Goal: Transaction & Acquisition: Book appointment/travel/reservation

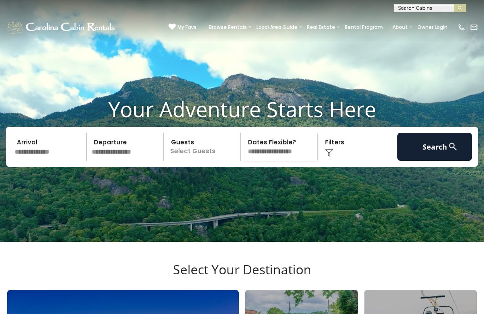
click at [67, 161] on input "text" at bounding box center [49, 147] width 75 height 28
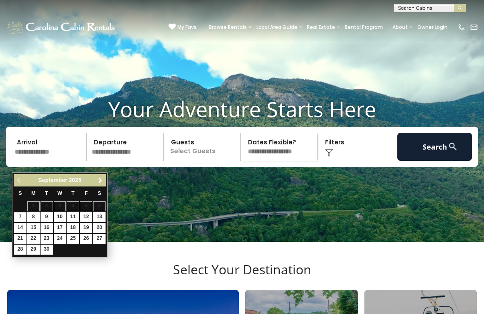
click at [103, 178] on span "Next" at bounding box center [100, 180] width 6 height 6
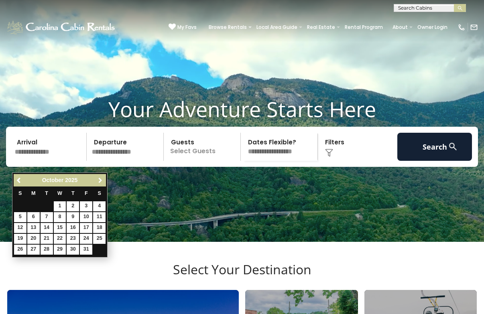
click at [102, 181] on span "Next" at bounding box center [100, 180] width 6 height 6
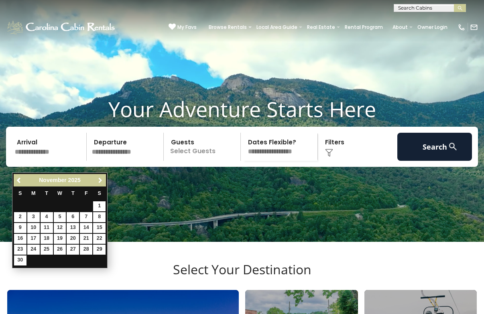
click at [102, 181] on span "Next" at bounding box center [100, 180] width 6 height 6
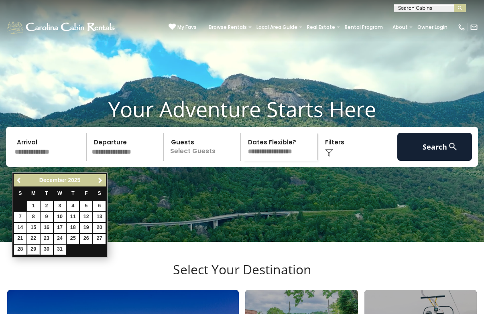
click at [36, 248] on link "29" at bounding box center [33, 250] width 12 height 10
type input "********"
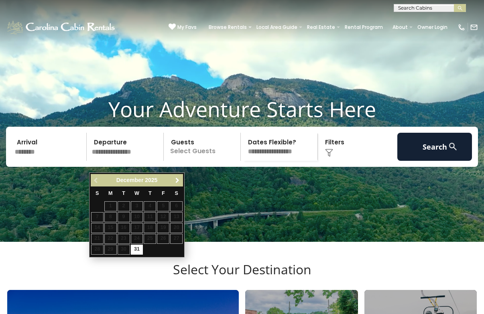
click at [175, 179] on span "Next" at bounding box center [177, 180] width 6 height 6
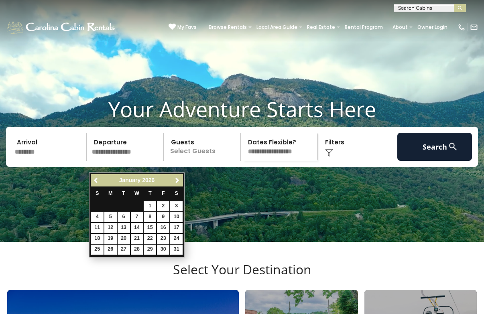
click at [62, 161] on input "********" at bounding box center [49, 147] width 75 height 28
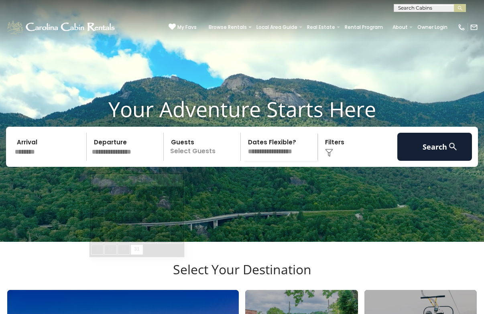
click at [107, 160] on input "text" at bounding box center [126, 147] width 75 height 28
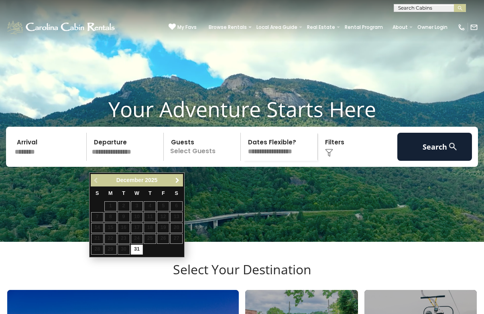
click at [176, 181] on span "Next" at bounding box center [177, 180] width 6 height 6
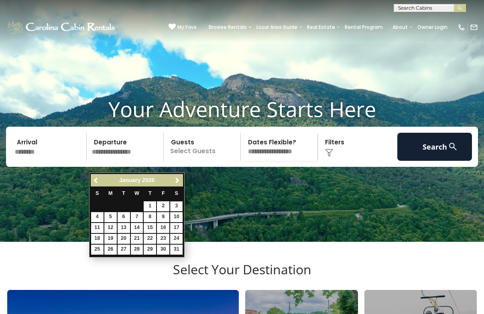
click at [173, 205] on link "3" at bounding box center [176, 206] width 12 height 10
type input "******"
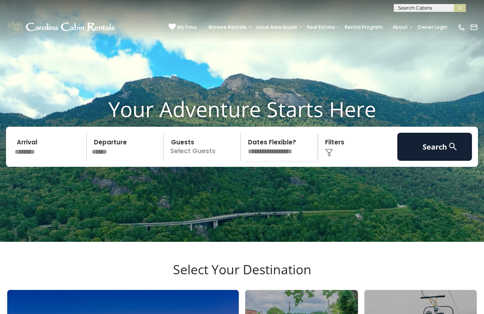
click at [213, 161] on p "Select Guests" at bounding box center [203, 147] width 74 height 28
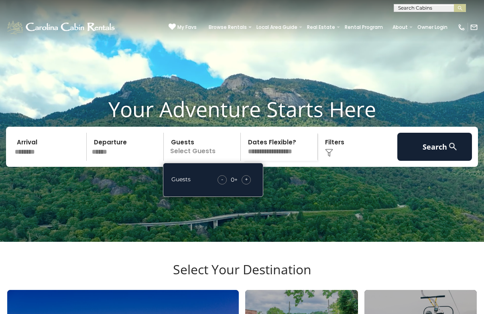
click at [248, 183] on span "+" at bounding box center [246, 179] width 3 height 8
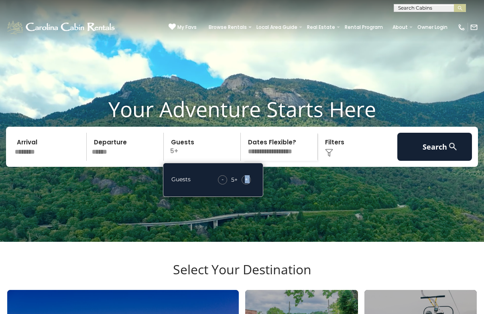
click at [248, 183] on span "+" at bounding box center [246, 179] width 3 height 8
select select "*"
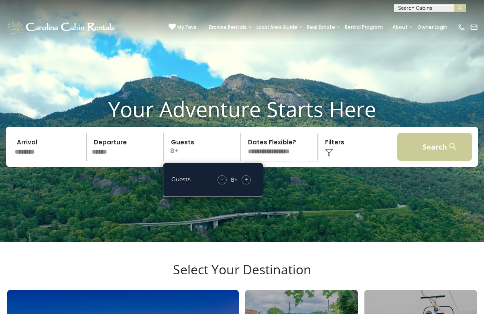
click at [429, 161] on button "Search" at bounding box center [434, 147] width 75 height 28
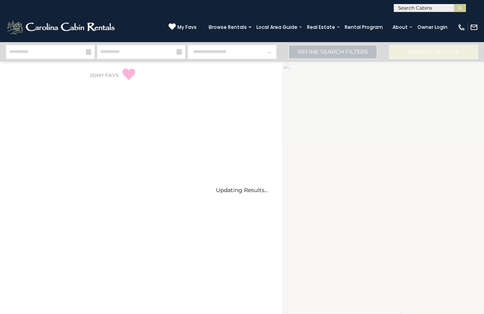
select select "*"
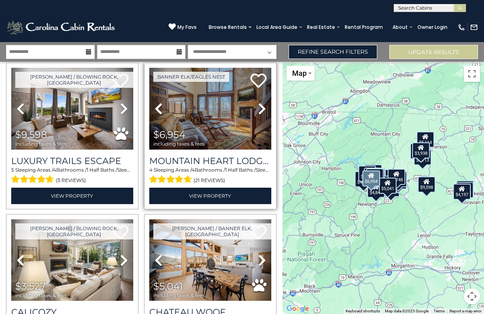
scroll to position [26, 0]
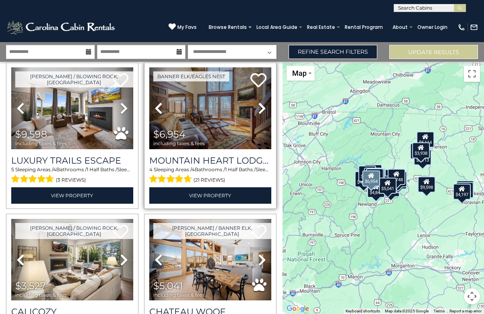
click at [264, 113] on icon at bounding box center [262, 108] width 8 height 13
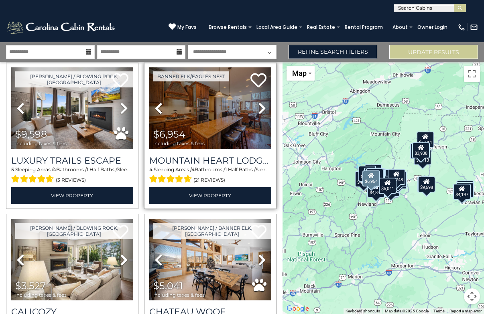
click at [264, 113] on icon at bounding box center [262, 108] width 8 height 13
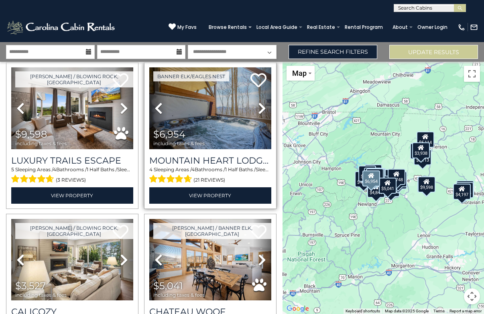
click at [264, 113] on icon at bounding box center [262, 108] width 8 height 13
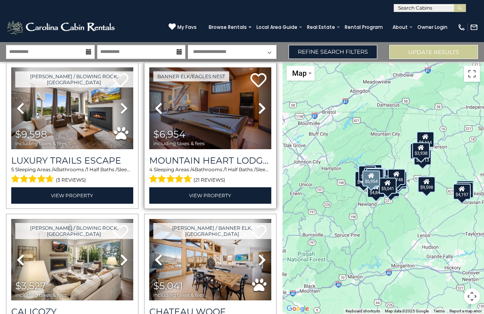
click at [264, 113] on icon at bounding box center [262, 108] width 8 height 13
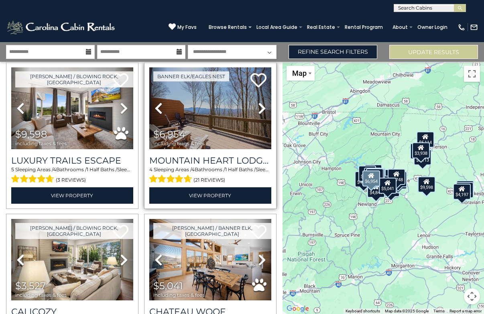
click at [264, 113] on icon at bounding box center [262, 108] width 8 height 13
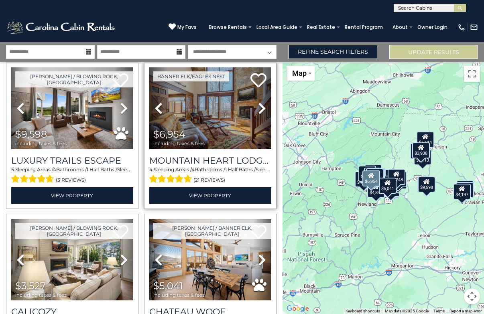
click at [264, 113] on icon at bounding box center [262, 108] width 8 height 13
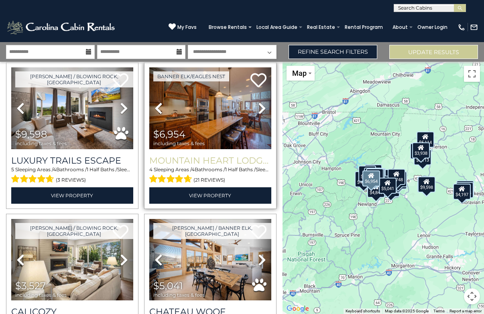
click at [244, 162] on h3 "Mountain Heart Lodge at Eagles Nest" at bounding box center [210, 160] width 122 height 11
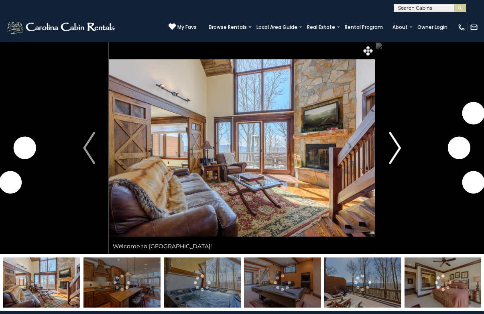
click at [398, 143] on img "Next" at bounding box center [395, 148] width 12 height 32
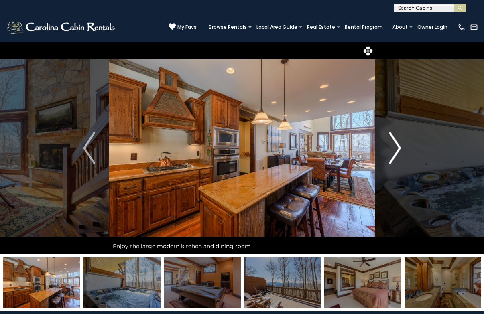
click at [398, 144] on img "Next" at bounding box center [395, 148] width 12 height 32
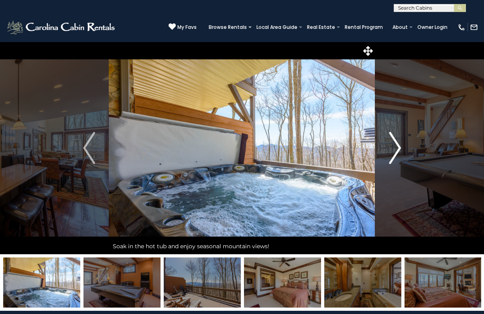
click at [398, 144] on img "Next" at bounding box center [395, 148] width 12 height 32
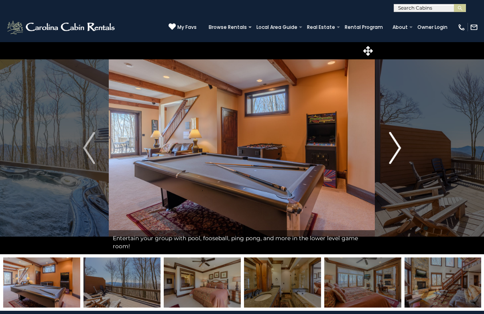
click at [398, 144] on img "Next" at bounding box center [395, 148] width 12 height 32
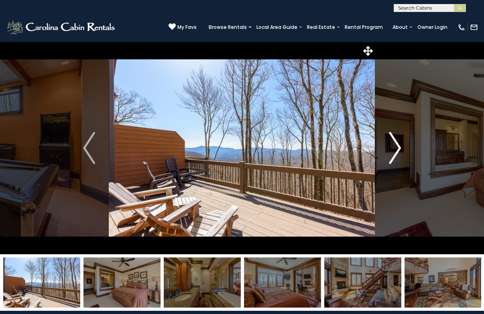
click at [398, 144] on img "Next" at bounding box center [395, 148] width 12 height 32
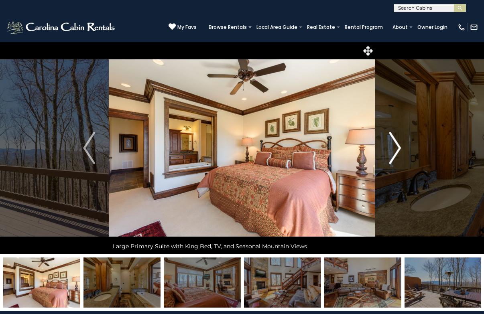
click at [398, 144] on img "Next" at bounding box center [395, 148] width 12 height 32
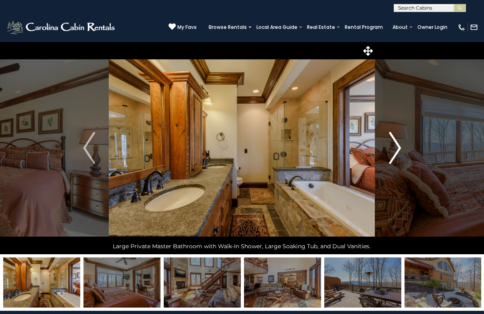
click at [398, 144] on img "Next" at bounding box center [395, 148] width 12 height 32
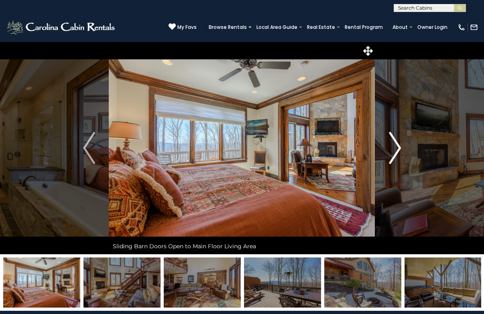
click at [398, 144] on img "Next" at bounding box center [395, 148] width 12 height 32
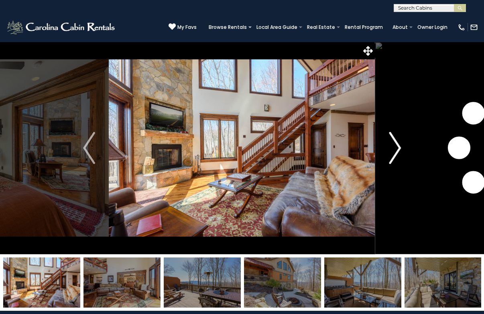
click at [398, 145] on img "Next" at bounding box center [395, 148] width 12 height 32
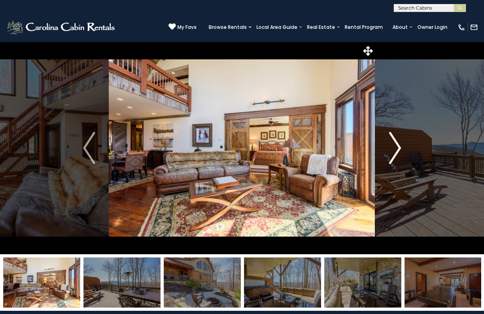
click at [398, 145] on img "Next" at bounding box center [395, 148] width 12 height 32
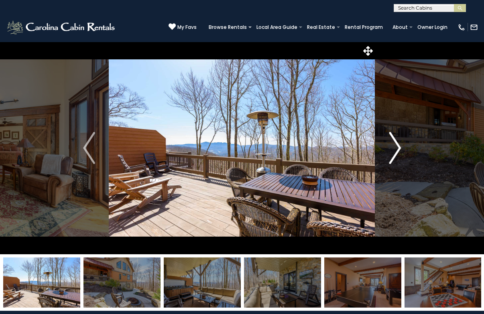
click at [398, 145] on img "Next" at bounding box center [395, 148] width 12 height 32
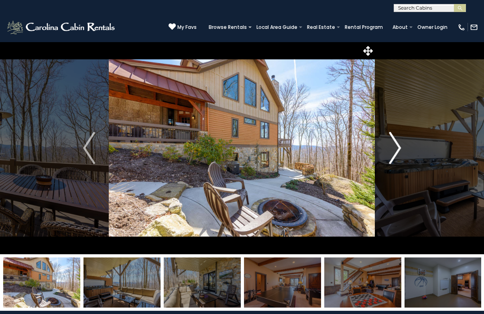
click at [398, 145] on img "Next" at bounding box center [395, 148] width 12 height 32
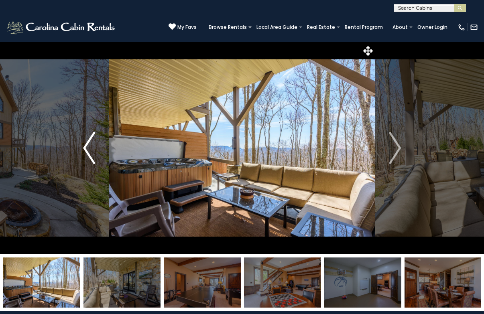
click at [90, 141] on img "Previous" at bounding box center [89, 148] width 12 height 32
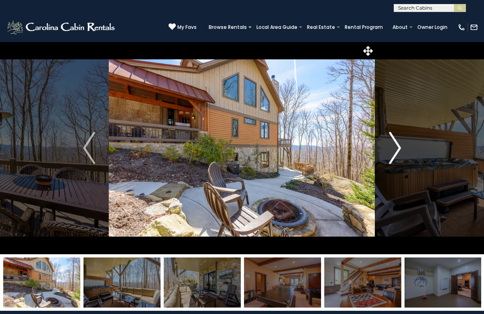
click at [402, 160] on button "Next" at bounding box center [394, 148] width 39 height 213
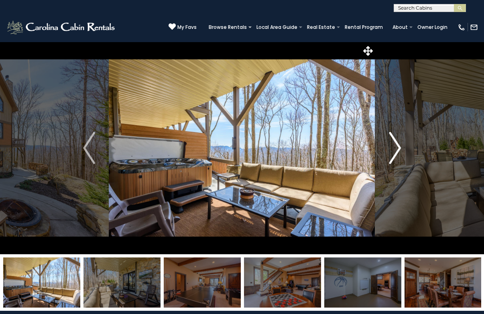
click at [402, 160] on button "Next" at bounding box center [394, 148] width 39 height 213
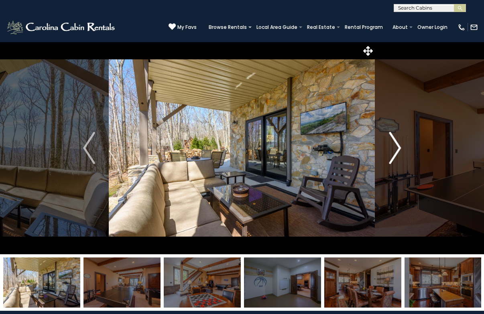
click at [402, 160] on button "Next" at bounding box center [394, 148] width 39 height 213
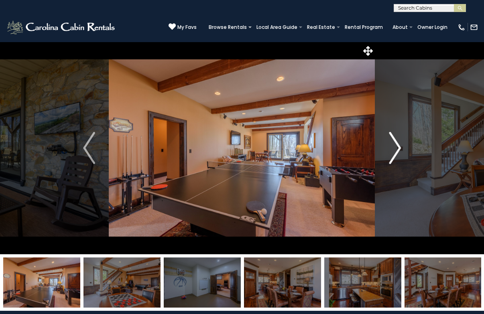
click at [402, 160] on button "Next" at bounding box center [394, 148] width 39 height 213
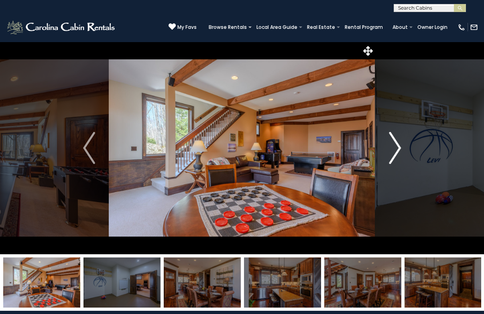
click at [402, 160] on button "Next" at bounding box center [394, 148] width 39 height 213
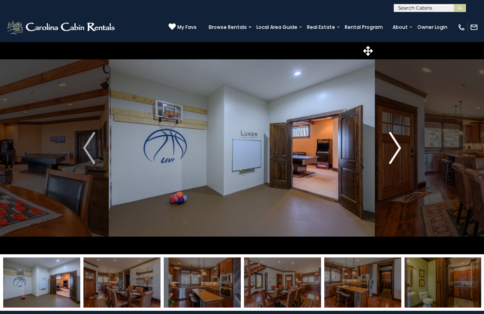
click at [402, 160] on button "Next" at bounding box center [394, 148] width 39 height 213
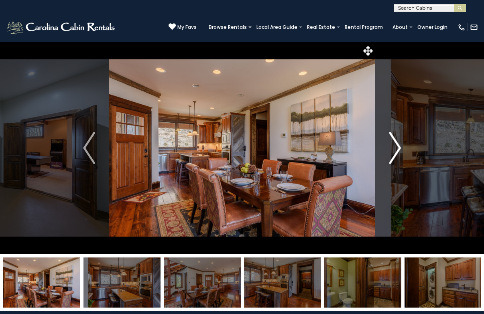
click at [402, 160] on button "Next" at bounding box center [394, 148] width 39 height 213
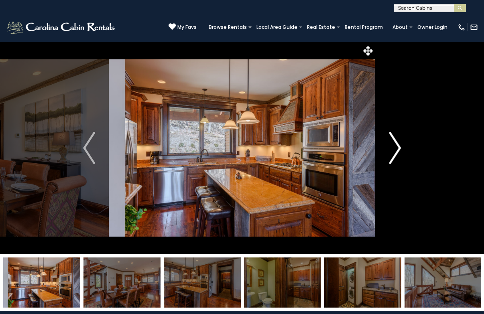
click at [402, 160] on button "Next" at bounding box center [394, 148] width 39 height 213
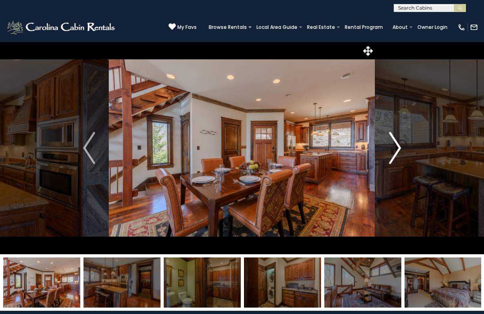
click at [402, 160] on button "Next" at bounding box center [394, 148] width 39 height 213
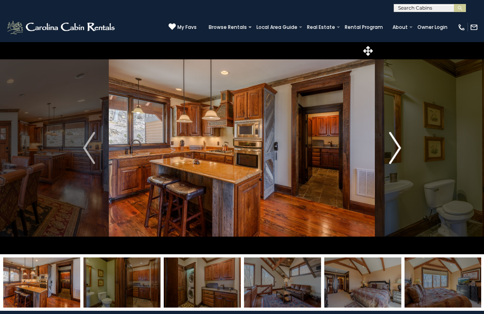
click at [402, 160] on button "Next" at bounding box center [394, 148] width 39 height 213
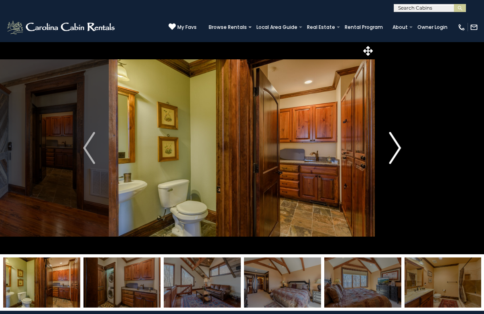
click at [402, 160] on button "Next" at bounding box center [394, 148] width 39 height 213
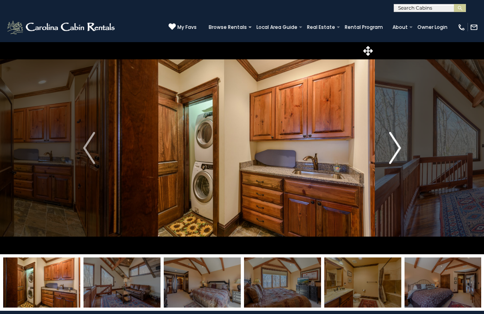
click at [402, 160] on button "Next" at bounding box center [394, 148] width 39 height 213
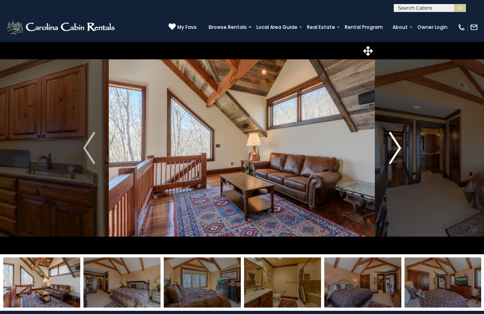
click at [402, 160] on button "Next" at bounding box center [394, 148] width 39 height 213
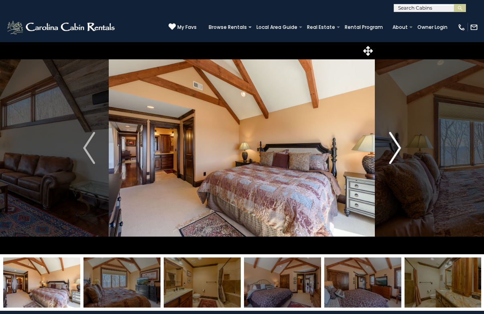
click at [402, 160] on button "Next" at bounding box center [394, 148] width 39 height 213
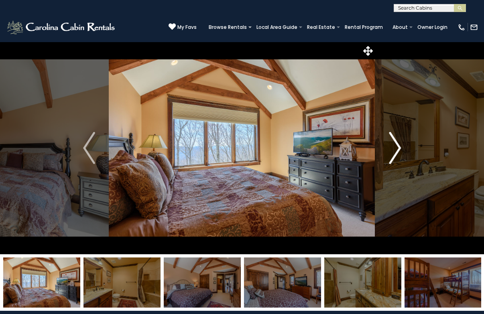
click at [402, 160] on button "Next" at bounding box center [394, 148] width 39 height 213
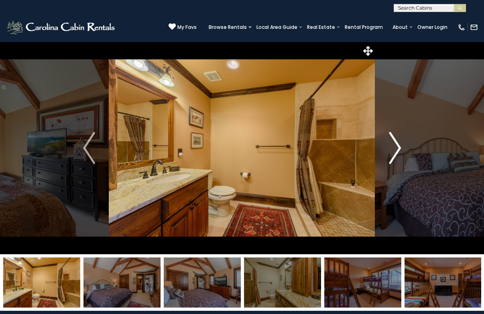
click at [402, 160] on button "Next" at bounding box center [394, 148] width 39 height 213
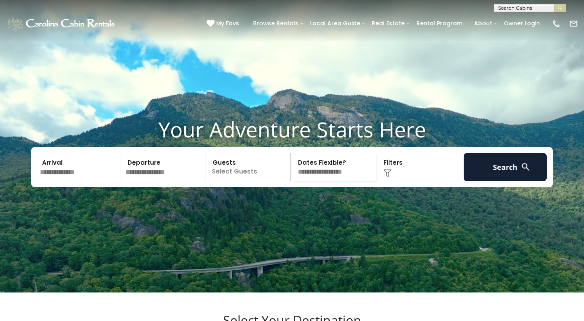
click at [82, 181] on input "text" at bounding box center [78, 167] width 83 height 28
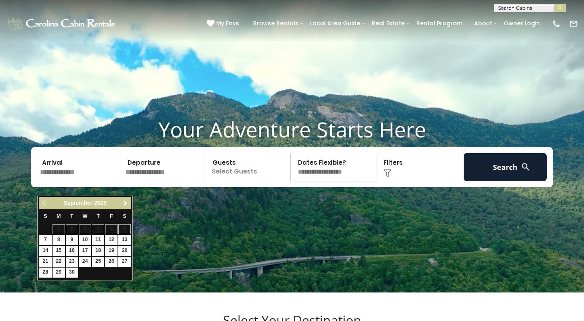
click at [125, 206] on link "Next" at bounding box center [125, 203] width 10 height 10
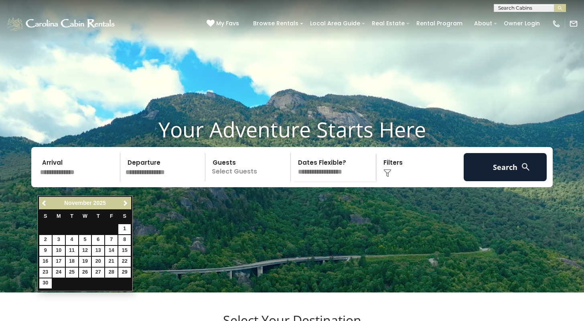
click at [125, 206] on link "Next" at bounding box center [125, 203] width 10 height 10
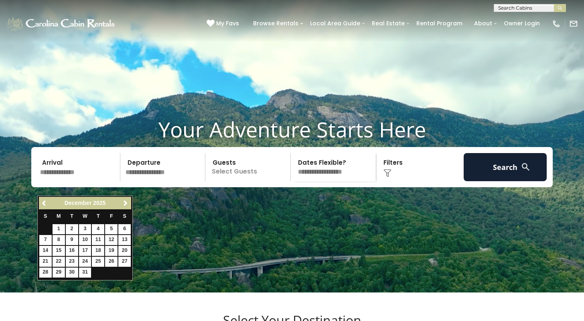
click at [60, 272] on link "29" at bounding box center [59, 272] width 12 height 10
type input "********"
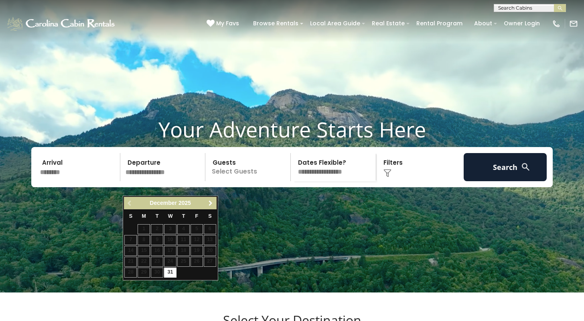
click at [212, 199] on link "Next" at bounding box center [211, 203] width 10 height 10
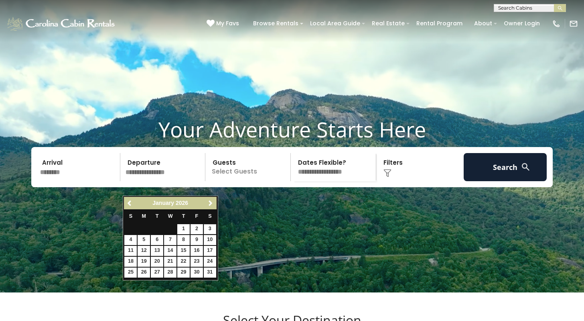
click at [211, 230] on link "3" at bounding box center [210, 229] width 12 height 10
type input "******"
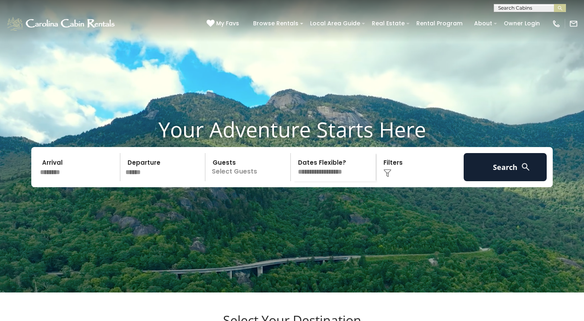
click at [241, 181] on p "Select Guests" at bounding box center [249, 167] width 83 height 28
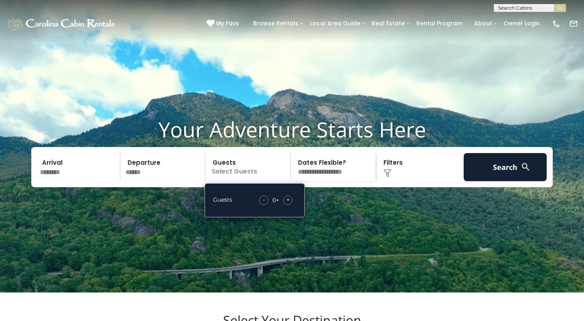
click at [284, 205] on div "- 0 + +" at bounding box center [275, 199] width 41 height 9
click at [284, 205] on div "+" at bounding box center [287, 199] width 9 height 9
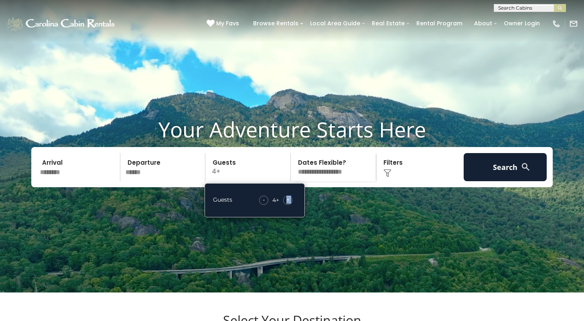
click at [284, 205] on div "+" at bounding box center [287, 199] width 9 height 9
select select "*"
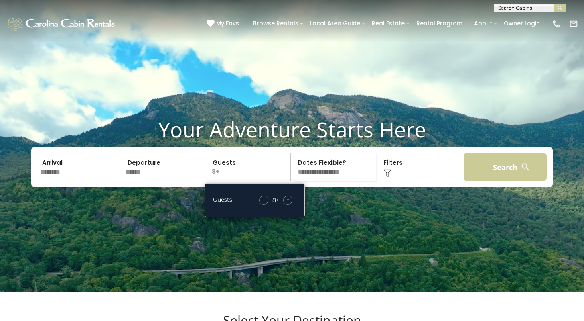
click at [501, 181] on button "Search" at bounding box center [505, 167] width 83 height 28
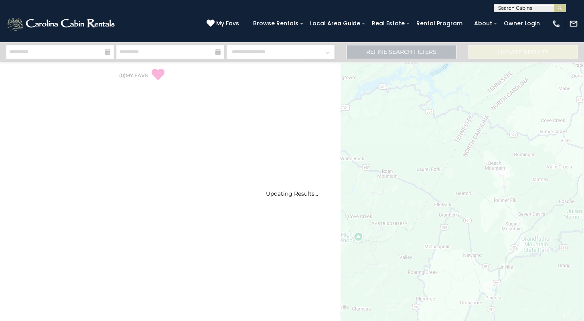
select select "*"
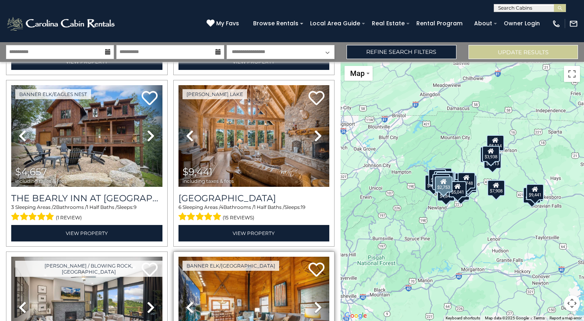
scroll to position [350, 0]
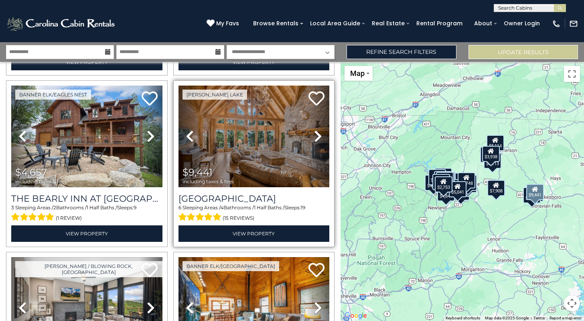
click at [319, 135] on icon at bounding box center [318, 136] width 8 height 13
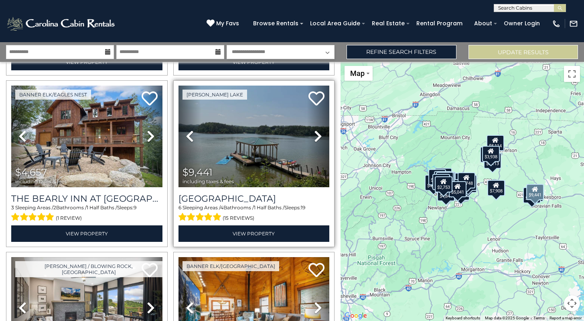
click at [319, 135] on icon at bounding box center [318, 136] width 8 height 13
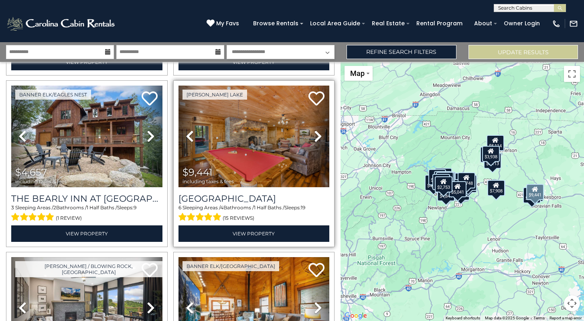
click at [319, 135] on icon at bounding box center [318, 136] width 8 height 13
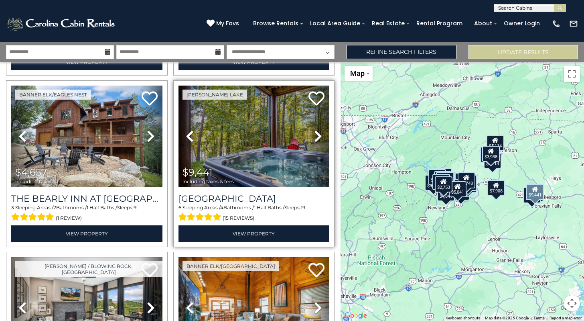
click at [319, 135] on icon at bounding box center [318, 136] width 8 height 13
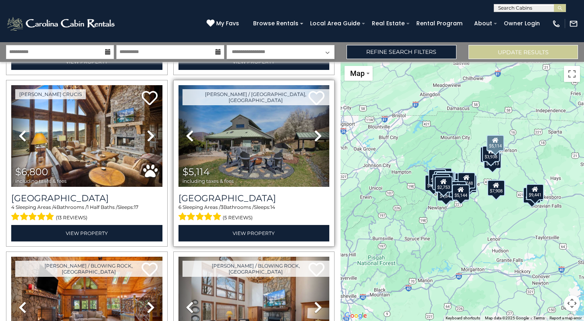
scroll to position [865, 0]
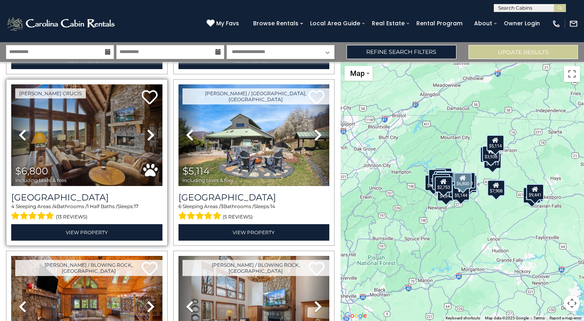
click at [150, 133] on icon at bounding box center [151, 134] width 8 height 13
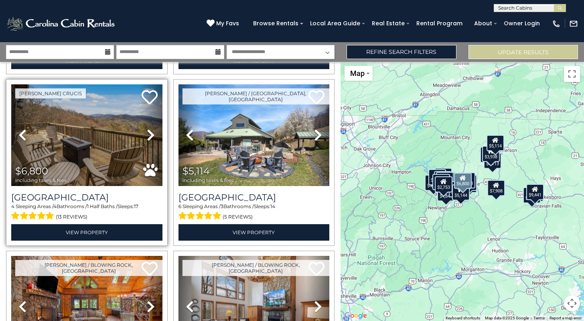
click at [150, 133] on icon at bounding box center [151, 134] width 8 height 13
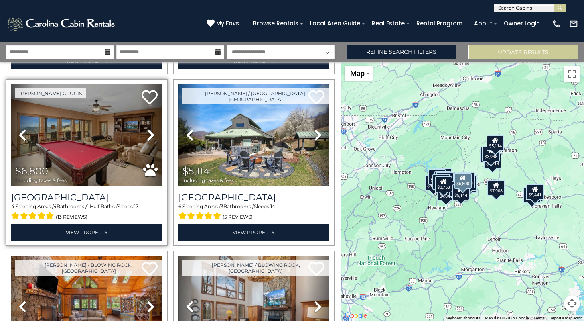
click at [150, 133] on icon at bounding box center [151, 134] width 8 height 13
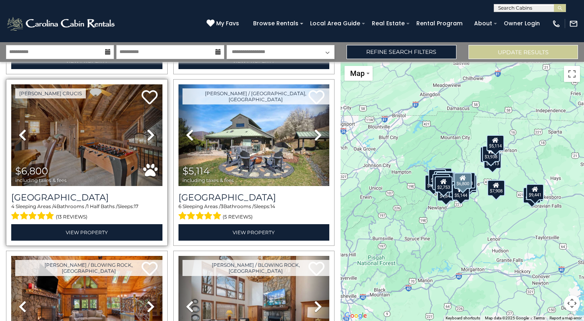
click at [151, 133] on icon at bounding box center [151, 134] width 8 height 13
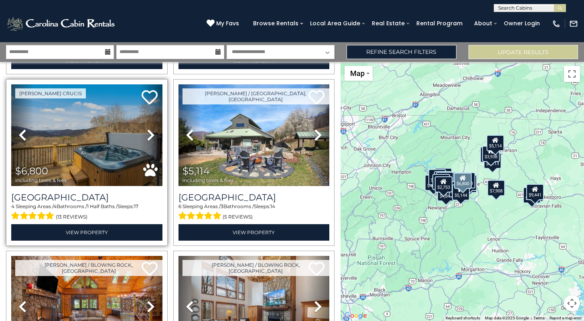
click at [150, 133] on icon at bounding box center [151, 134] width 8 height 13
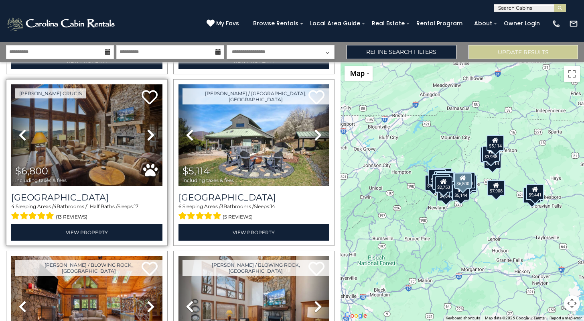
click at [150, 133] on icon at bounding box center [151, 134] width 8 height 13
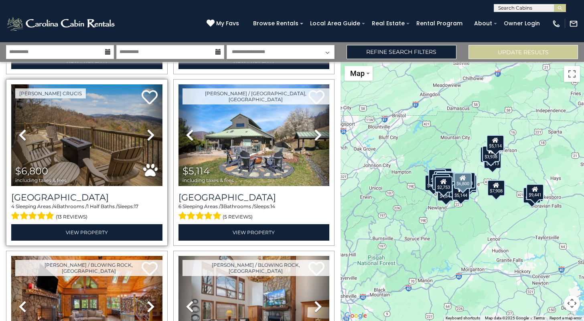
click at [91, 146] on img at bounding box center [86, 134] width 151 height 101
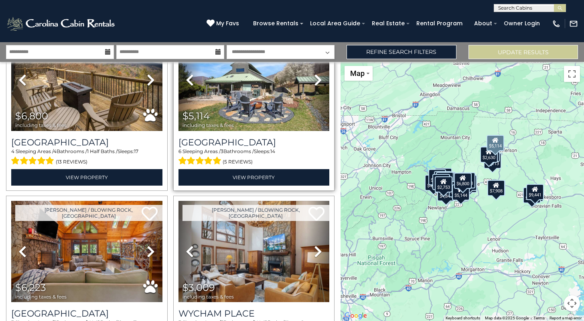
scroll to position [997, 0]
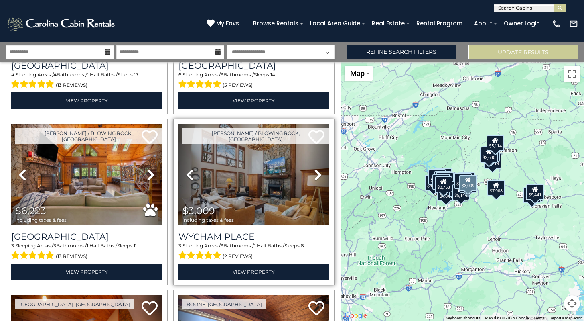
click at [319, 172] on icon at bounding box center [318, 174] width 8 height 13
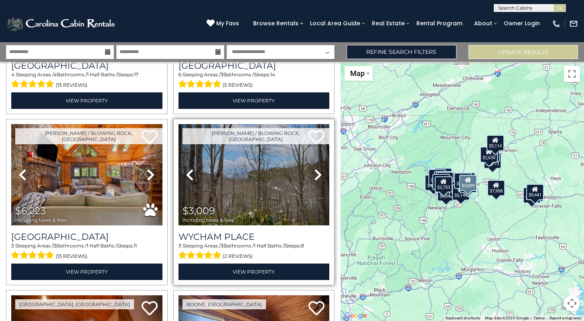
click at [319, 172] on icon at bounding box center [318, 174] width 8 height 13
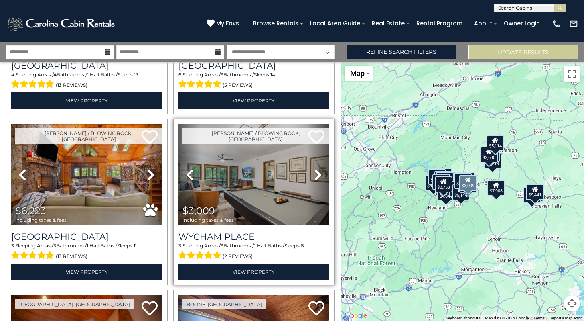
click at [319, 171] on icon at bounding box center [318, 174] width 8 height 13
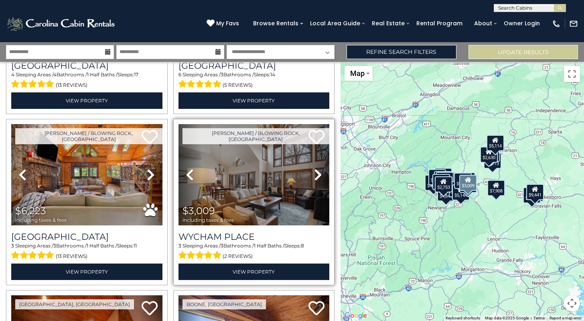
click at [319, 171] on icon at bounding box center [318, 174] width 8 height 13
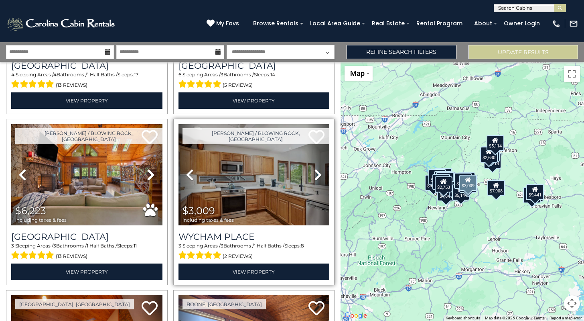
click at [319, 171] on icon at bounding box center [318, 174] width 8 height 13
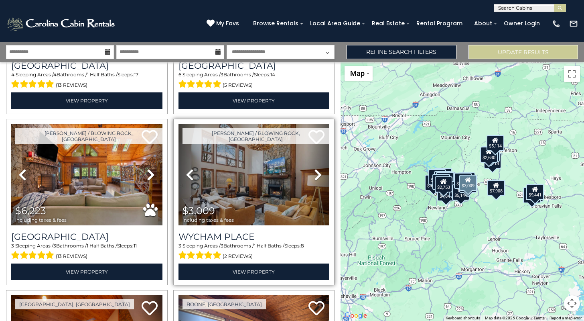
click at [319, 171] on icon at bounding box center [318, 174] width 8 height 13
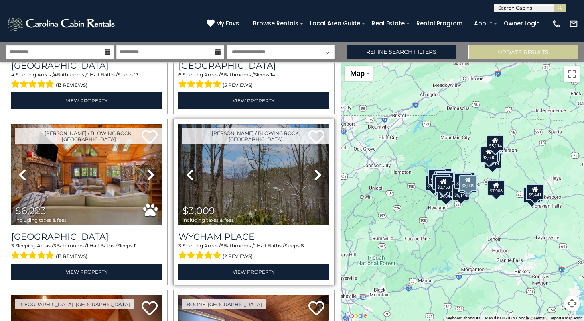
click at [319, 171] on icon at bounding box center [318, 174] width 8 height 13
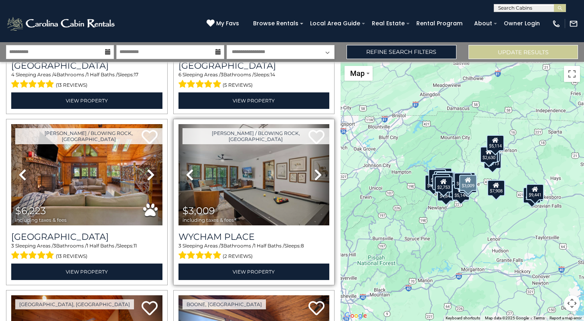
click at [320, 176] on icon at bounding box center [318, 174] width 8 height 13
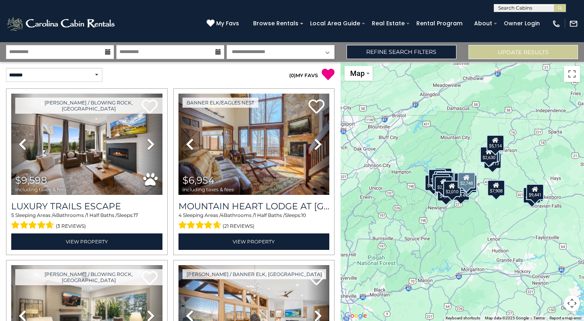
scroll to position [0, 0]
click at [420, 53] on link "Refine Search Filters" at bounding box center [402, 52] width 110 height 14
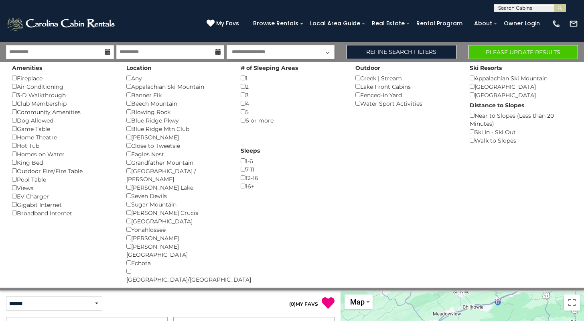
click at [522, 49] on button "Please Update Results" at bounding box center [524, 52] width 110 height 14
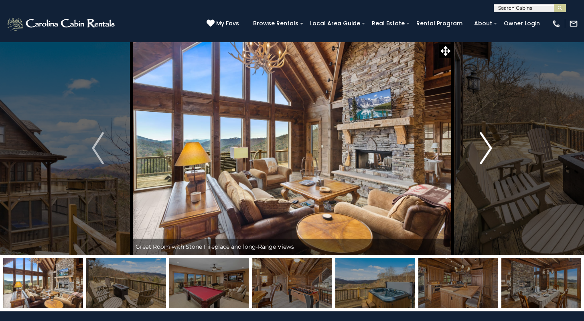
click at [487, 149] on img "Next" at bounding box center [486, 148] width 12 height 32
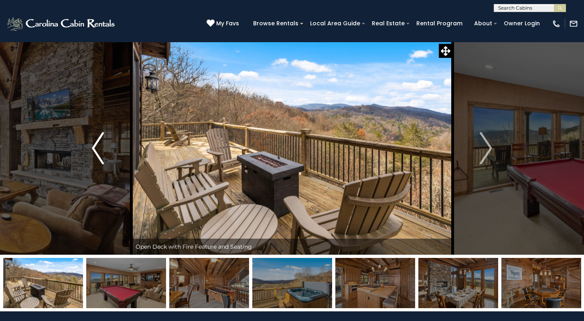
click at [102, 140] on img "Previous" at bounding box center [98, 148] width 12 height 32
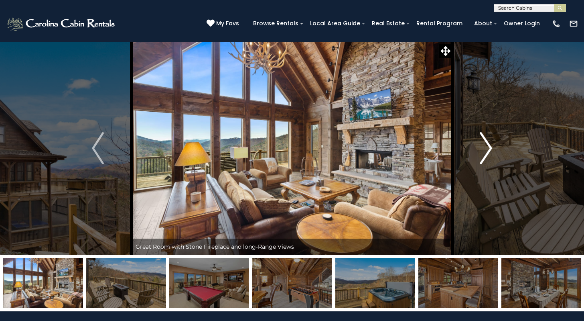
click at [488, 142] on img "Next" at bounding box center [486, 148] width 12 height 32
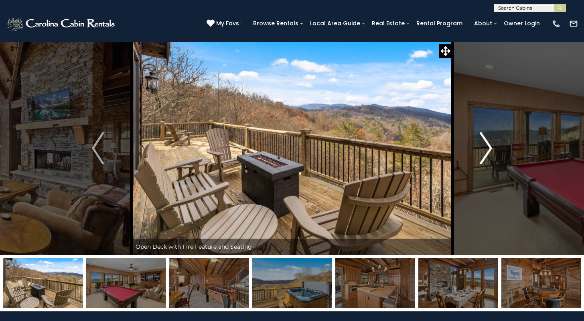
click at [488, 142] on img "Next" at bounding box center [486, 148] width 12 height 32
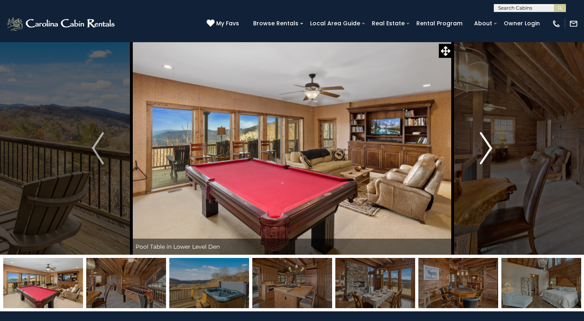
click at [488, 142] on img "Next" at bounding box center [486, 148] width 12 height 32
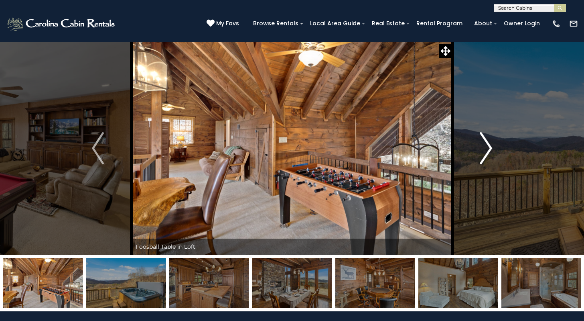
click at [488, 142] on img "Next" at bounding box center [486, 148] width 12 height 32
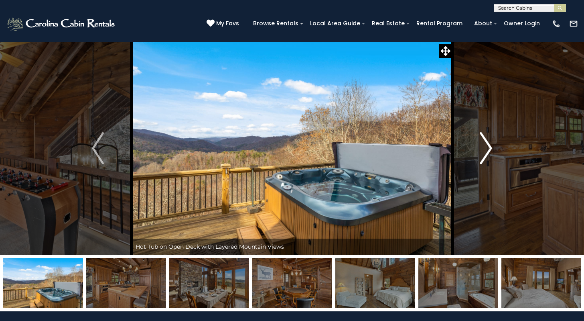
click at [488, 142] on img "Next" at bounding box center [486, 148] width 12 height 32
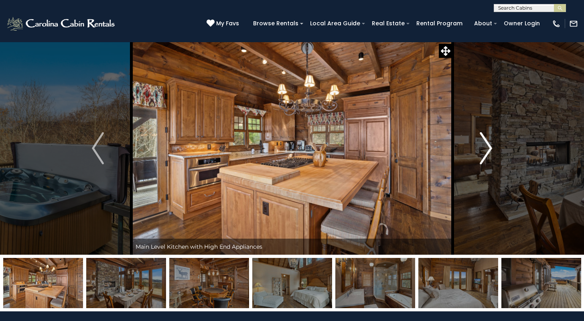
click at [488, 142] on img "Next" at bounding box center [486, 148] width 12 height 32
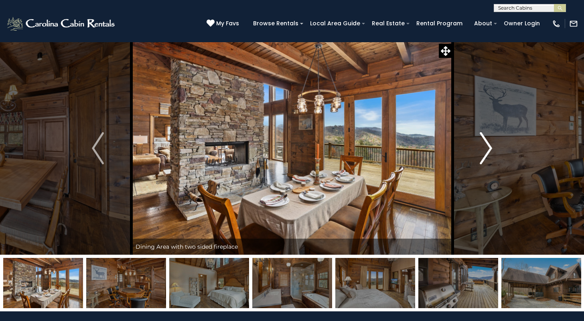
click at [488, 142] on img "Next" at bounding box center [486, 148] width 12 height 32
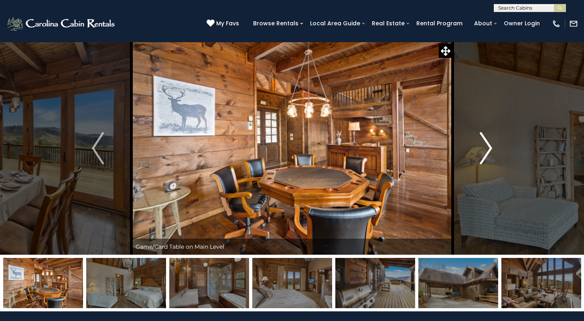
click at [488, 142] on img "Next" at bounding box center [486, 148] width 12 height 32
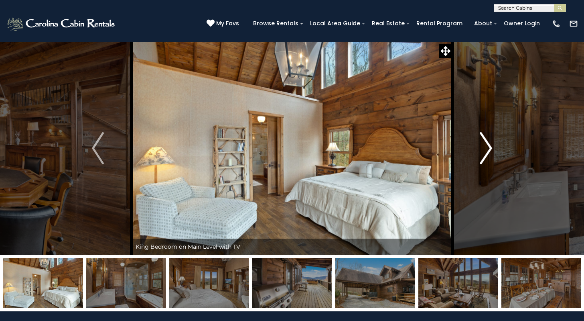
click at [488, 142] on img "Next" at bounding box center [486, 148] width 12 height 32
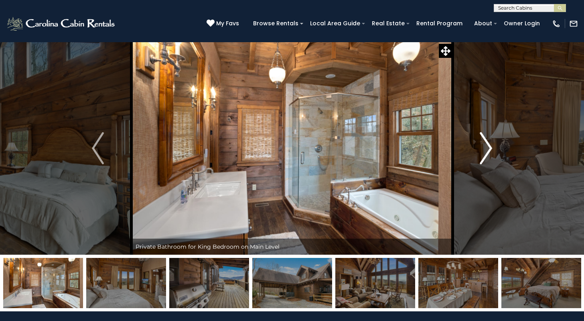
click at [489, 135] on img "Next" at bounding box center [486, 148] width 12 height 32
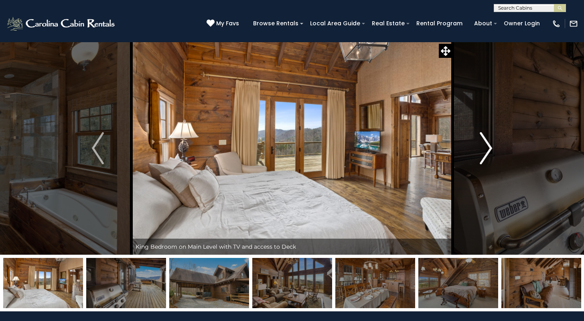
click at [489, 135] on img "Next" at bounding box center [486, 148] width 12 height 32
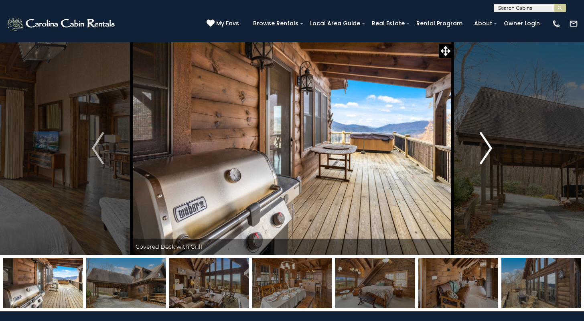
click at [489, 135] on img "Next" at bounding box center [486, 148] width 12 height 32
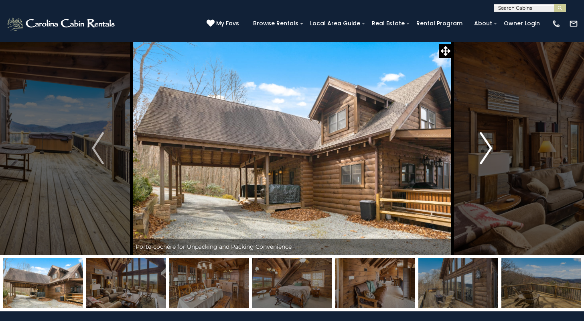
click at [488, 141] on img "Next" at bounding box center [486, 148] width 12 height 32
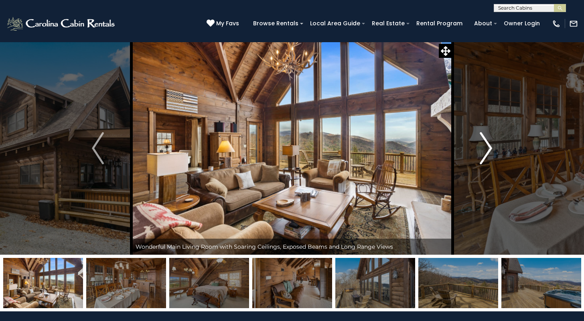
click at [488, 141] on img "Next" at bounding box center [486, 148] width 12 height 32
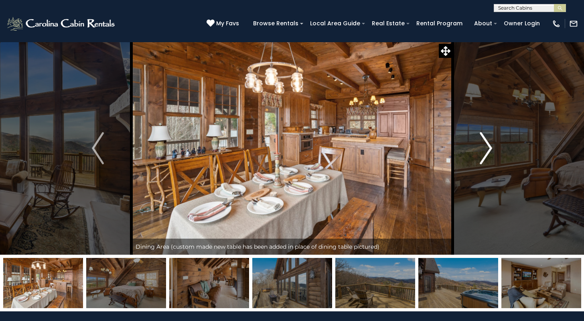
click at [488, 141] on img "Next" at bounding box center [486, 148] width 12 height 32
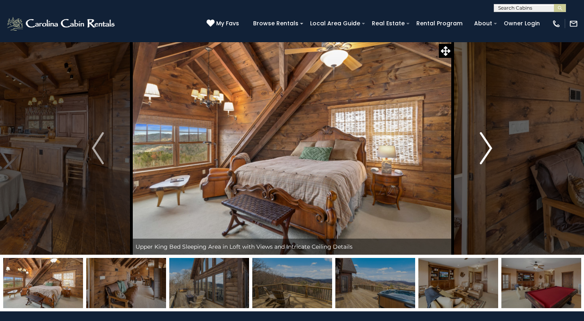
click at [488, 141] on img "Next" at bounding box center [486, 148] width 12 height 32
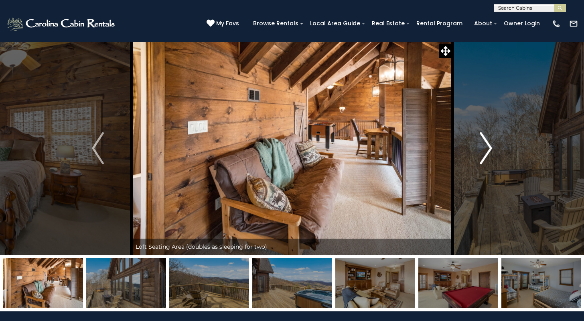
click at [488, 141] on img "Next" at bounding box center [486, 148] width 12 height 32
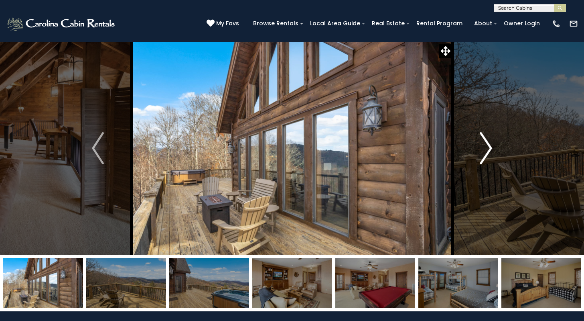
click at [488, 141] on img "Next" at bounding box center [486, 148] width 12 height 32
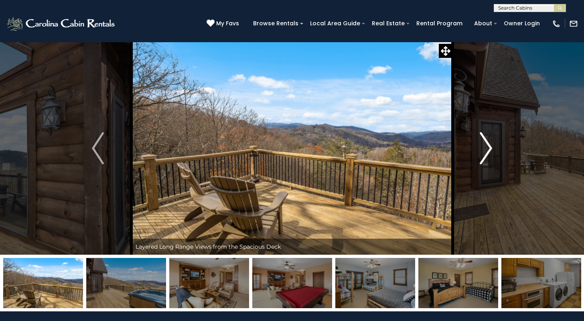
click at [488, 141] on img "Next" at bounding box center [486, 148] width 12 height 32
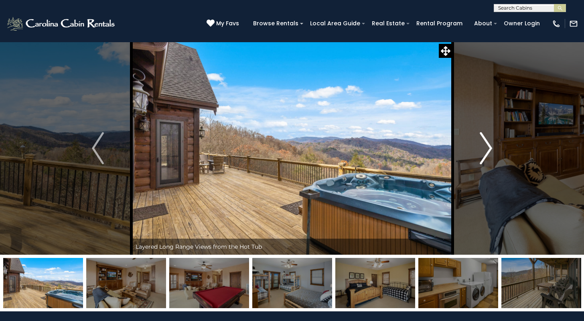
click at [488, 141] on img "Next" at bounding box center [486, 148] width 12 height 32
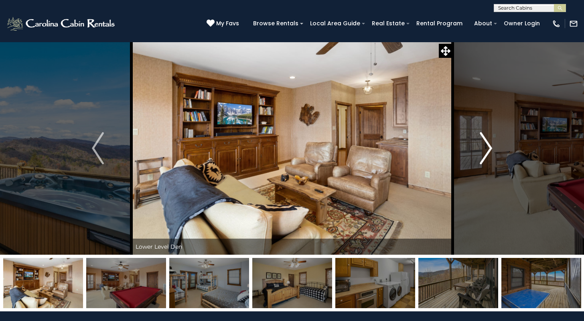
click at [488, 141] on img "Next" at bounding box center [486, 148] width 12 height 32
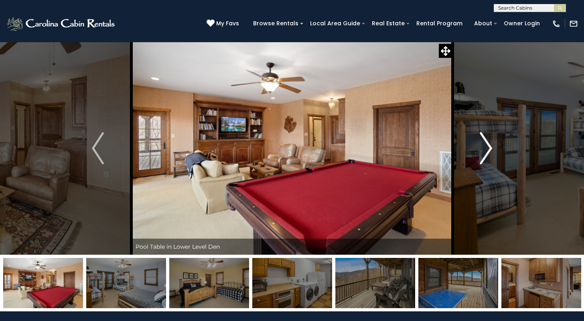
click at [488, 141] on img "Next" at bounding box center [486, 148] width 12 height 32
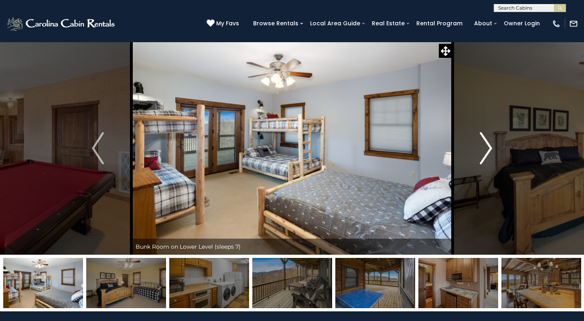
click at [488, 141] on img "Next" at bounding box center [486, 148] width 12 height 32
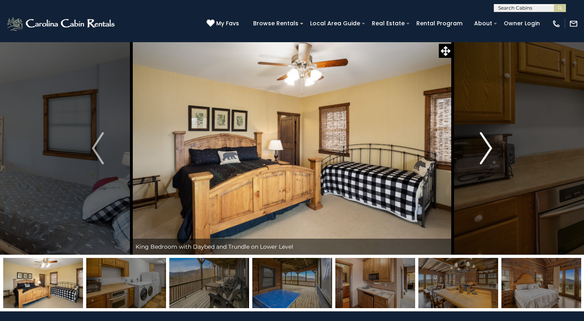
click at [488, 141] on img "Next" at bounding box center [486, 148] width 12 height 32
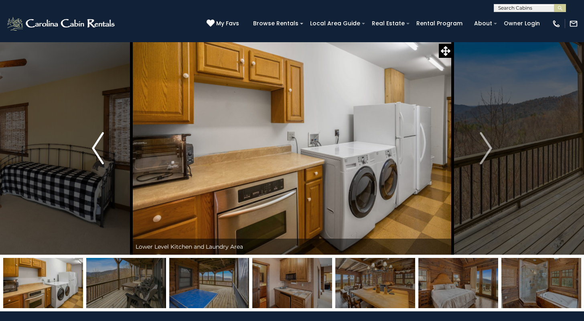
click at [99, 153] on img "Previous" at bounding box center [98, 148] width 12 height 32
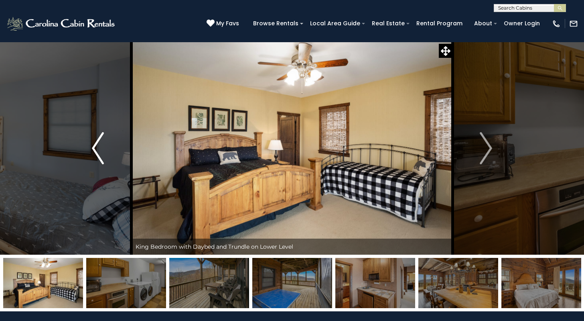
click at [99, 153] on img "Previous" at bounding box center [98, 148] width 12 height 32
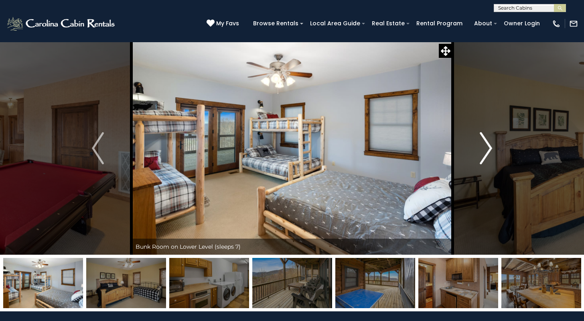
click at [491, 145] on img "Next" at bounding box center [486, 148] width 12 height 32
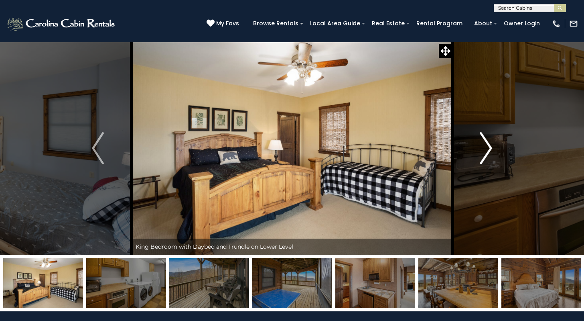
click at [491, 145] on img "Next" at bounding box center [486, 148] width 12 height 32
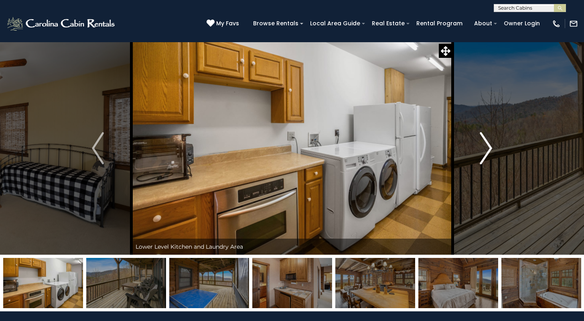
click at [491, 145] on img "Next" at bounding box center [486, 148] width 12 height 32
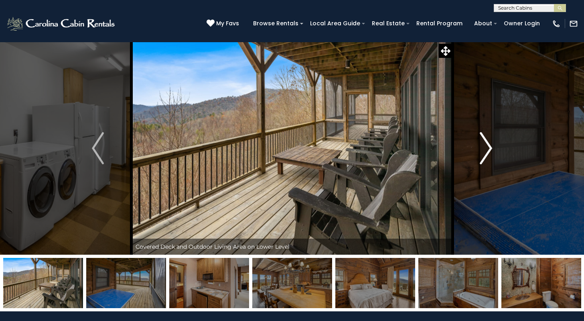
click at [491, 145] on img "Next" at bounding box center [486, 148] width 12 height 32
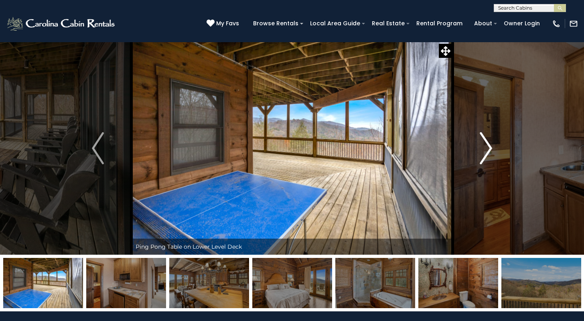
click at [491, 145] on img "Next" at bounding box center [486, 148] width 12 height 32
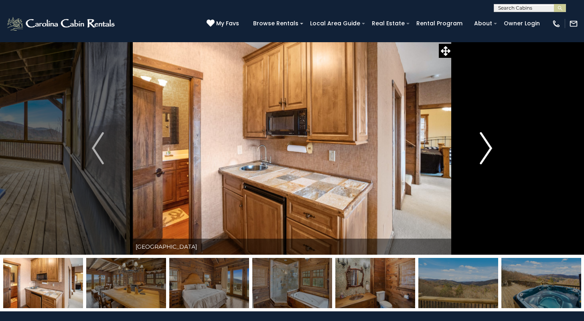
click at [491, 145] on img "Next" at bounding box center [486, 148] width 12 height 32
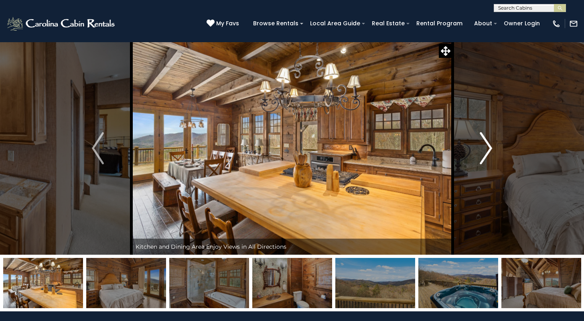
click at [491, 145] on img "Next" at bounding box center [486, 148] width 12 height 32
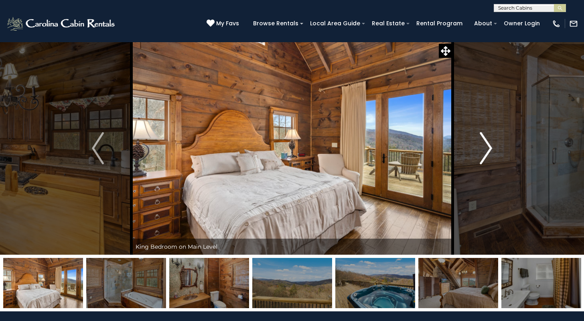
click at [491, 145] on img "Next" at bounding box center [486, 148] width 12 height 32
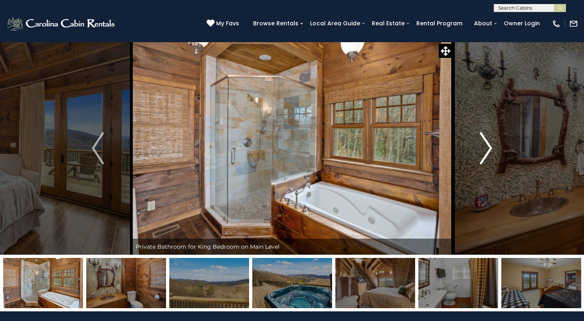
click at [491, 145] on img "Next" at bounding box center [486, 148] width 12 height 32
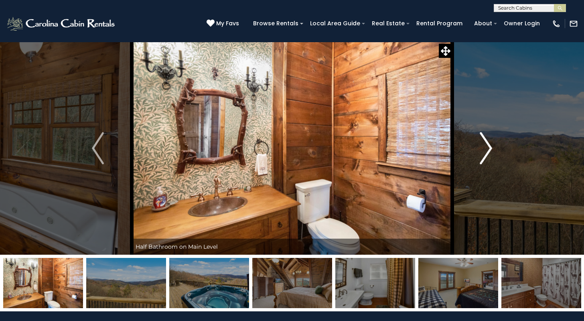
click at [491, 145] on img "Next" at bounding box center [486, 148] width 12 height 32
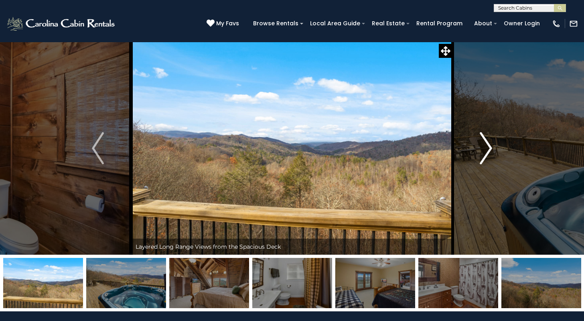
click at [491, 145] on img "Next" at bounding box center [486, 148] width 12 height 32
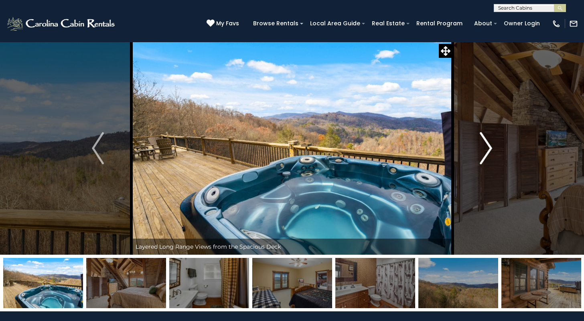
click at [491, 145] on img "Next" at bounding box center [486, 148] width 12 height 32
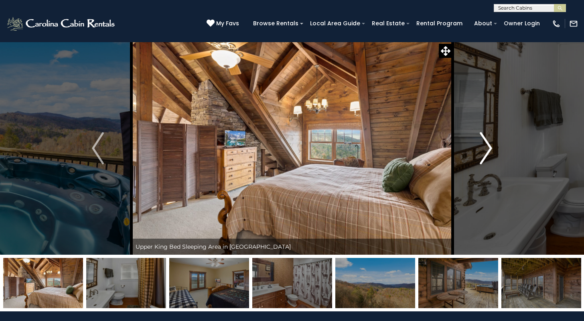
click at [491, 145] on img "Next" at bounding box center [486, 148] width 12 height 32
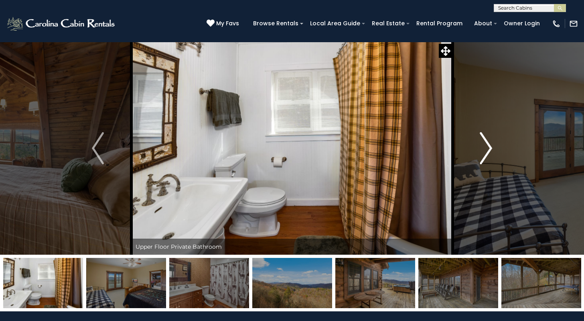
click at [491, 145] on img "Next" at bounding box center [486, 148] width 12 height 32
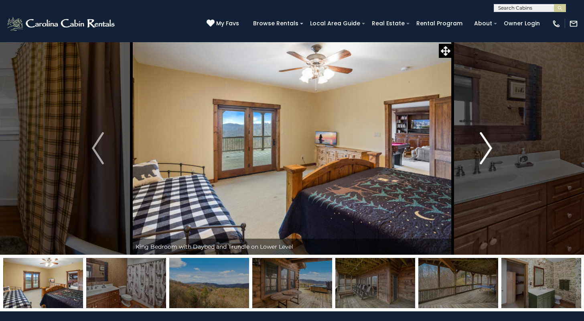
click at [491, 145] on img "Next" at bounding box center [486, 148] width 12 height 32
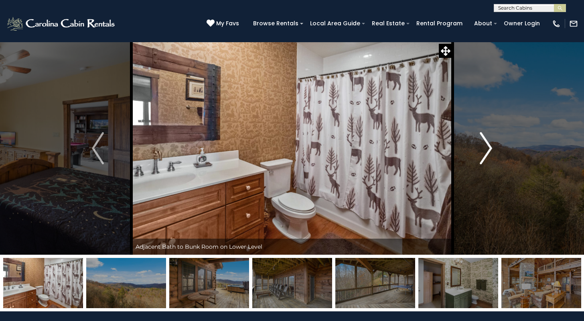
click at [491, 145] on img "Next" at bounding box center [486, 148] width 12 height 32
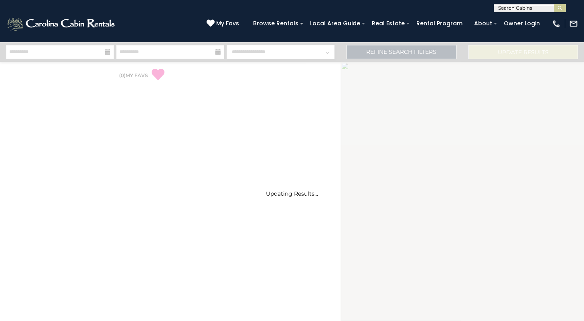
select select "*"
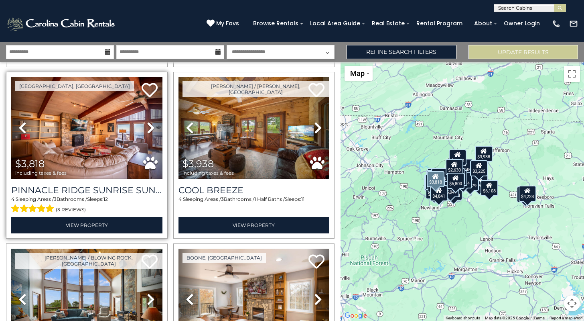
scroll to position [868, 0]
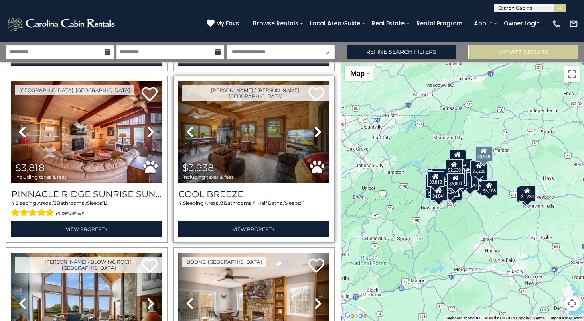
click at [320, 130] on icon at bounding box center [318, 131] width 8 height 13
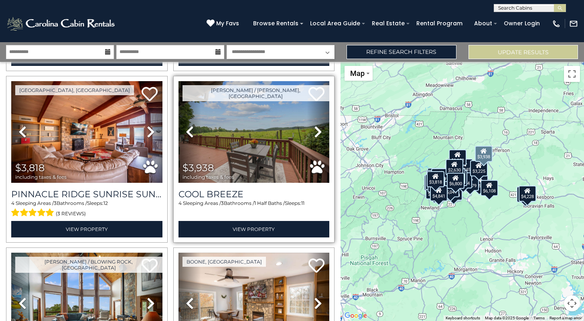
click at [320, 130] on icon at bounding box center [318, 131] width 8 height 13
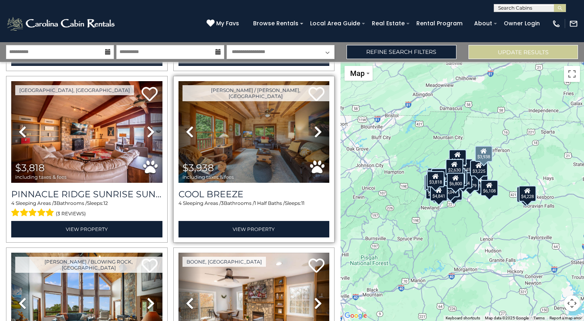
click at [320, 130] on icon at bounding box center [318, 131] width 8 height 13
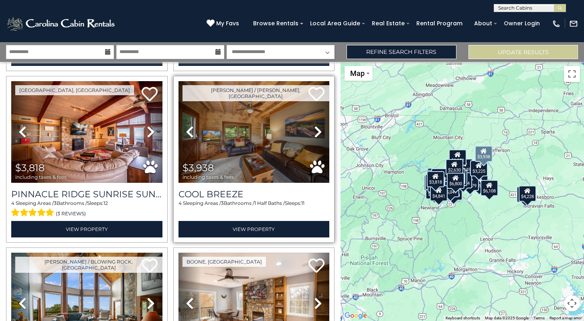
click at [320, 130] on icon at bounding box center [318, 131] width 8 height 13
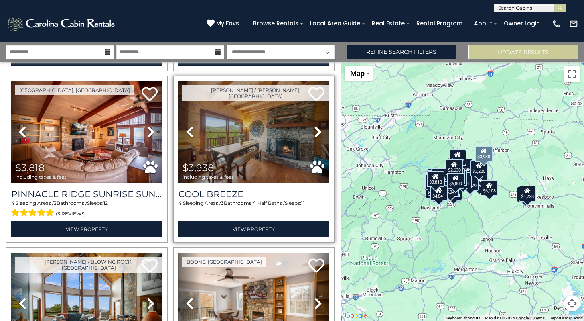
click at [319, 130] on icon at bounding box center [318, 131] width 8 height 13
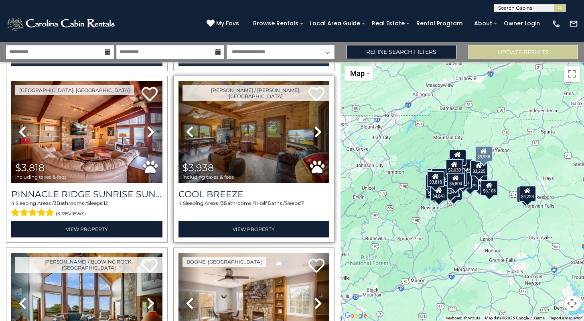
click at [319, 130] on icon at bounding box center [318, 131] width 8 height 13
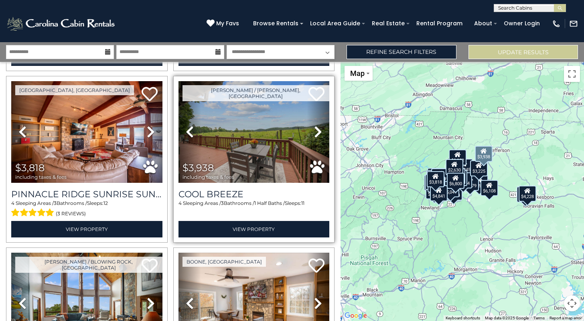
click at [319, 130] on icon at bounding box center [318, 131] width 8 height 13
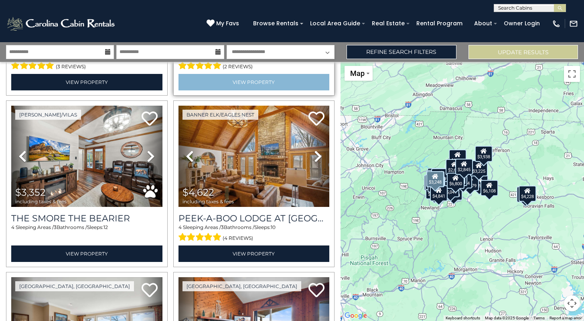
scroll to position [1362, 0]
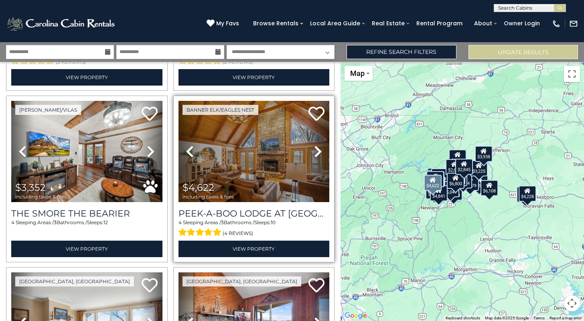
click at [319, 148] on icon at bounding box center [318, 151] width 8 height 13
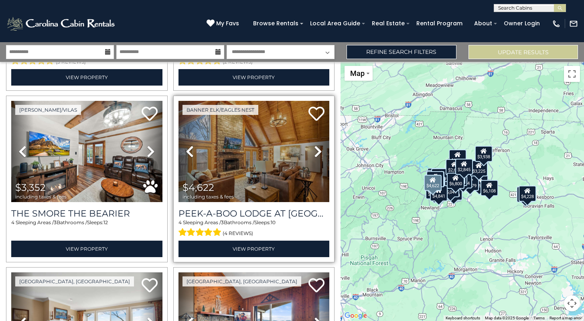
click at [319, 148] on icon at bounding box center [318, 151] width 8 height 13
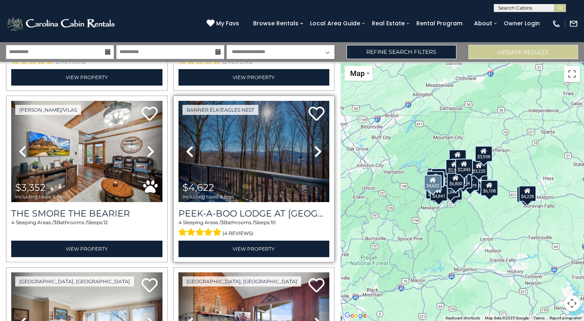
click at [319, 148] on icon at bounding box center [318, 151] width 8 height 13
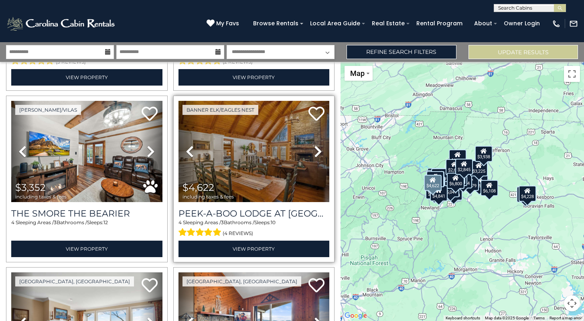
click at [319, 148] on icon at bounding box center [318, 151] width 8 height 13
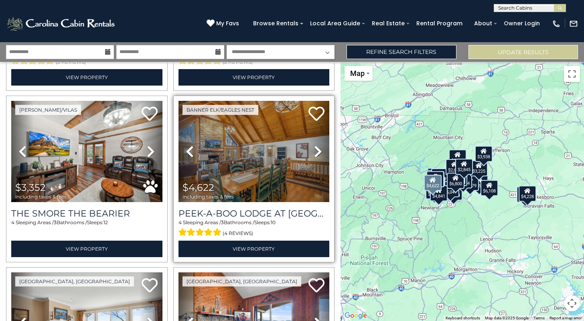
click at [319, 148] on icon at bounding box center [318, 151] width 8 height 13
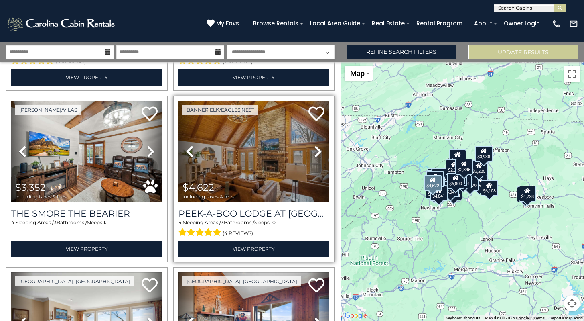
click at [319, 148] on icon at bounding box center [318, 151] width 8 height 13
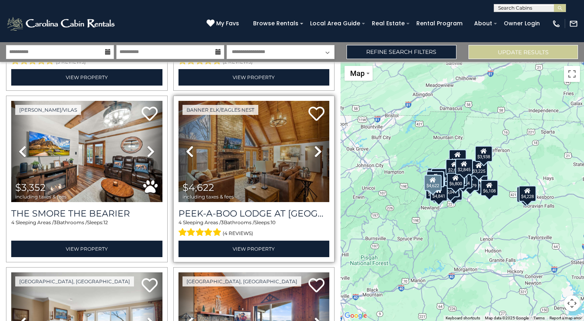
click at [319, 148] on icon at bounding box center [318, 151] width 8 height 13
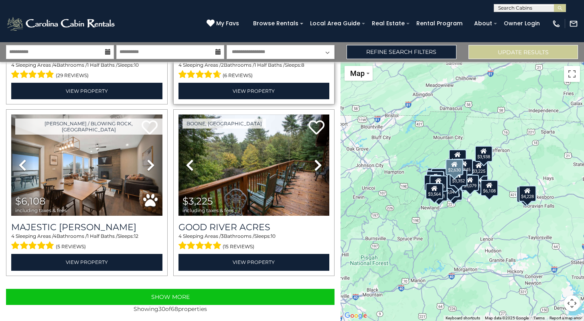
scroll to position [0, 0]
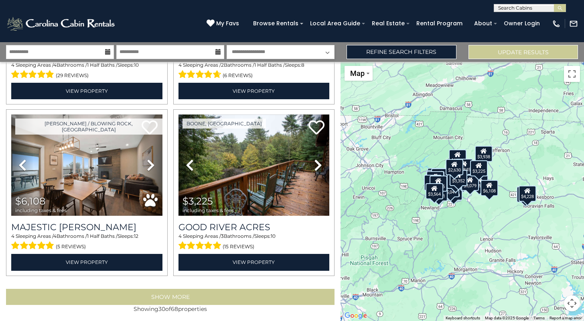
click at [233, 291] on button "Show More" at bounding box center [170, 296] width 329 height 16
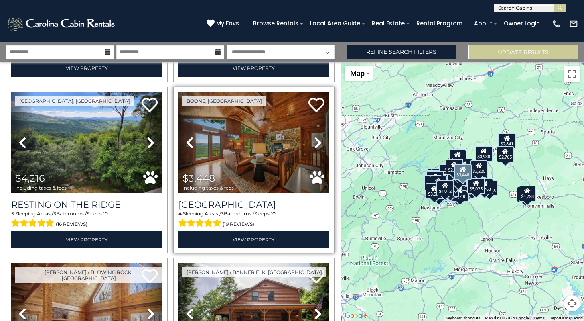
scroll to position [3083, 0]
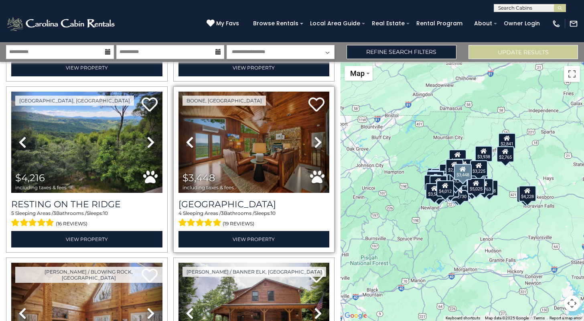
click at [320, 136] on icon at bounding box center [318, 142] width 8 height 13
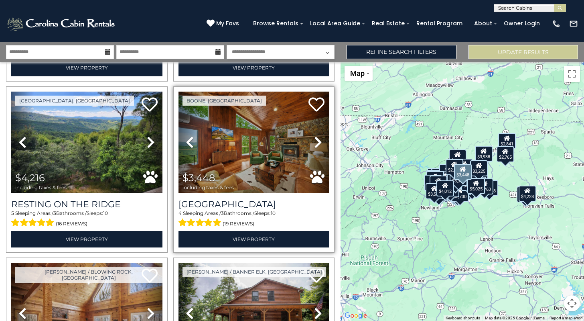
click at [320, 136] on icon at bounding box center [318, 142] width 8 height 13
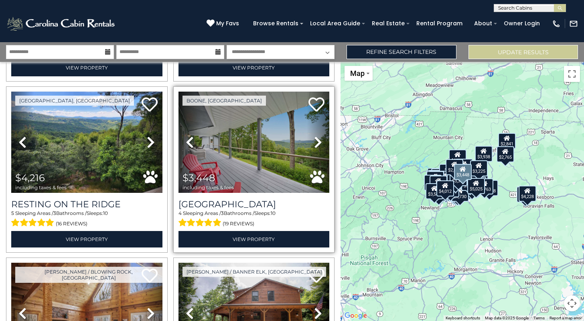
click at [320, 136] on icon at bounding box center [318, 142] width 8 height 13
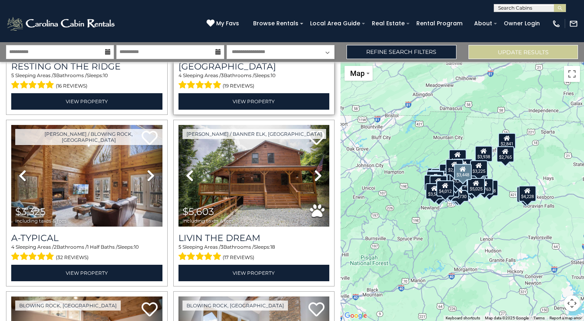
scroll to position [3223, 0]
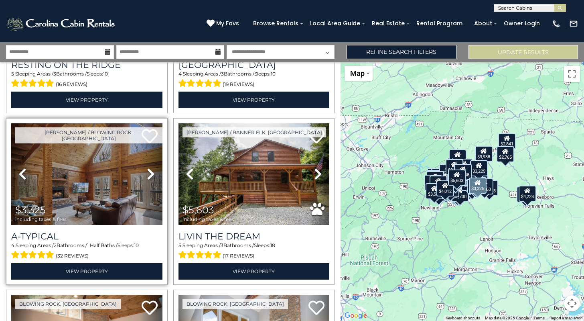
click at [150, 171] on icon at bounding box center [151, 173] width 8 height 13
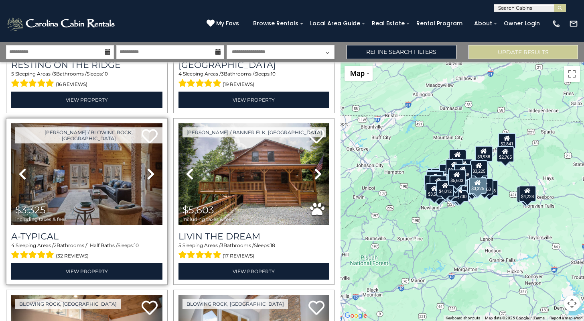
click at [150, 171] on icon at bounding box center [151, 173] width 8 height 13
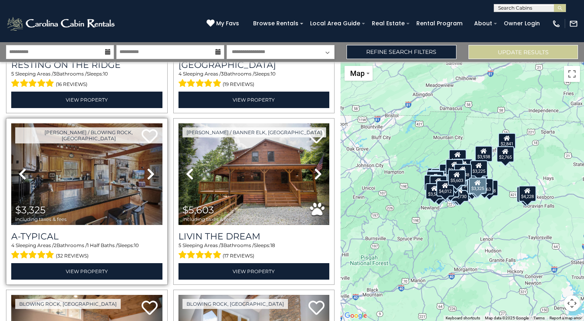
click at [150, 171] on icon at bounding box center [151, 173] width 8 height 13
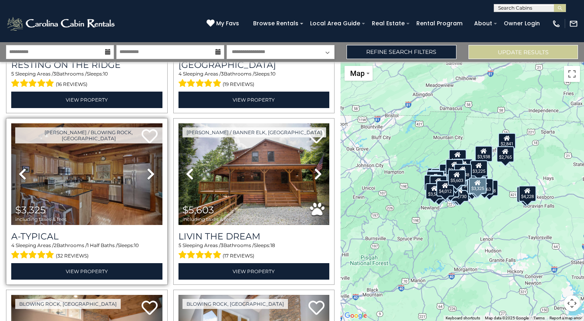
click at [150, 171] on icon at bounding box center [151, 173] width 8 height 13
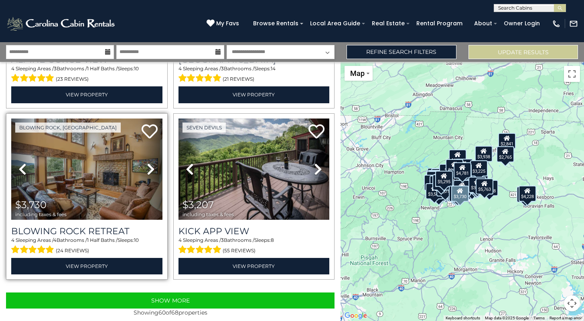
scroll to position [0, 0]
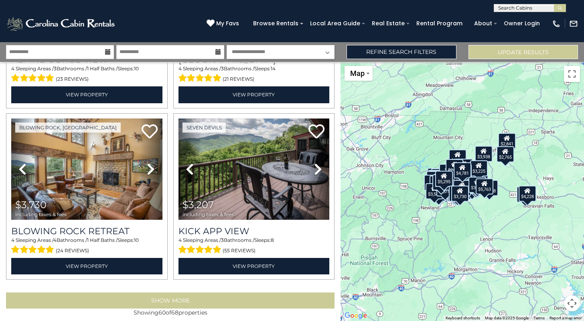
click at [173, 297] on button "Show More" at bounding box center [170, 300] width 329 height 16
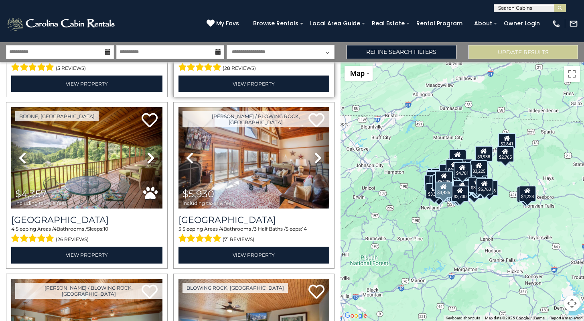
scroll to position [5294, 0]
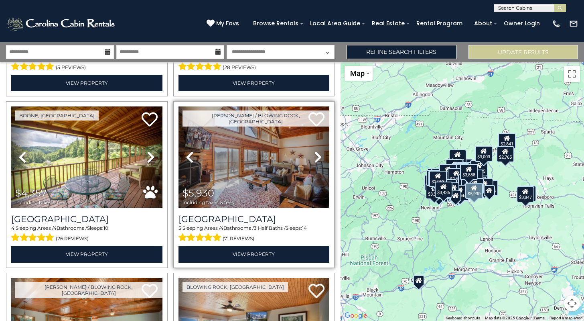
click at [319, 150] on icon at bounding box center [318, 156] width 8 height 13
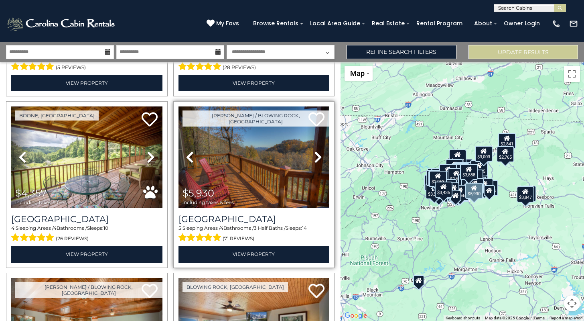
click at [319, 150] on icon at bounding box center [318, 156] width 8 height 13
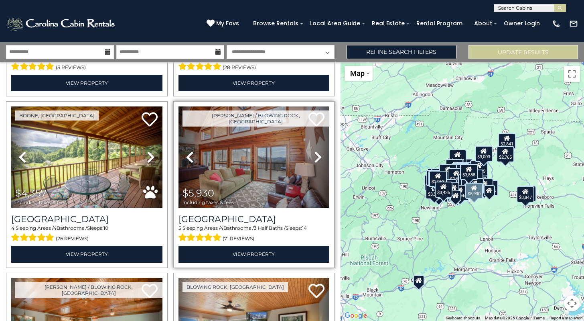
click at [319, 150] on icon at bounding box center [318, 156] width 8 height 13
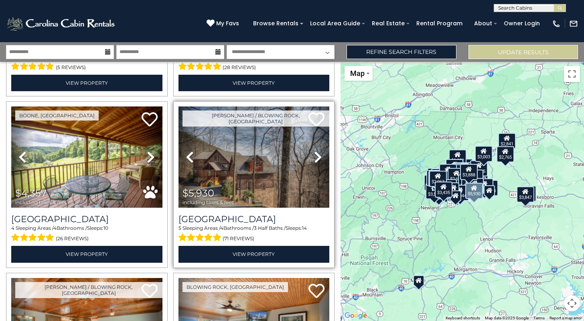
click at [319, 150] on icon at bounding box center [318, 156] width 8 height 13
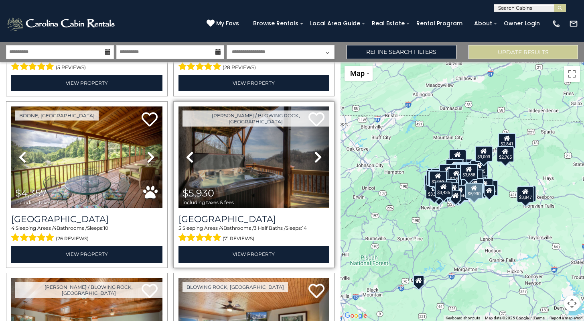
click at [319, 150] on icon at bounding box center [318, 156] width 8 height 13
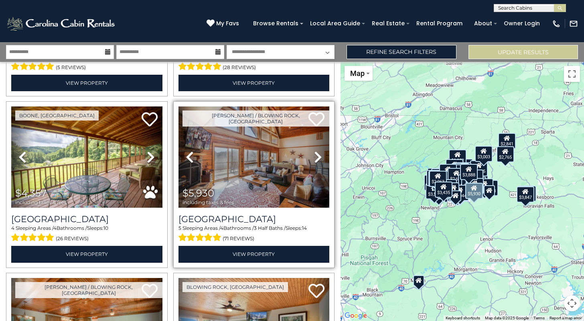
click at [319, 150] on icon at bounding box center [318, 156] width 8 height 13
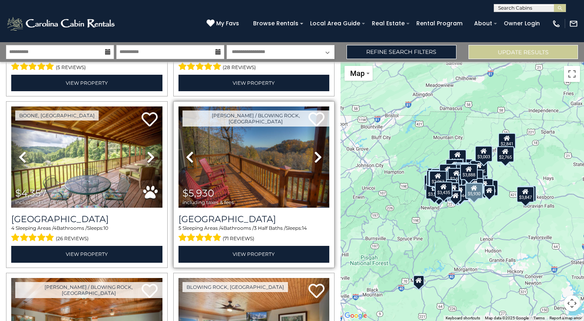
click at [319, 150] on icon at bounding box center [318, 156] width 8 height 13
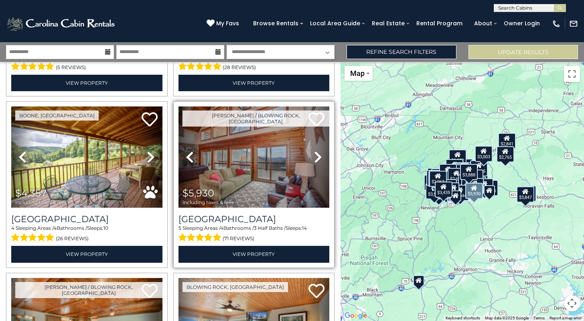
click at [319, 150] on icon at bounding box center [318, 156] width 8 height 13
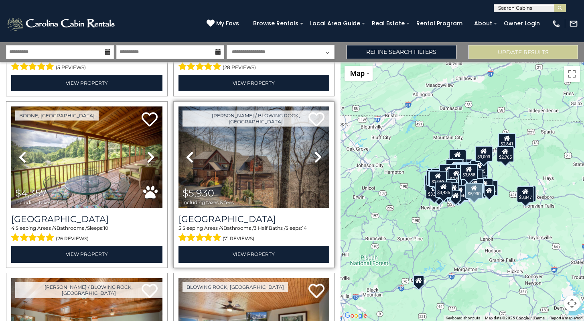
click at [319, 150] on icon at bounding box center [318, 156] width 8 height 13
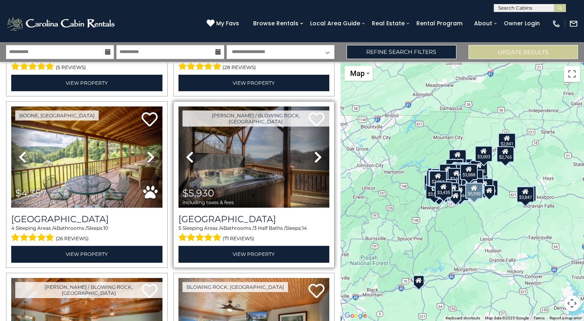
click at [319, 150] on icon at bounding box center [318, 156] width 8 height 13
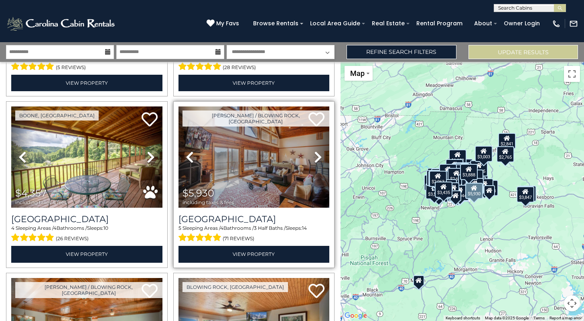
click at [319, 150] on icon at bounding box center [318, 156] width 8 height 13
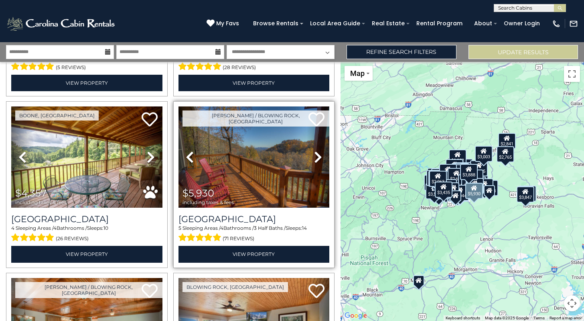
click at [319, 150] on icon at bounding box center [318, 156] width 8 height 13
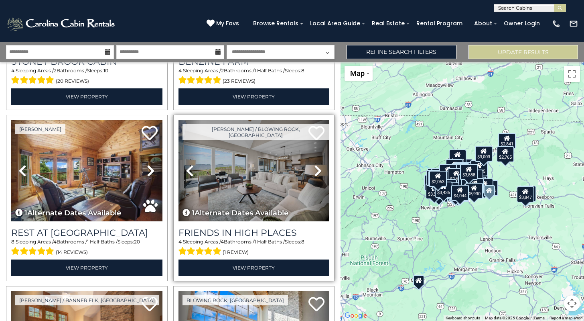
scroll to position [5836, 0]
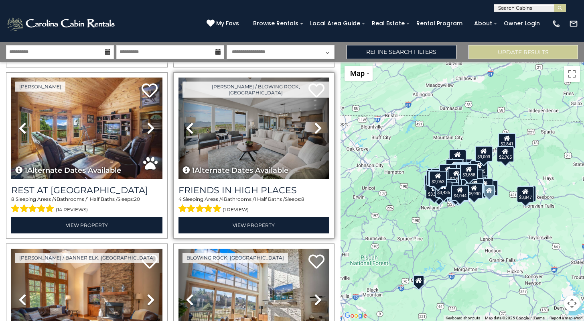
click at [320, 122] on icon at bounding box center [318, 128] width 8 height 13
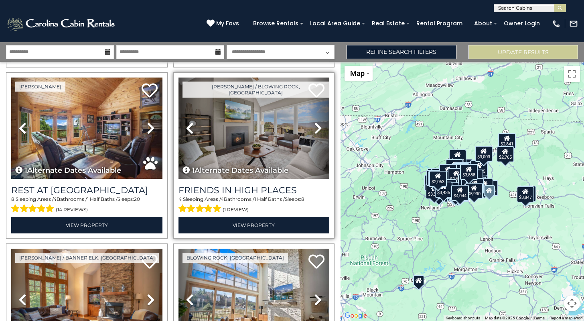
click at [320, 122] on icon at bounding box center [318, 128] width 8 height 13
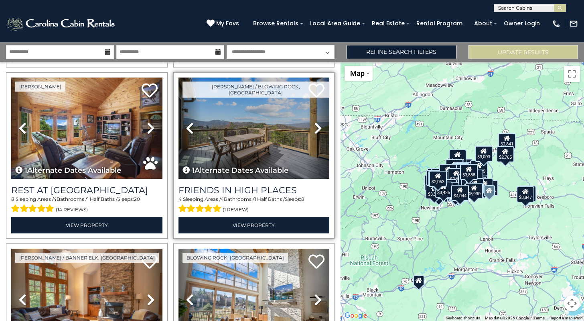
click at [320, 122] on icon at bounding box center [318, 128] width 8 height 13
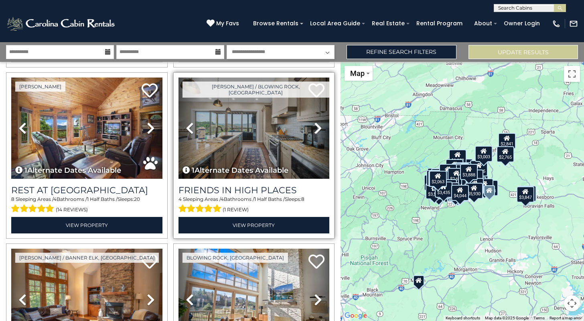
click at [320, 122] on icon at bounding box center [318, 128] width 8 height 13
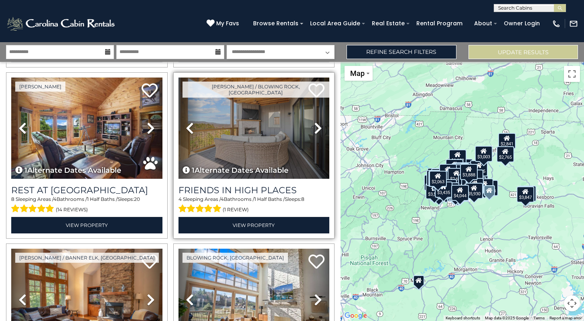
click at [320, 122] on icon at bounding box center [318, 128] width 8 height 13
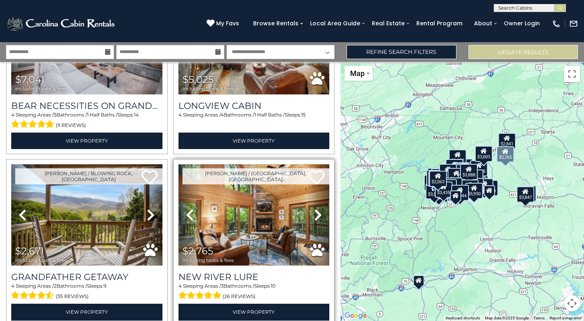
scroll to position [2880, 0]
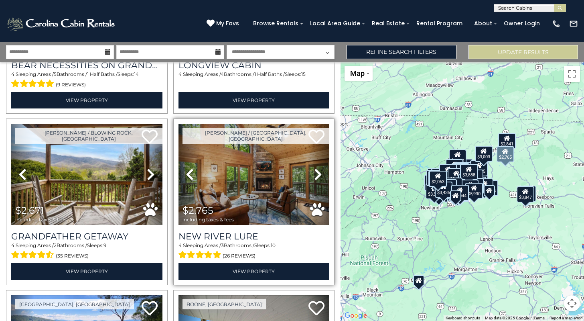
click at [321, 169] on icon at bounding box center [318, 174] width 8 height 13
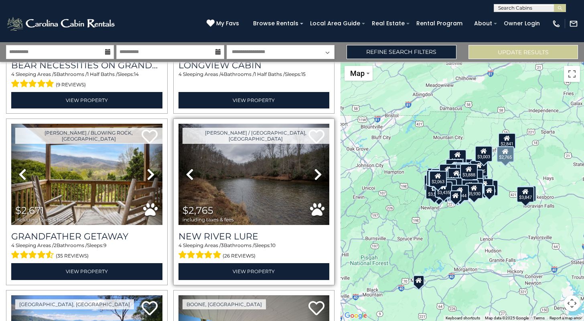
click at [321, 169] on icon at bounding box center [318, 174] width 8 height 13
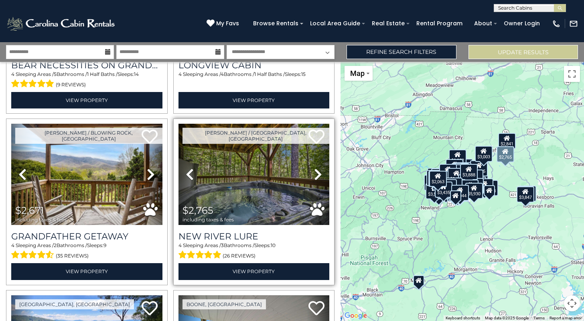
click at [321, 169] on icon at bounding box center [318, 174] width 8 height 13
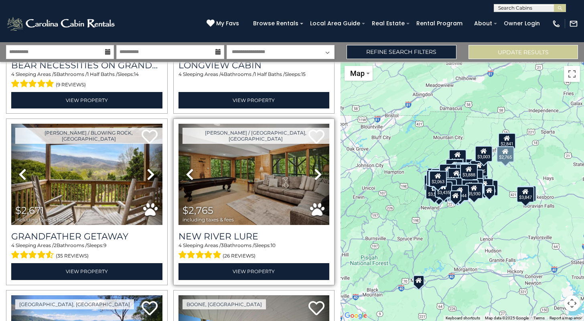
click at [321, 169] on icon at bounding box center [318, 174] width 8 height 13
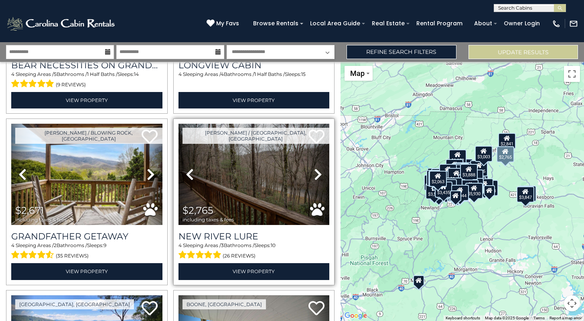
click at [321, 169] on icon at bounding box center [318, 174] width 8 height 13
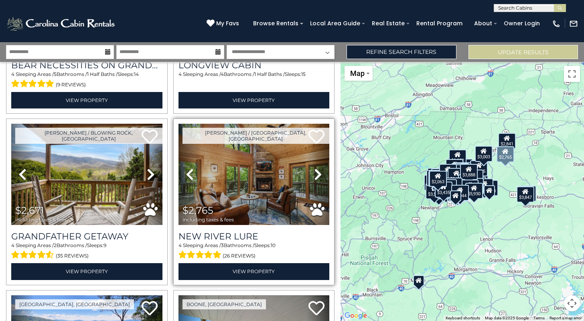
click at [321, 169] on icon at bounding box center [318, 174] width 8 height 13
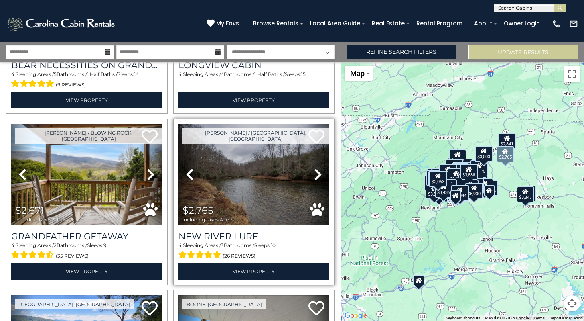
click at [321, 169] on icon at bounding box center [318, 174] width 8 height 13
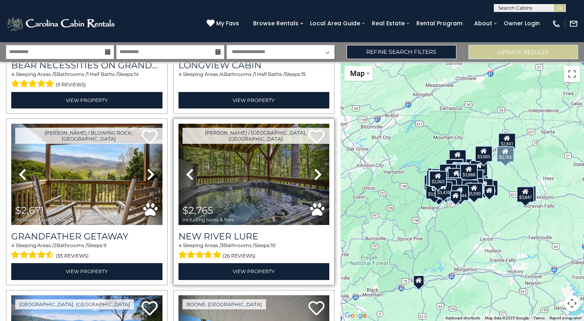
click at [321, 169] on icon at bounding box center [318, 174] width 8 height 13
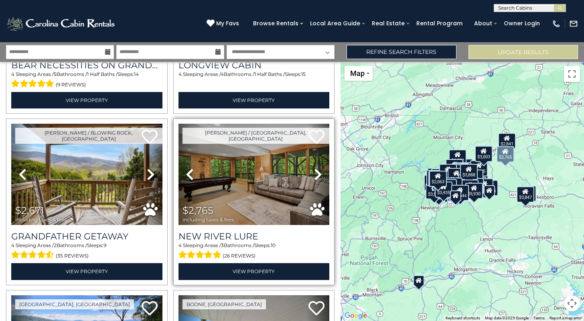
click at [321, 168] on icon at bounding box center [318, 174] width 8 height 13
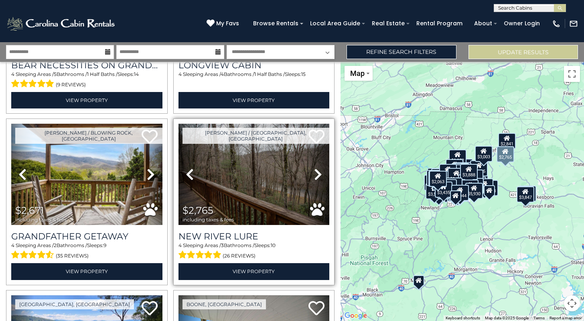
click at [321, 168] on icon at bounding box center [318, 174] width 8 height 13
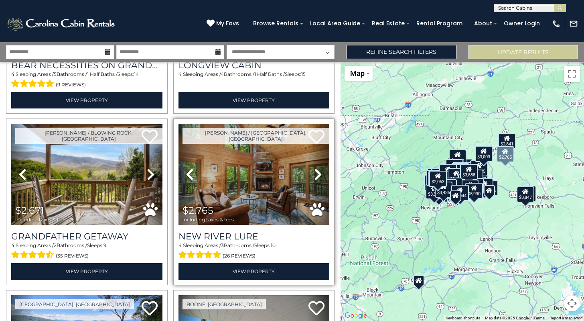
click at [321, 168] on icon at bounding box center [318, 174] width 8 height 13
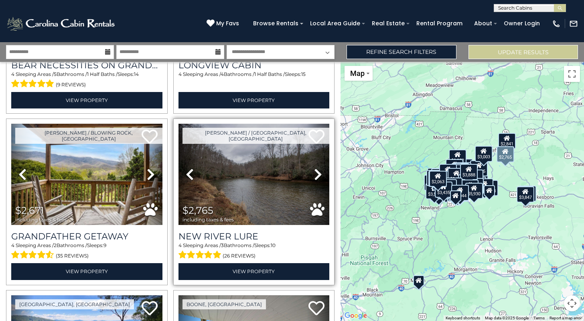
click at [321, 168] on icon at bounding box center [318, 174] width 8 height 13
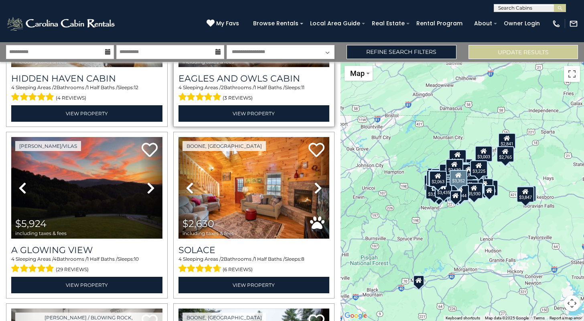
scroll to position [2181, 0]
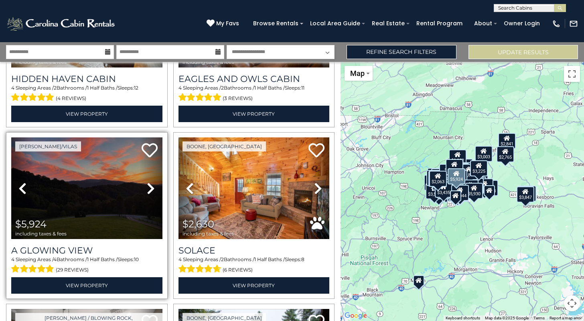
click at [149, 186] on icon at bounding box center [151, 188] width 8 height 13
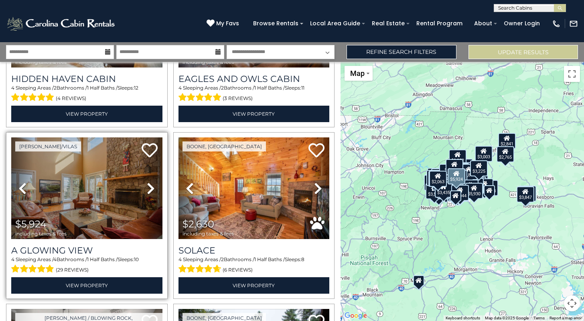
click at [149, 186] on icon at bounding box center [151, 188] width 8 height 13
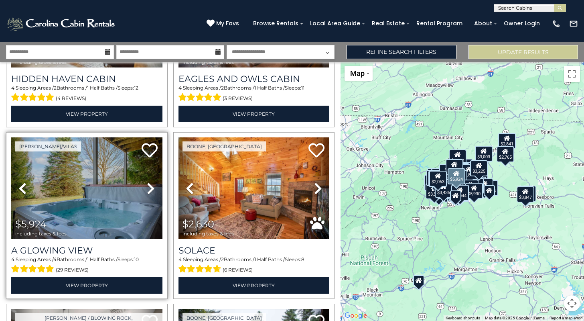
click at [149, 186] on icon at bounding box center [151, 188] width 8 height 13
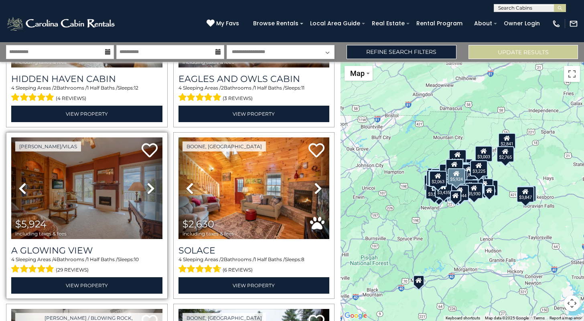
click at [149, 185] on icon at bounding box center [151, 188] width 8 height 13
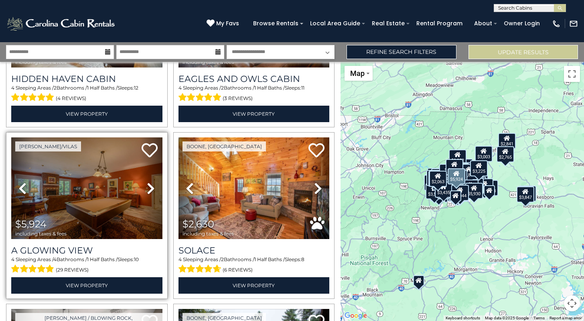
click at [149, 185] on icon at bounding box center [151, 188] width 8 height 13
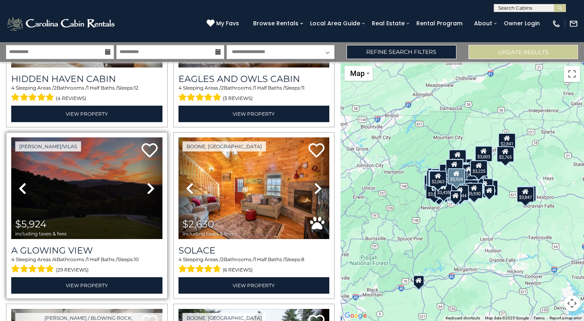
click at [149, 186] on icon at bounding box center [151, 188] width 8 height 13
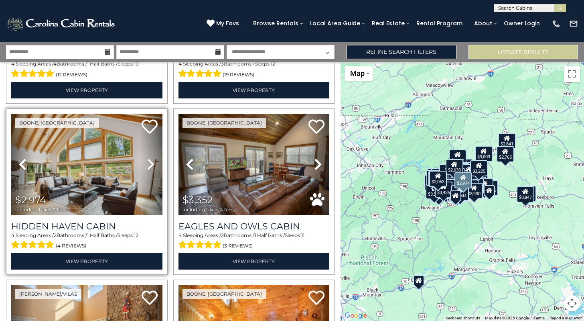
scroll to position [2033, 0]
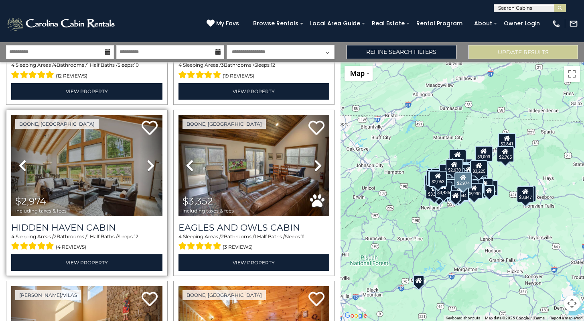
click at [152, 159] on icon at bounding box center [151, 165] width 8 height 13
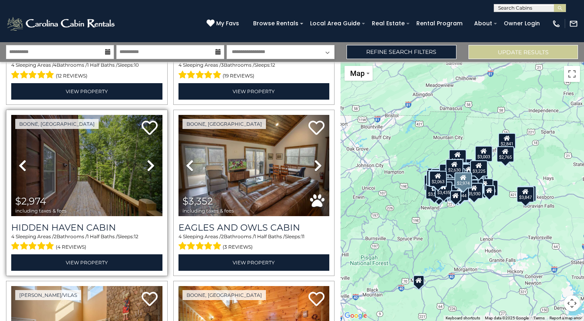
click at [151, 159] on icon at bounding box center [151, 165] width 8 height 13
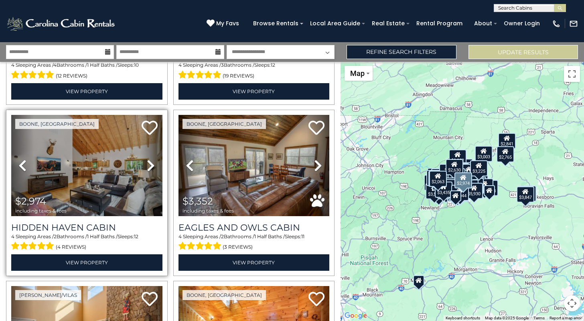
click at [151, 159] on icon at bounding box center [151, 165] width 8 height 13
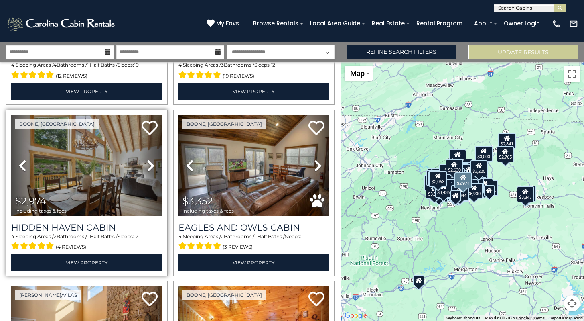
click at [151, 159] on icon at bounding box center [151, 165] width 8 height 13
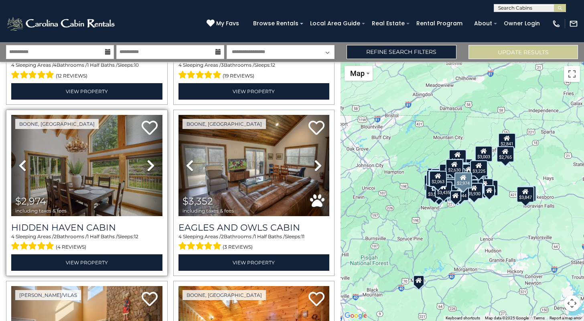
click at [100, 169] on img at bounding box center [86, 165] width 151 height 101
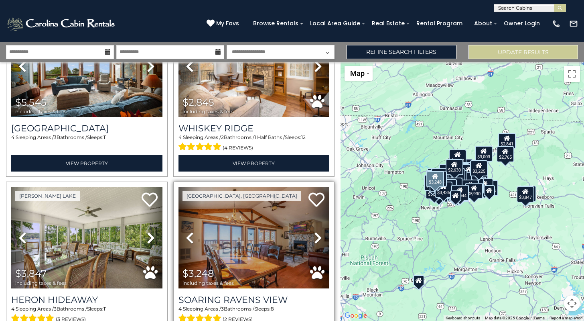
scroll to position [1196, 0]
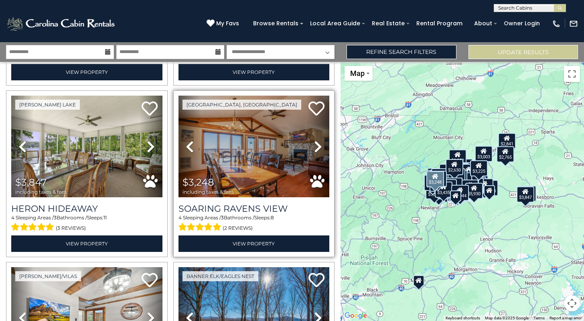
click at [319, 144] on icon at bounding box center [318, 146] width 8 height 13
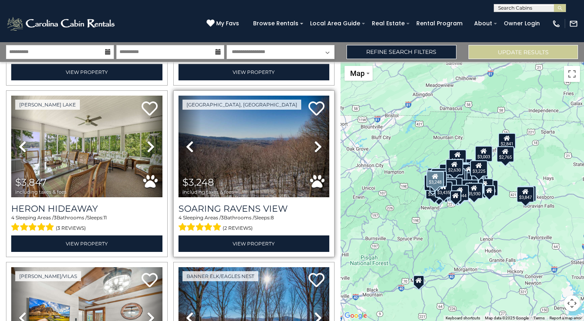
click at [319, 142] on icon at bounding box center [318, 146] width 8 height 13
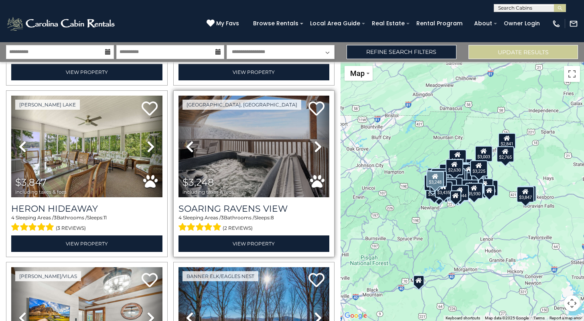
click at [319, 142] on icon at bounding box center [318, 146] width 8 height 13
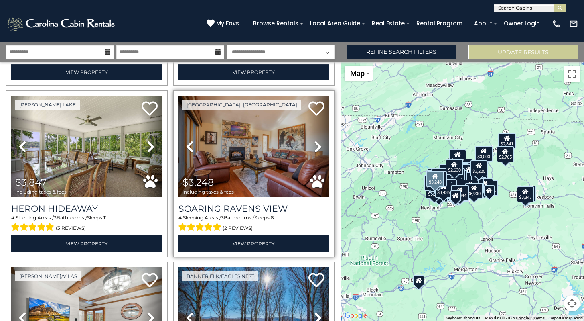
click at [319, 142] on icon at bounding box center [318, 146] width 8 height 13
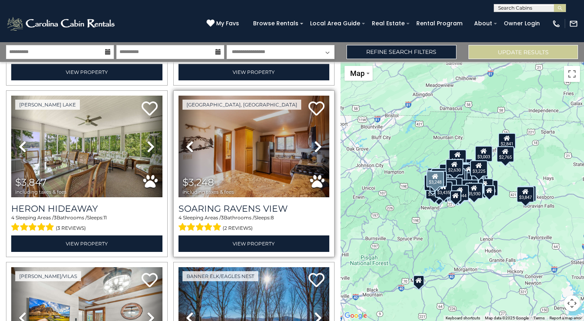
click at [319, 142] on icon at bounding box center [318, 146] width 8 height 13
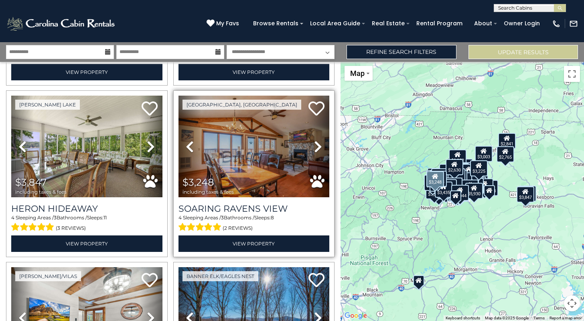
click at [319, 142] on icon at bounding box center [318, 146] width 8 height 13
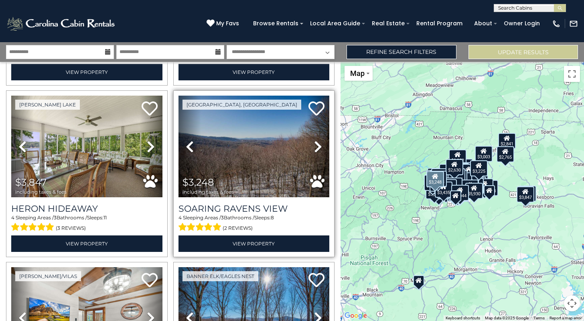
click at [319, 142] on icon at bounding box center [318, 146] width 8 height 13
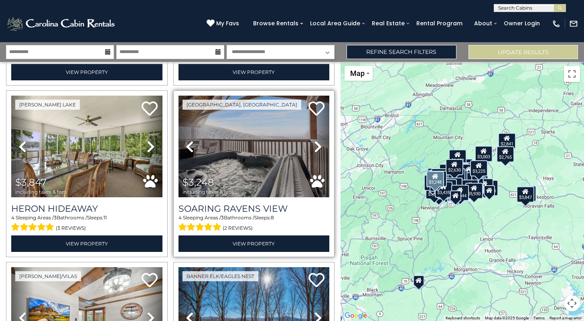
click at [319, 142] on icon at bounding box center [318, 146] width 8 height 13
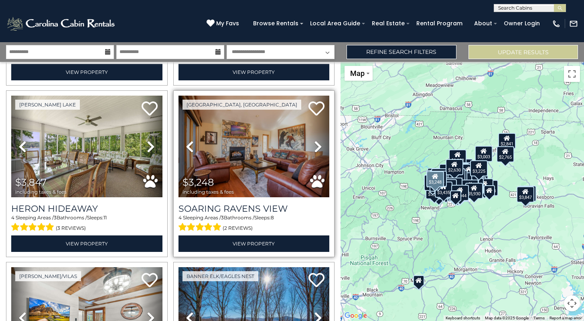
click at [319, 142] on icon at bounding box center [318, 146] width 8 height 13
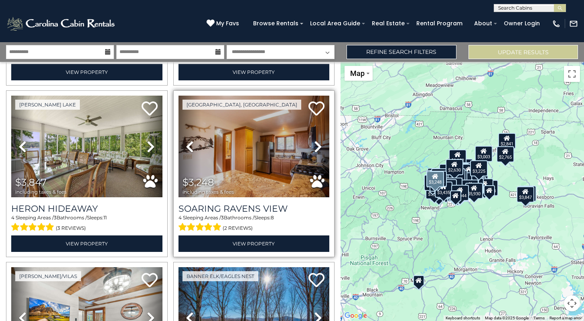
click at [319, 142] on icon at bounding box center [318, 146] width 8 height 13
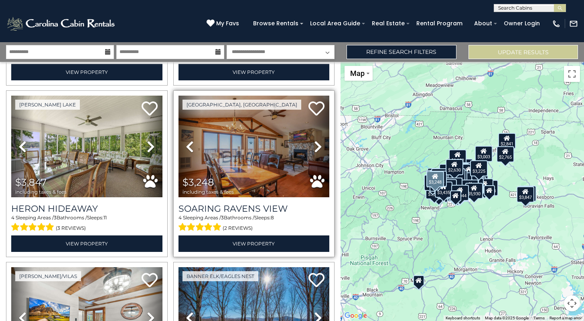
click at [319, 142] on icon at bounding box center [318, 146] width 8 height 13
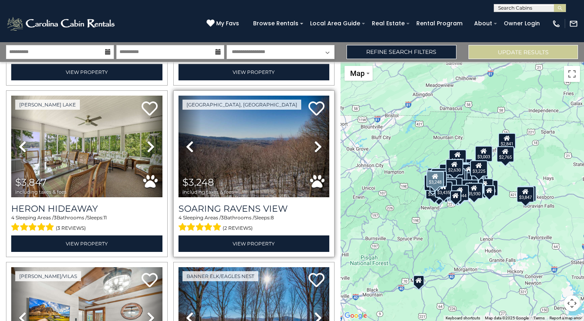
click at [320, 142] on icon at bounding box center [318, 146] width 8 height 13
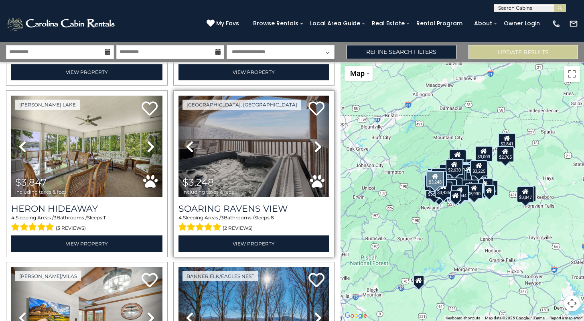
click at [320, 142] on icon at bounding box center [318, 146] width 8 height 13
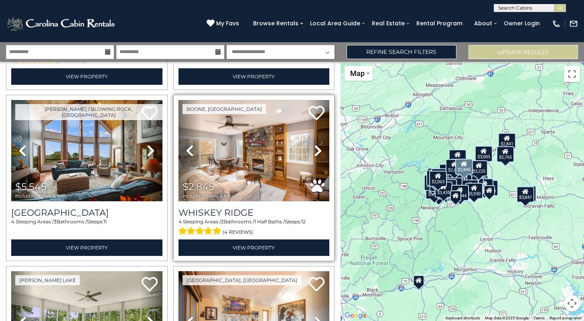
scroll to position [1022, 0]
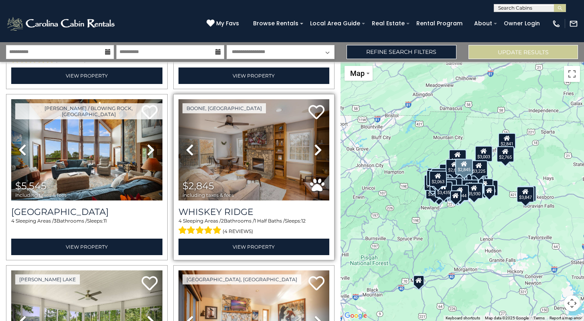
click at [321, 149] on icon at bounding box center [318, 149] width 8 height 13
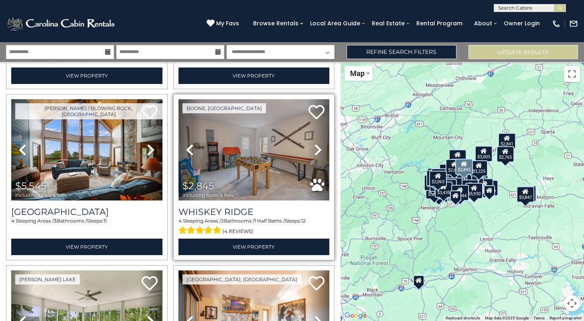
click at [321, 149] on icon at bounding box center [318, 149] width 8 height 13
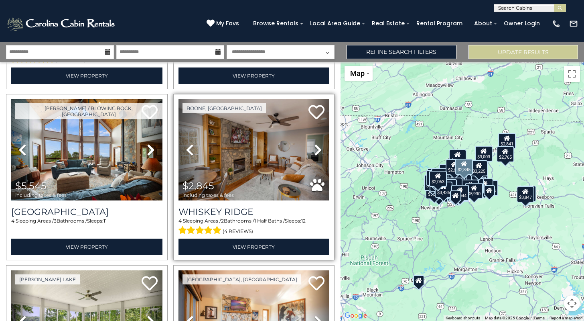
click at [321, 149] on icon at bounding box center [318, 149] width 8 height 13
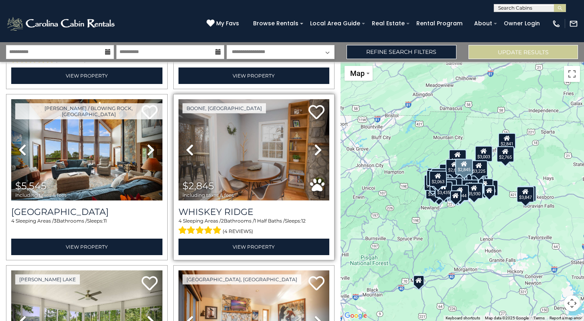
click at [321, 149] on icon at bounding box center [318, 149] width 8 height 13
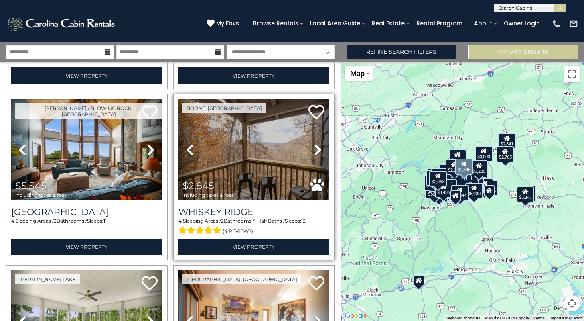
click at [321, 149] on icon at bounding box center [318, 149] width 8 height 13
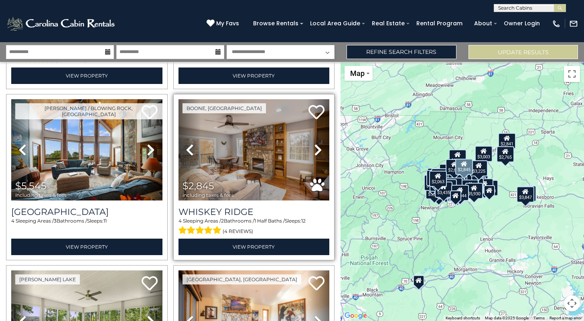
click at [321, 149] on icon at bounding box center [318, 149] width 8 height 13
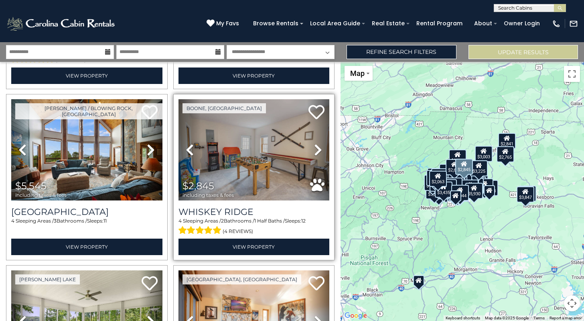
click at [321, 149] on icon at bounding box center [318, 149] width 8 height 13
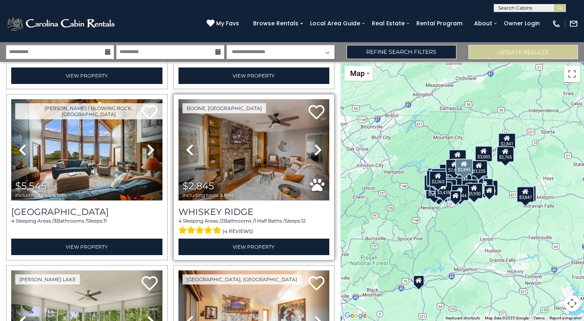
click at [321, 149] on icon at bounding box center [318, 149] width 8 height 13
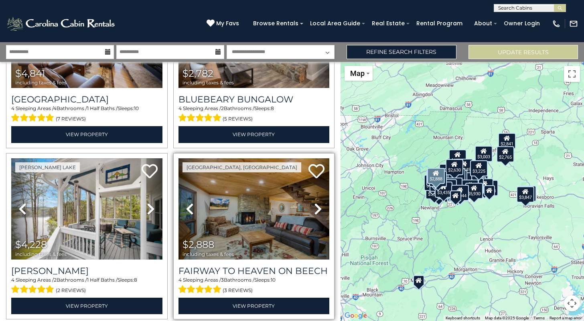
scroll to position [490, 0]
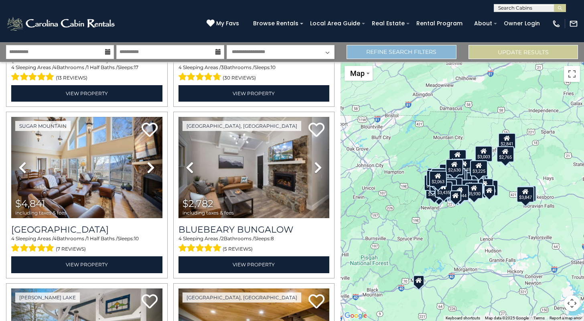
click at [431, 53] on link "Refine Search Filters" at bounding box center [402, 52] width 110 height 14
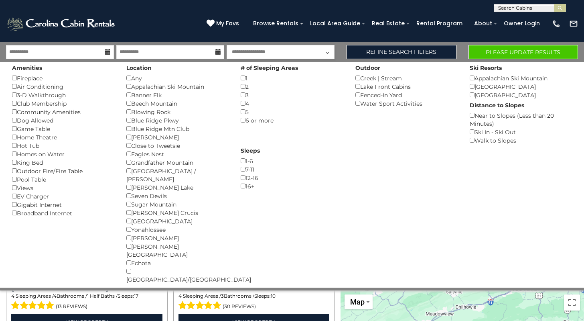
click at [505, 57] on button "Please Update Results" at bounding box center [524, 52] width 110 height 14
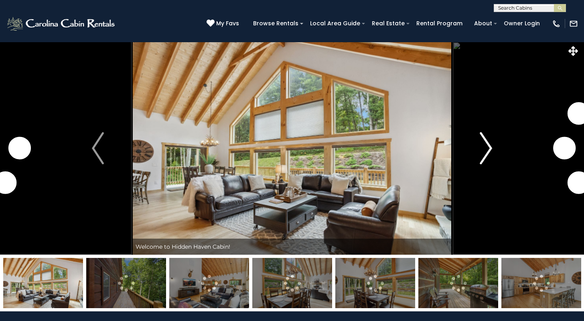
click at [489, 147] on img "Next" at bounding box center [486, 148] width 12 height 32
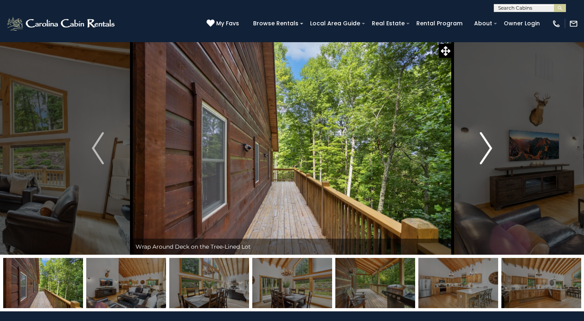
click at [491, 145] on img "Next" at bounding box center [486, 148] width 12 height 32
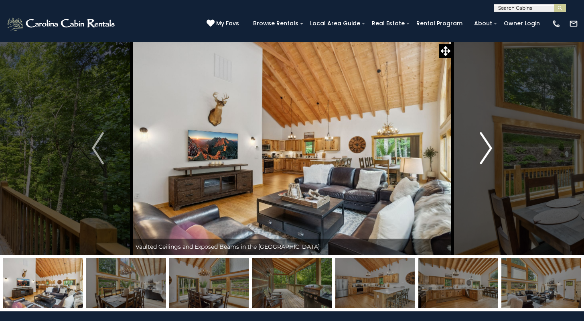
click at [491, 145] on img "Next" at bounding box center [486, 148] width 12 height 32
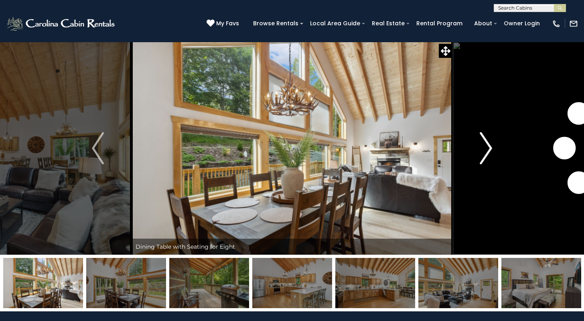
click at [491, 145] on img "Next" at bounding box center [486, 148] width 12 height 32
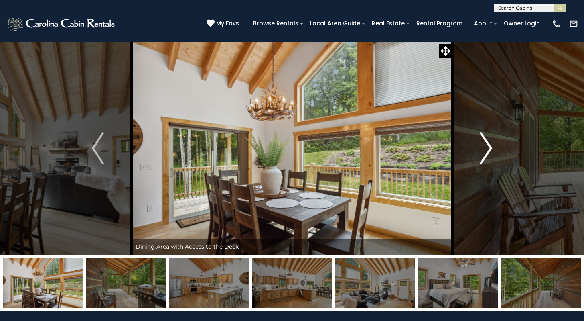
click at [491, 145] on img "Next" at bounding box center [486, 148] width 12 height 32
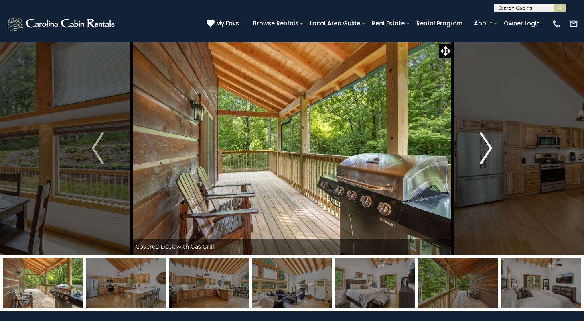
click at [492, 145] on img "Next" at bounding box center [486, 148] width 12 height 32
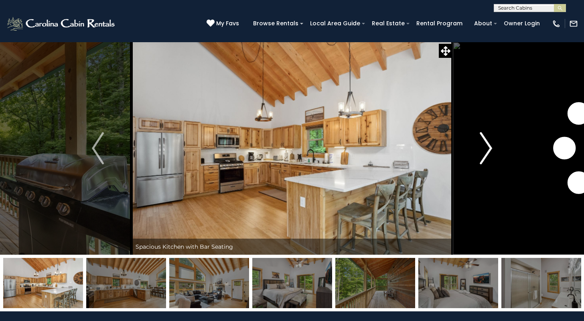
click at [492, 145] on img "Next" at bounding box center [486, 148] width 12 height 32
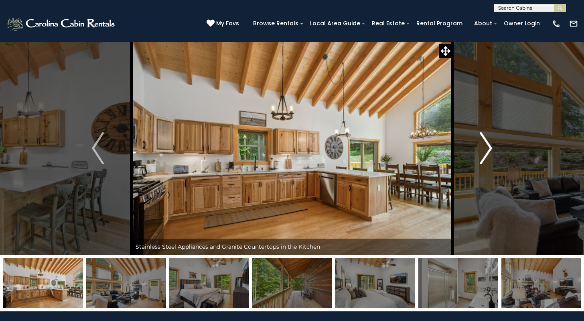
click at [493, 145] on button "Next" at bounding box center [486, 148] width 67 height 213
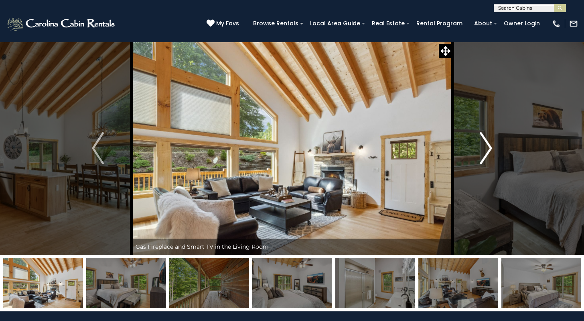
click at [493, 145] on button "Next" at bounding box center [486, 148] width 67 height 213
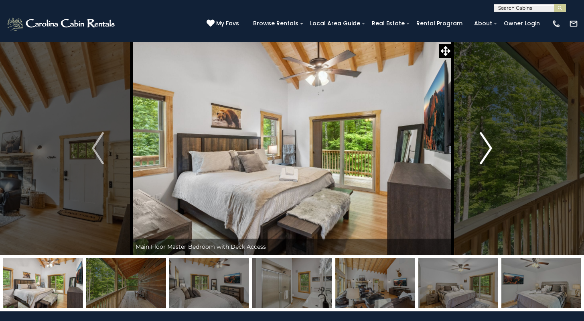
click at [494, 145] on button "Next" at bounding box center [486, 148] width 67 height 213
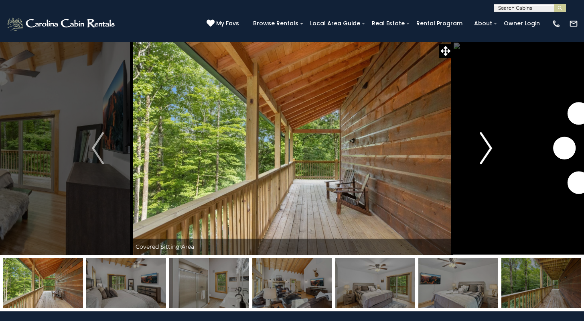
click at [495, 146] on button "Next" at bounding box center [486, 148] width 67 height 213
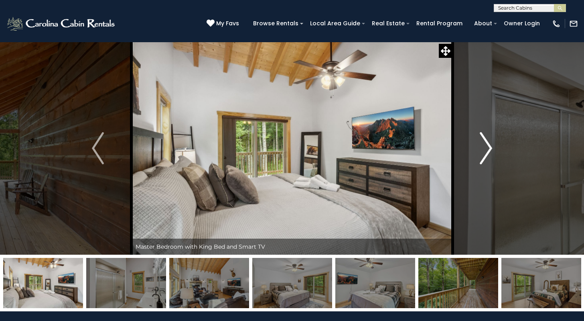
click at [495, 146] on button "Next" at bounding box center [486, 148] width 67 height 213
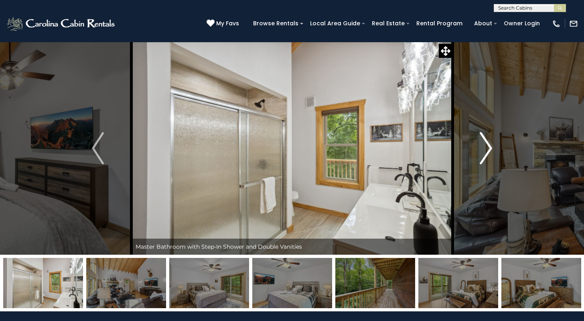
click at [495, 146] on button "Next" at bounding box center [486, 148] width 67 height 213
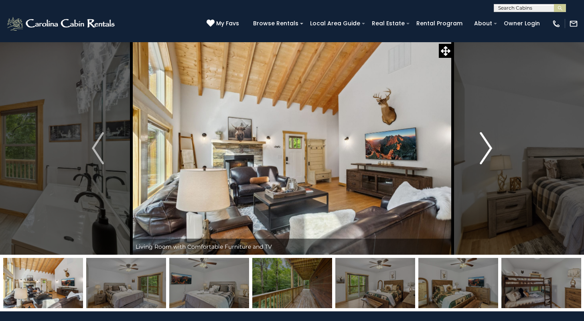
click at [495, 146] on button "Next" at bounding box center [486, 148] width 67 height 213
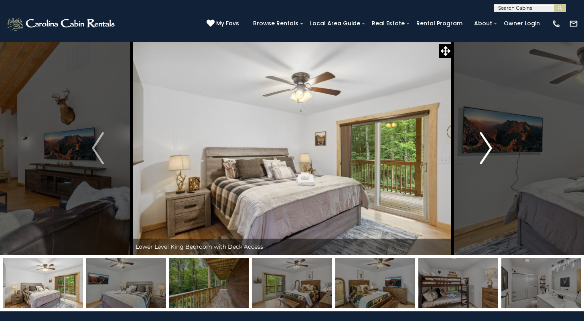
click at [496, 146] on button "Next" at bounding box center [486, 148] width 67 height 213
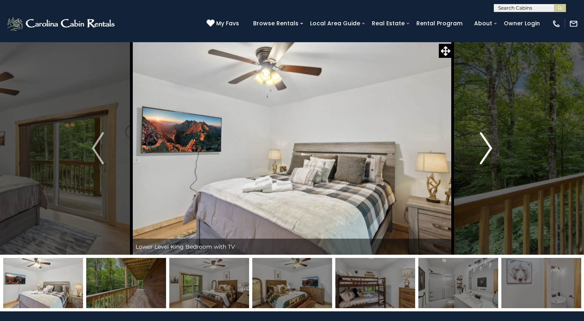
click at [496, 146] on button "Next" at bounding box center [486, 148] width 67 height 213
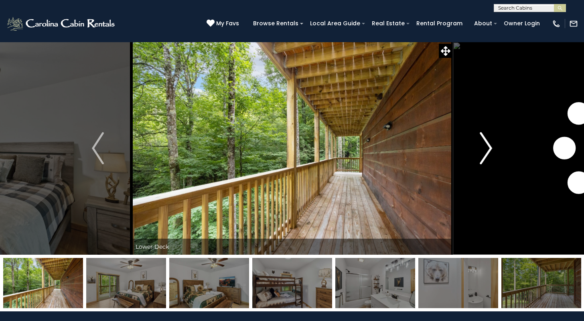
click at [496, 147] on button "Next" at bounding box center [486, 148] width 67 height 213
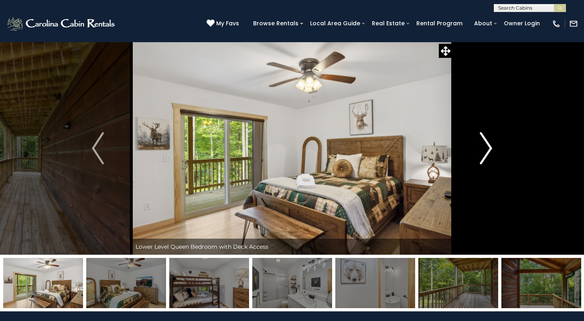
click at [496, 147] on button "Next" at bounding box center [486, 148] width 67 height 213
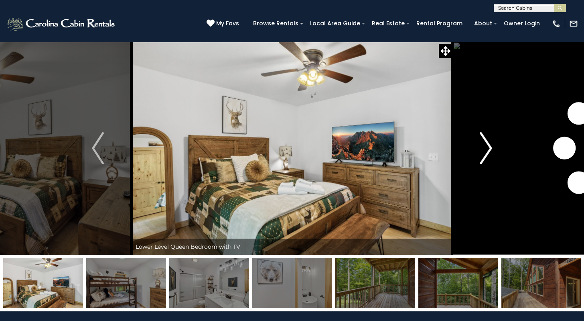
click at [496, 147] on button "Next" at bounding box center [486, 148] width 67 height 213
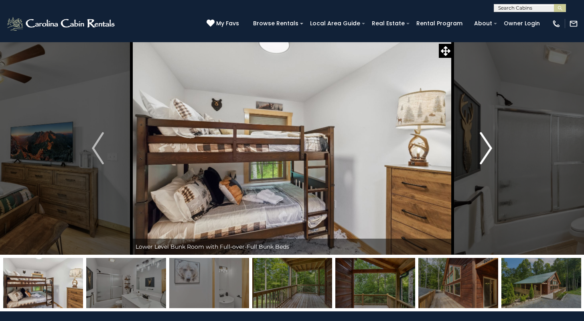
click at [496, 147] on button "Next" at bounding box center [486, 148] width 67 height 213
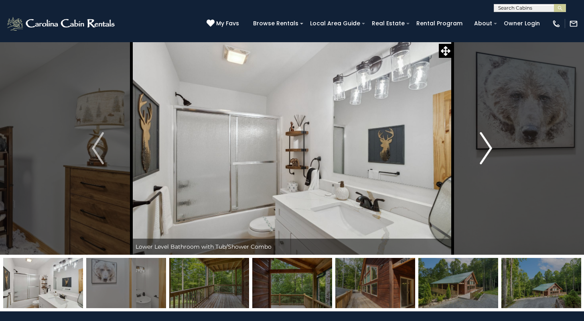
click at [497, 148] on button "Next" at bounding box center [486, 148] width 67 height 213
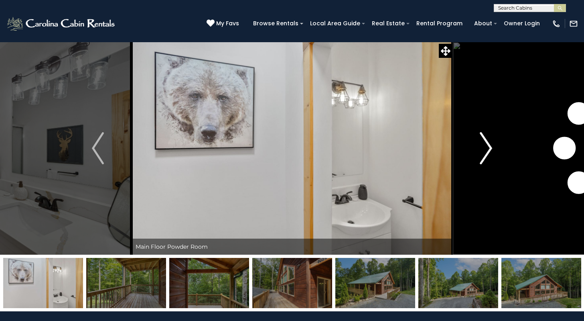
click at [497, 148] on button "Next" at bounding box center [486, 148] width 67 height 213
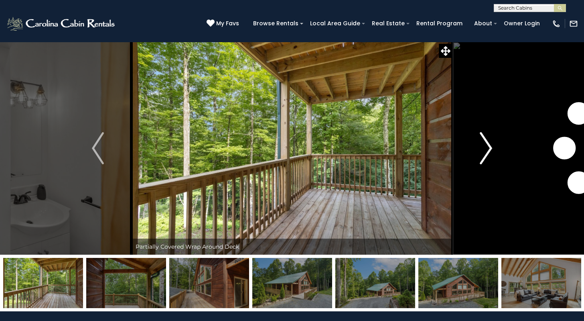
click at [497, 148] on button "Next" at bounding box center [486, 148] width 67 height 213
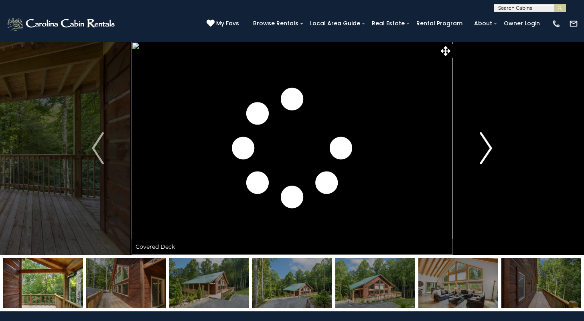
click at [497, 148] on button "Next" at bounding box center [486, 148] width 67 height 213
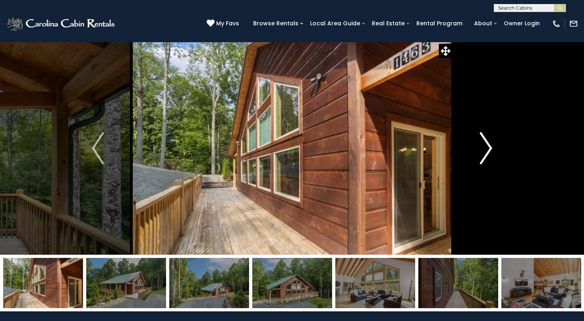
click at [497, 148] on button "Next" at bounding box center [486, 148] width 67 height 213
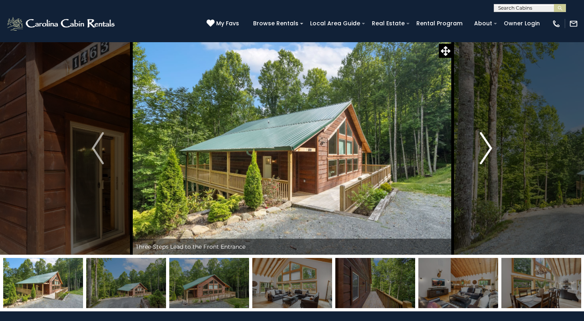
click at [497, 148] on button "Next" at bounding box center [486, 148] width 67 height 213
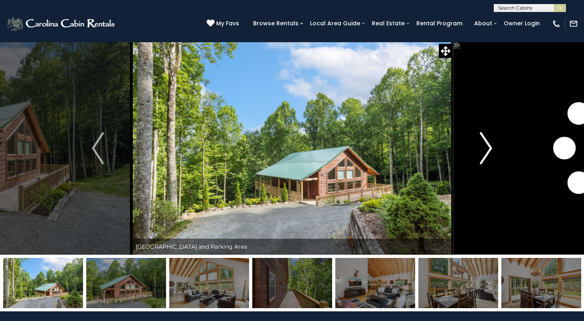
click at [497, 148] on button "Next" at bounding box center [486, 148] width 67 height 213
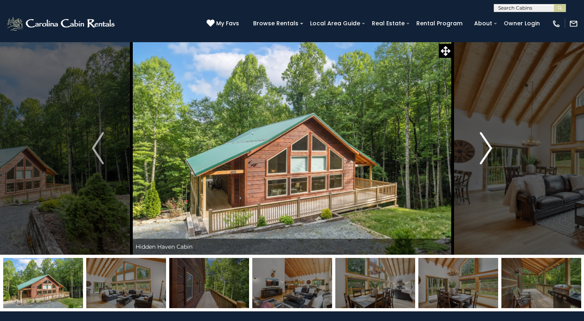
click at [497, 148] on button "Next" at bounding box center [486, 148] width 67 height 213
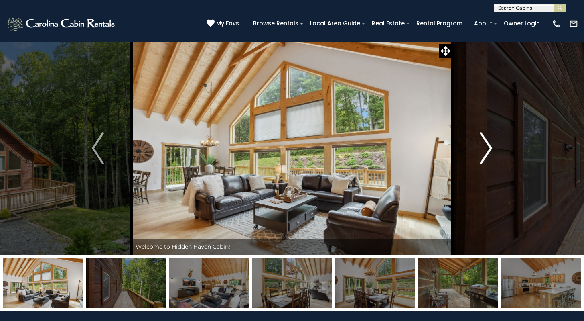
click at [497, 148] on button "Next" at bounding box center [486, 148] width 67 height 213
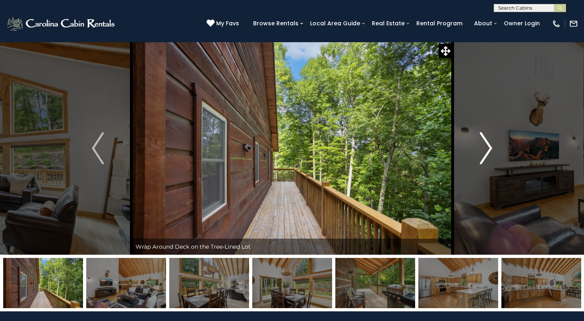
click at [497, 148] on button "Next" at bounding box center [486, 148] width 67 height 213
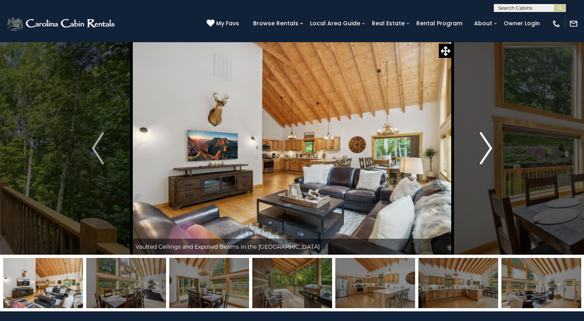
click at [497, 148] on button "Next" at bounding box center [486, 148] width 67 height 213
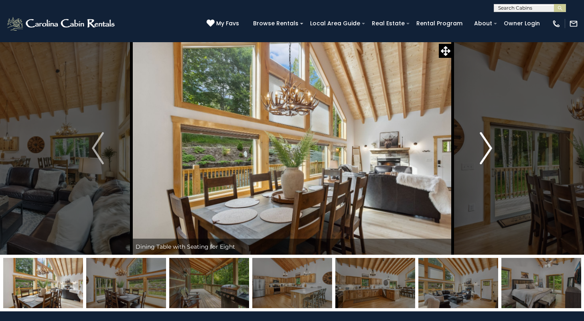
click at [497, 148] on button "Next" at bounding box center [486, 148] width 67 height 213
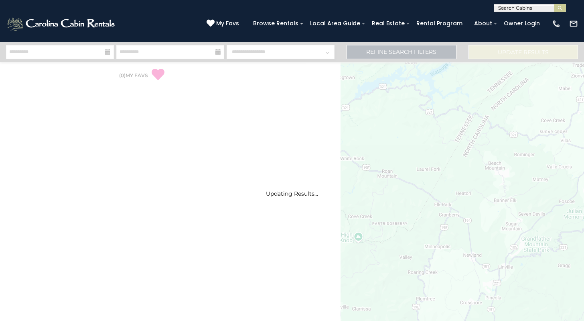
select select "*"
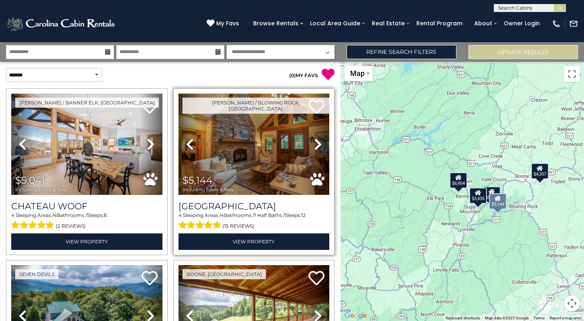
click at [319, 142] on icon at bounding box center [318, 144] width 8 height 13
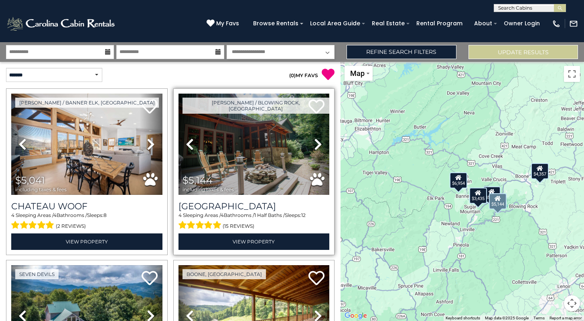
click at [319, 142] on icon at bounding box center [318, 144] width 8 height 13
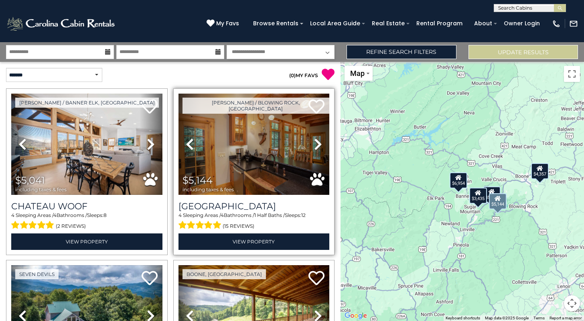
click at [319, 142] on icon at bounding box center [318, 144] width 8 height 13
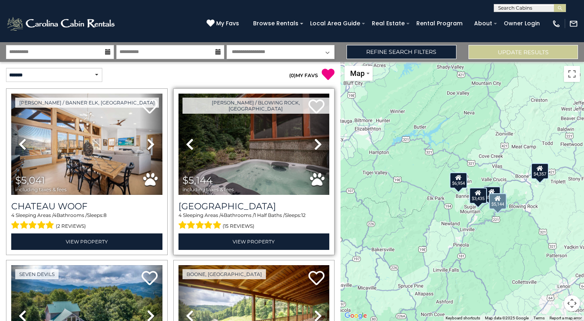
click at [319, 142] on icon at bounding box center [318, 144] width 8 height 13
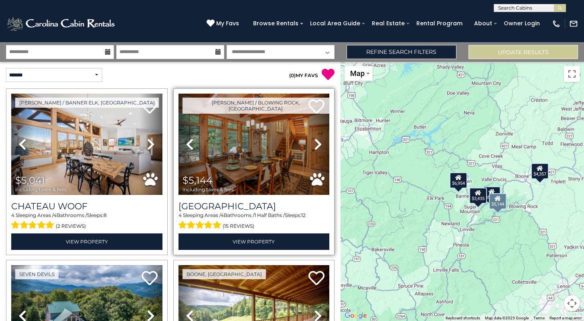
click at [319, 142] on icon at bounding box center [318, 144] width 8 height 13
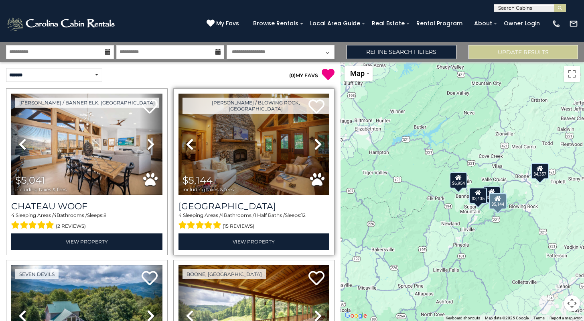
click at [319, 142] on icon at bounding box center [318, 144] width 8 height 13
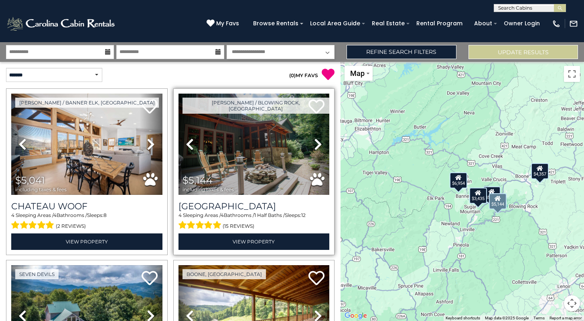
click at [319, 142] on icon at bounding box center [318, 144] width 8 height 13
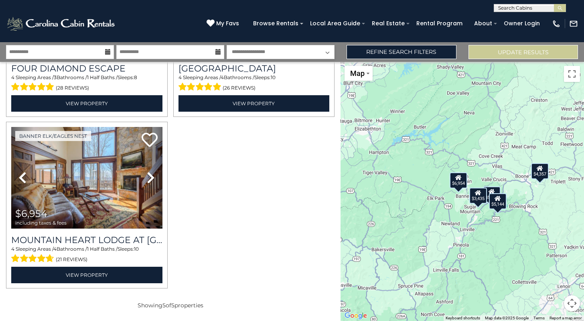
scroll to position [309, 0]
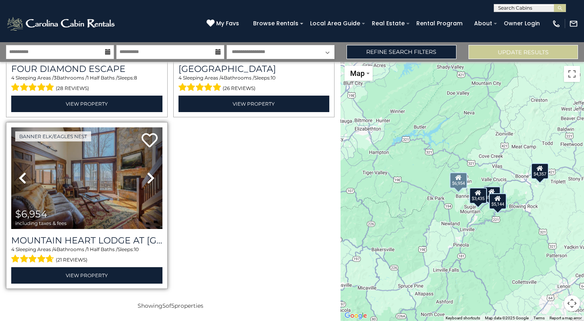
click at [148, 177] on icon at bounding box center [151, 177] width 8 height 13
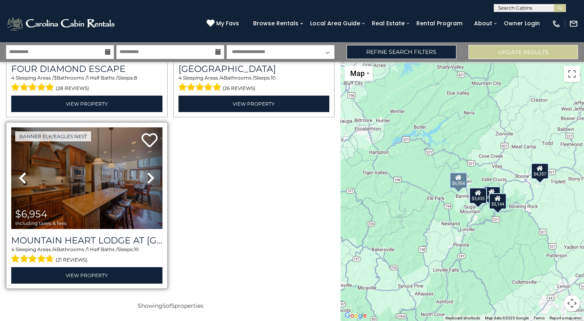
click at [148, 178] on icon at bounding box center [151, 177] width 8 height 13
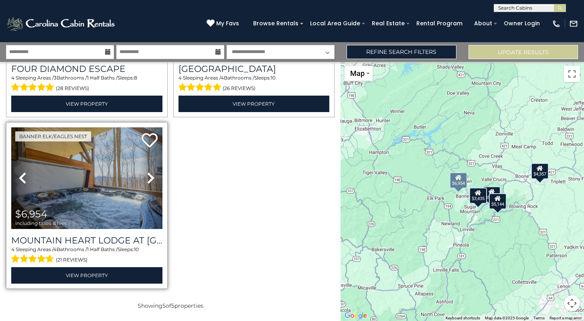
click at [148, 178] on icon at bounding box center [151, 177] width 8 height 13
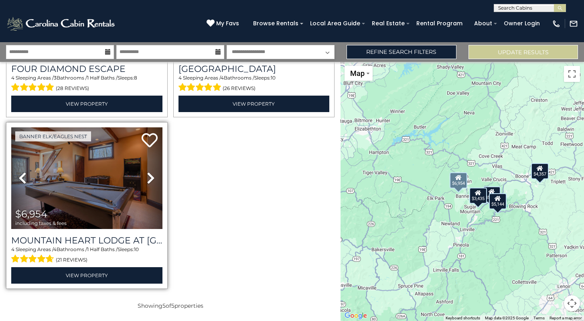
click at [148, 178] on icon at bounding box center [151, 177] width 8 height 13
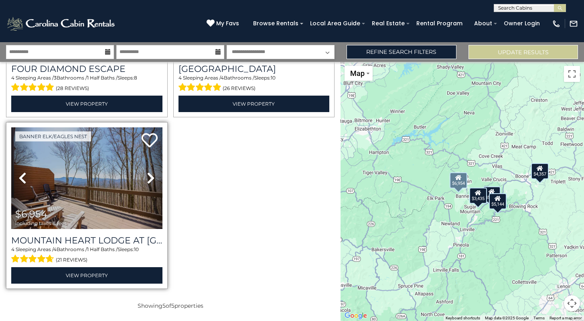
click at [148, 178] on icon at bounding box center [151, 177] width 8 height 13
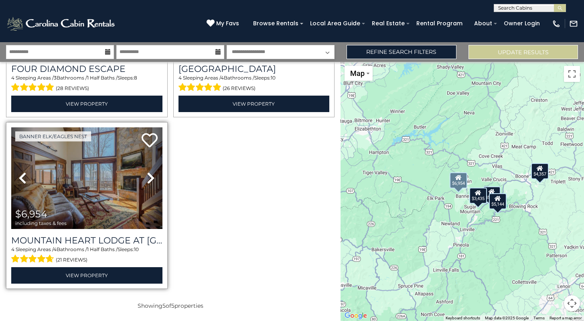
click at [148, 178] on icon at bounding box center [151, 177] width 8 height 13
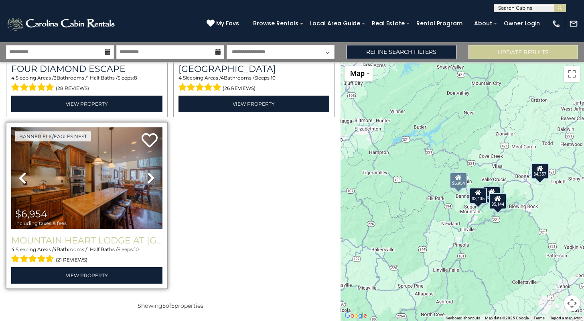
click at [130, 242] on h3 "Mountain Heart Lodge at [GEOGRAPHIC_DATA]" at bounding box center [86, 240] width 151 height 11
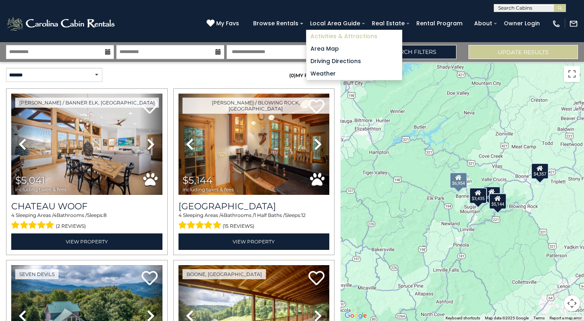
scroll to position [0, 0]
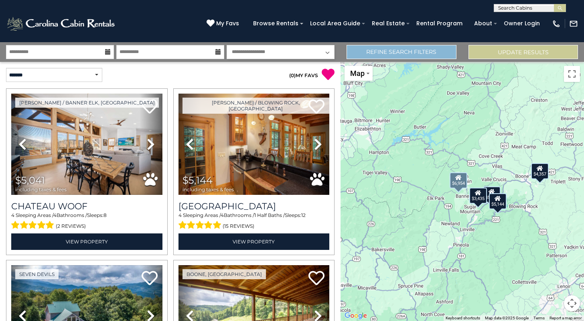
click at [424, 53] on link "Refine Search Filters" at bounding box center [402, 52] width 110 height 14
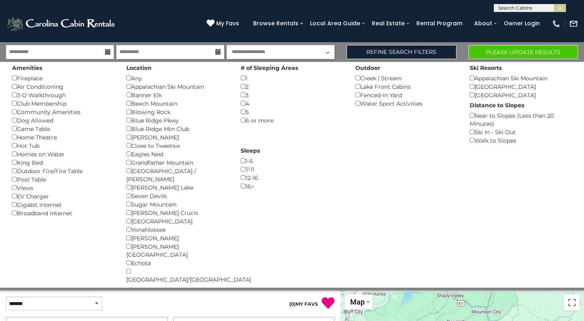
click at [501, 54] on button "Please Update Results" at bounding box center [524, 52] width 110 height 14
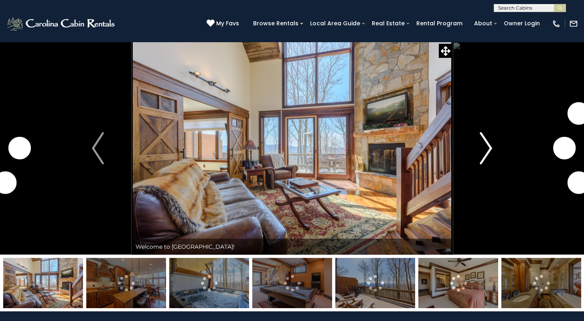
click at [491, 146] on img "Next" at bounding box center [486, 148] width 12 height 32
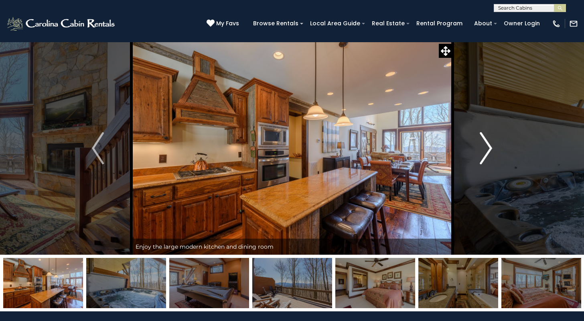
click at [489, 145] on img "Next" at bounding box center [486, 148] width 12 height 32
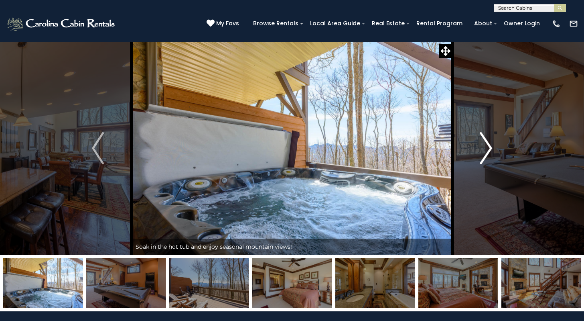
click at [489, 145] on img "Next" at bounding box center [486, 148] width 12 height 32
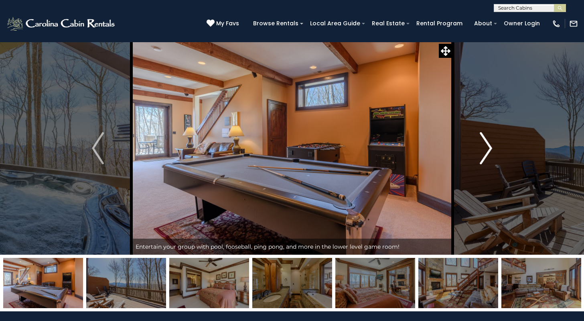
click at [490, 145] on img "Next" at bounding box center [486, 148] width 12 height 32
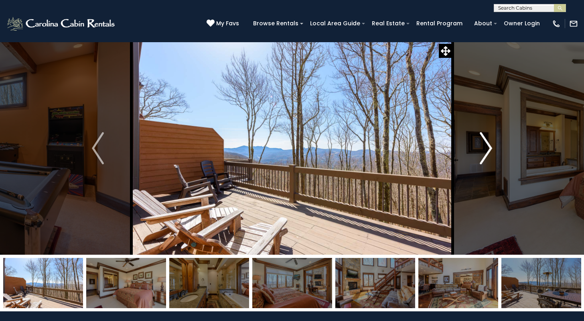
click at [490, 145] on img "Next" at bounding box center [486, 148] width 12 height 32
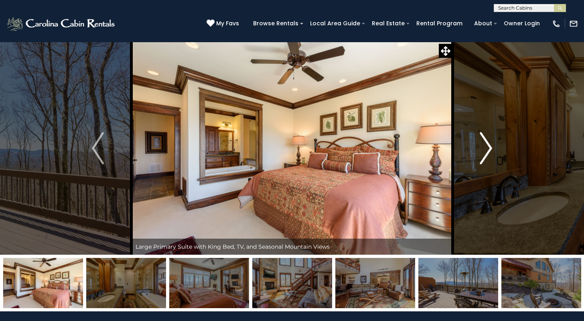
click at [490, 145] on img "Next" at bounding box center [486, 148] width 12 height 32
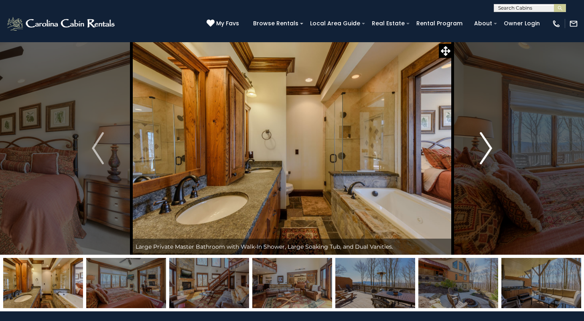
click at [490, 145] on img "Next" at bounding box center [486, 148] width 12 height 32
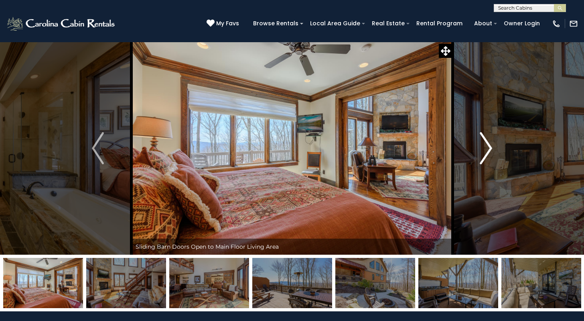
click at [490, 145] on img "Next" at bounding box center [486, 148] width 12 height 32
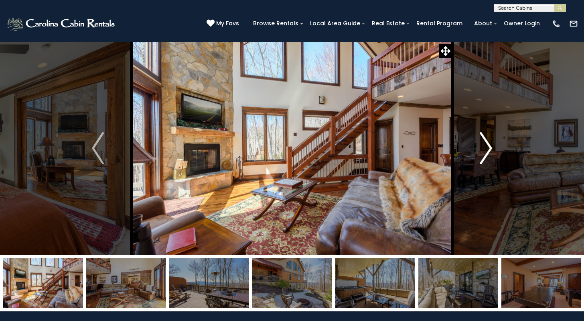
click at [490, 145] on img "Next" at bounding box center [486, 148] width 12 height 32
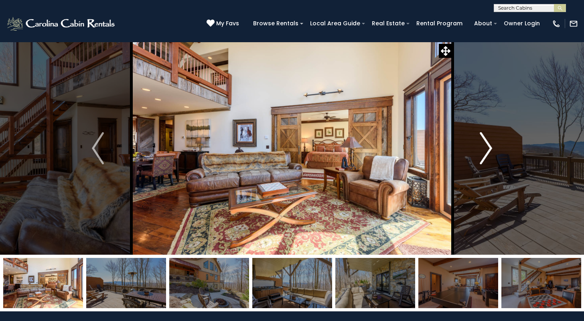
click at [490, 145] on img "Next" at bounding box center [486, 148] width 12 height 32
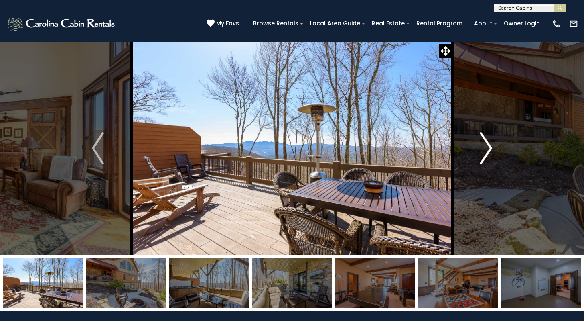
click at [490, 145] on img "Next" at bounding box center [486, 148] width 12 height 32
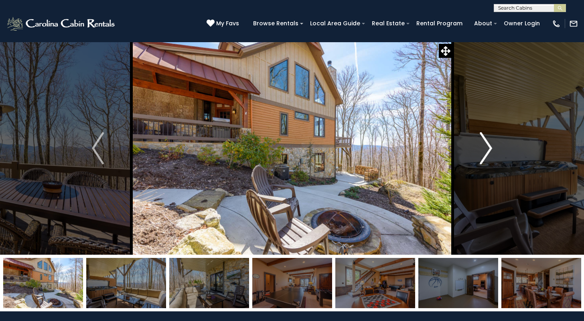
click at [490, 145] on img "Next" at bounding box center [486, 148] width 12 height 32
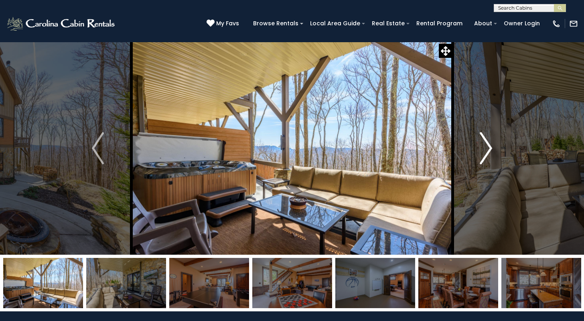
click at [490, 145] on img "Next" at bounding box center [486, 148] width 12 height 32
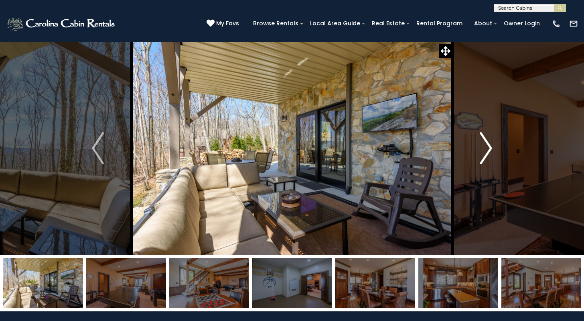
click at [490, 145] on img "Next" at bounding box center [486, 148] width 12 height 32
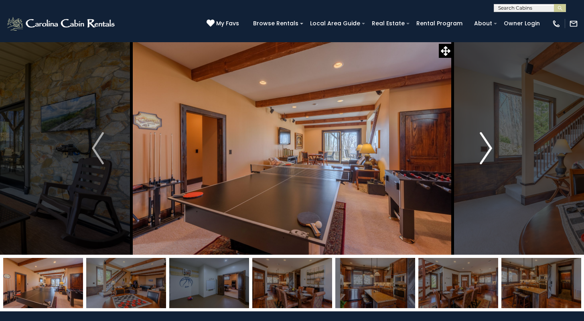
click at [490, 145] on img "Next" at bounding box center [486, 148] width 12 height 32
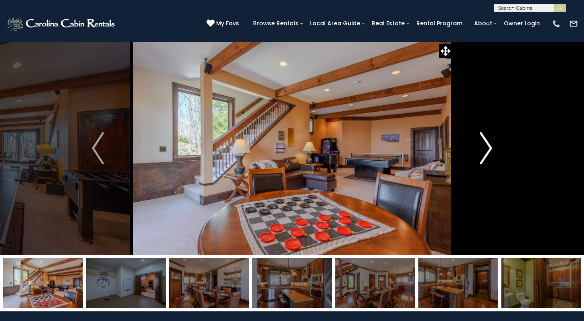
click at [490, 145] on img "Next" at bounding box center [486, 148] width 12 height 32
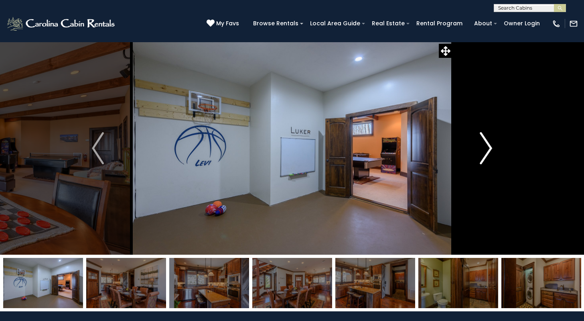
click at [490, 145] on img "Next" at bounding box center [486, 148] width 12 height 32
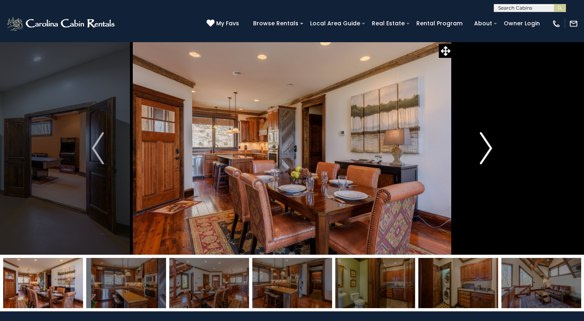
click at [490, 145] on img "Next" at bounding box center [486, 148] width 12 height 32
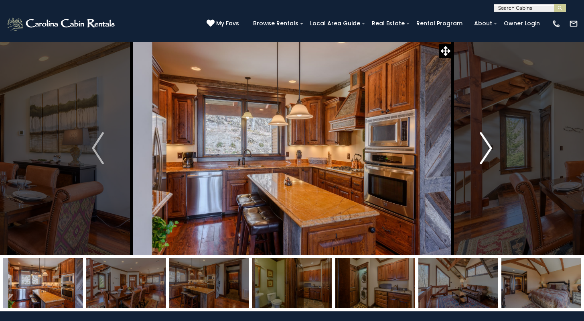
click at [490, 145] on img "Next" at bounding box center [486, 148] width 12 height 32
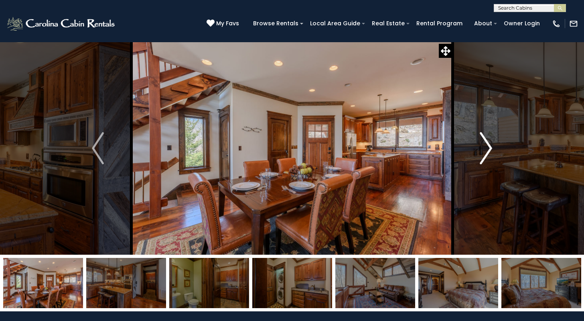
click at [490, 145] on img "Next" at bounding box center [486, 148] width 12 height 32
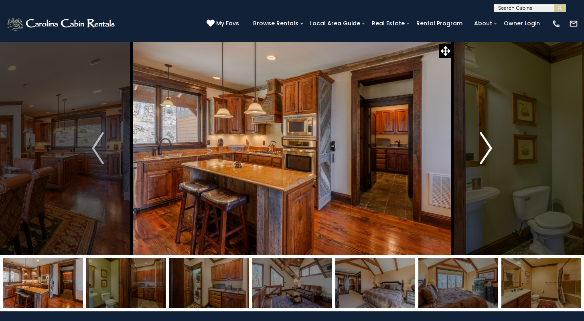
click at [490, 145] on img "Next" at bounding box center [486, 148] width 12 height 32
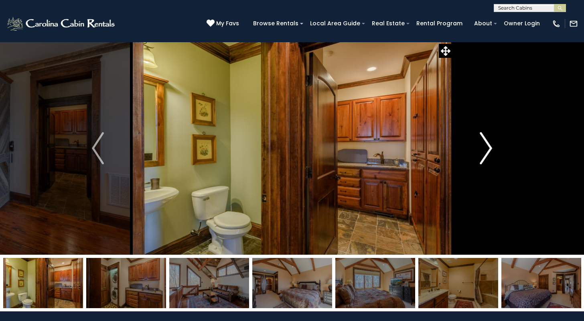
click at [490, 145] on img "Next" at bounding box center [486, 148] width 12 height 32
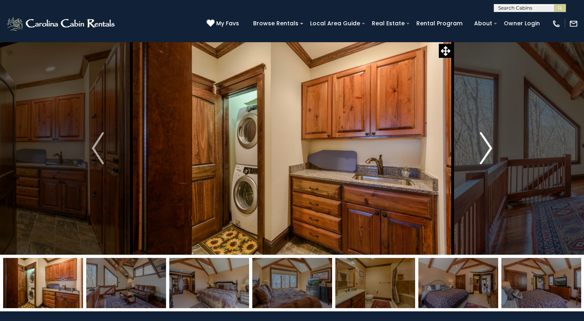
click at [490, 145] on img "Next" at bounding box center [486, 148] width 12 height 32
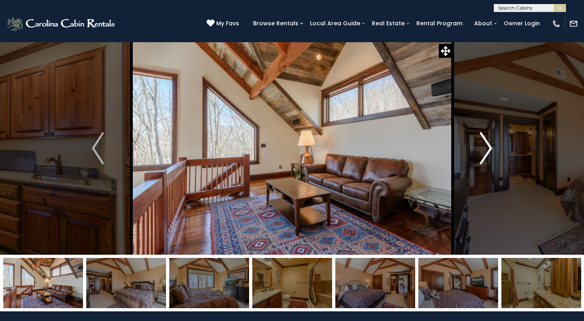
click at [490, 145] on img "Next" at bounding box center [486, 148] width 12 height 32
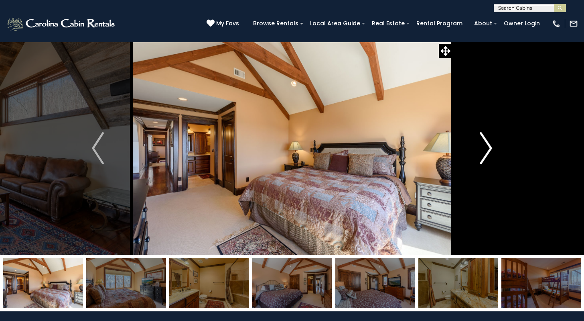
click at [490, 145] on img "Next" at bounding box center [486, 148] width 12 height 32
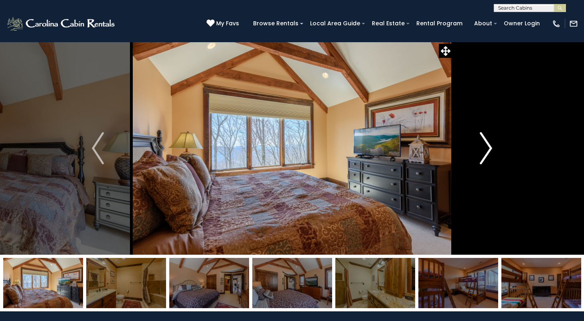
click at [490, 145] on img "Next" at bounding box center [486, 148] width 12 height 32
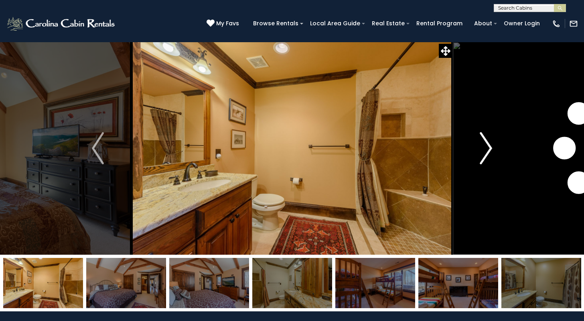
click at [490, 145] on img "Next" at bounding box center [486, 148] width 12 height 32
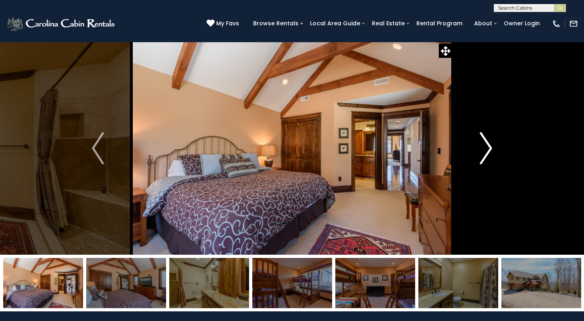
click at [490, 145] on img "Next" at bounding box center [486, 148] width 12 height 32
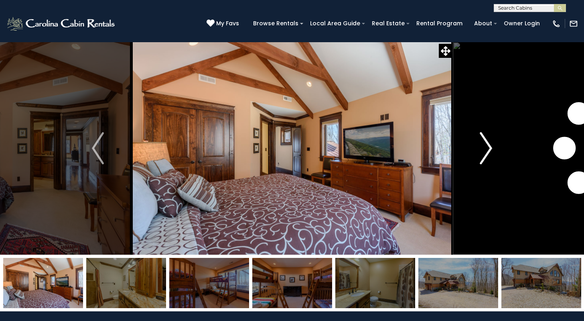
click at [490, 145] on img "Next" at bounding box center [486, 148] width 12 height 32
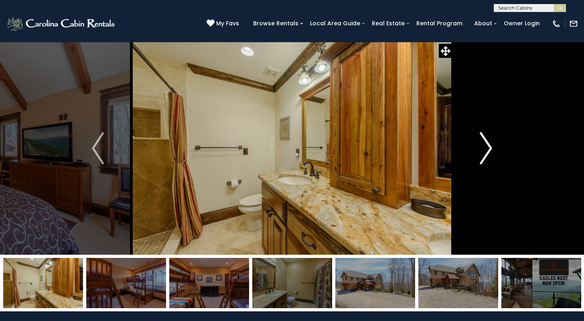
click at [490, 145] on img "Next" at bounding box center [486, 148] width 12 height 32
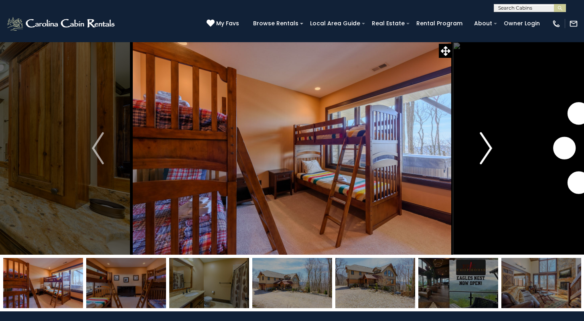
click at [490, 145] on img "Next" at bounding box center [486, 148] width 12 height 32
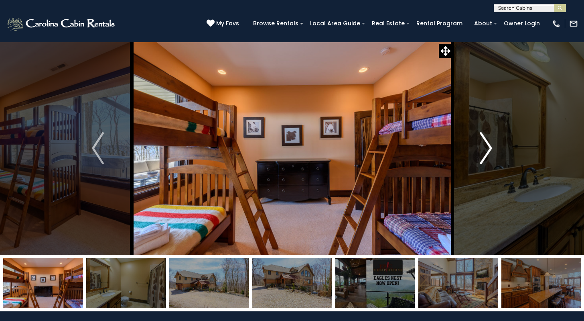
click at [490, 145] on img "Next" at bounding box center [486, 148] width 12 height 32
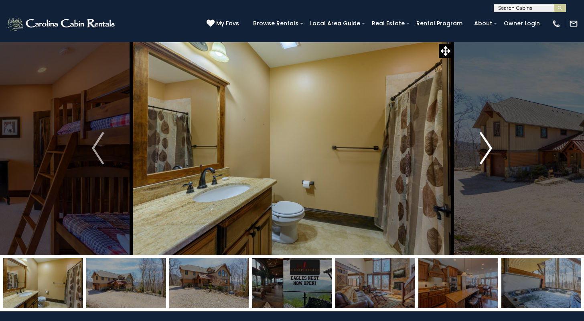
click at [490, 145] on img "Next" at bounding box center [486, 148] width 12 height 32
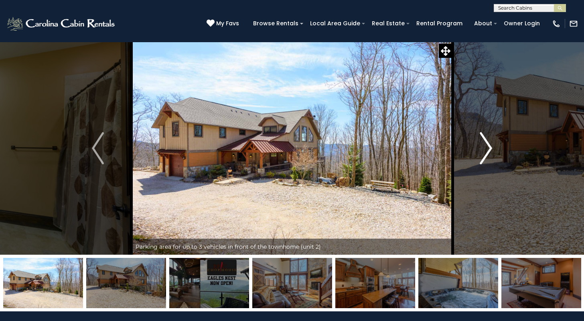
click at [490, 145] on img "Next" at bounding box center [486, 148] width 12 height 32
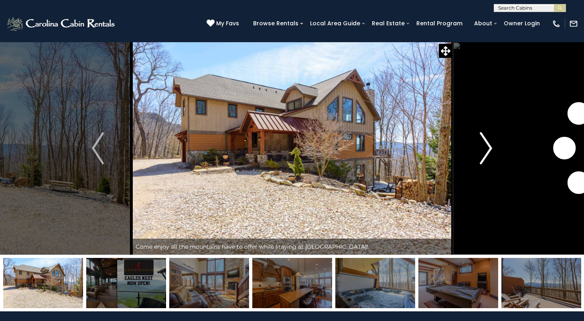
click at [490, 145] on img "Next" at bounding box center [486, 148] width 12 height 32
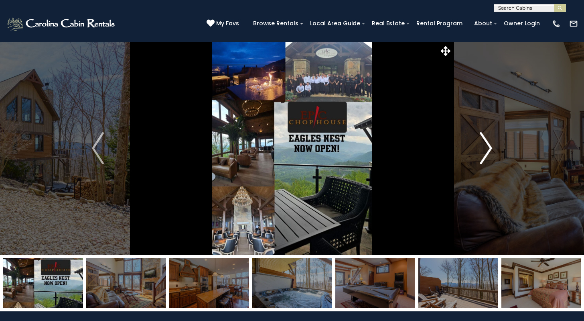
click at [490, 145] on img "Next" at bounding box center [486, 148] width 12 height 32
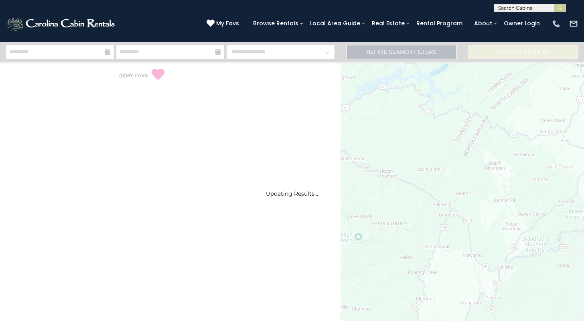
select select "*"
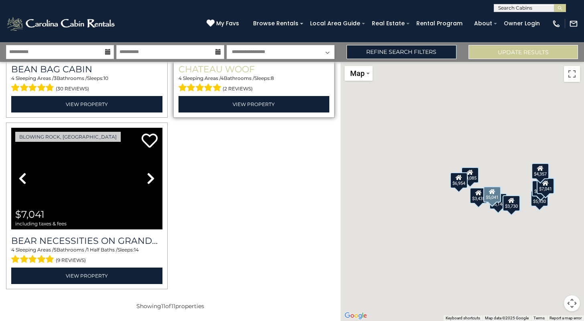
scroll to position [821, 0]
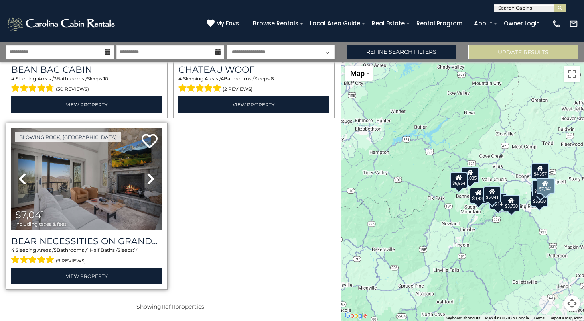
click at [150, 179] on icon at bounding box center [151, 178] width 8 height 13
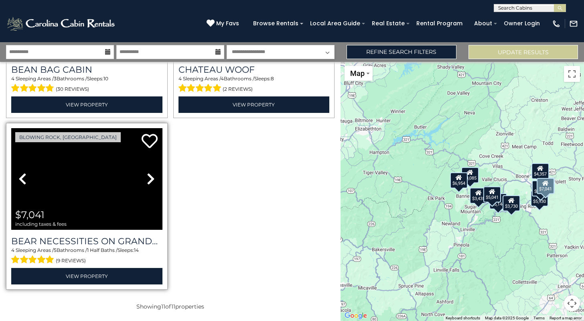
click at [150, 179] on icon at bounding box center [151, 178] width 8 height 13
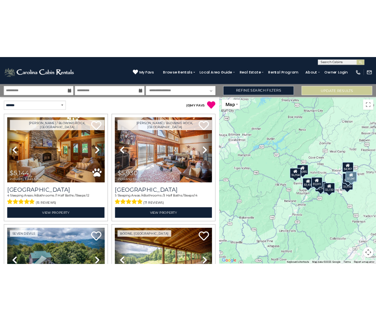
scroll to position [0, 0]
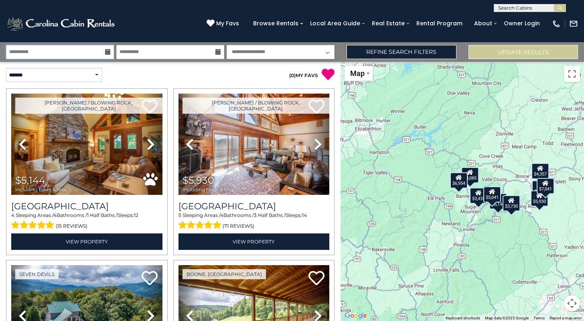
click at [81, 53] on input "**********" at bounding box center [60, 52] width 108 height 14
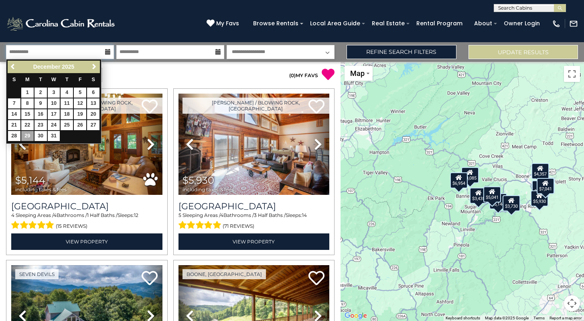
click at [81, 53] on input "**********" at bounding box center [60, 52] width 108 height 14
click at [266, 72] on p "( 0 ) MY FAVS" at bounding box center [253, 74] width 165 height 13
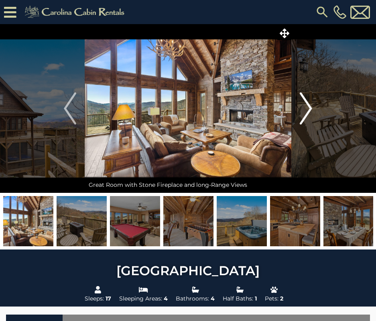
click at [305, 109] on img "Next" at bounding box center [306, 108] width 12 height 32
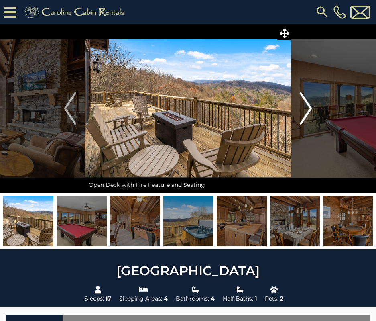
click at [305, 109] on img "Next" at bounding box center [306, 108] width 12 height 32
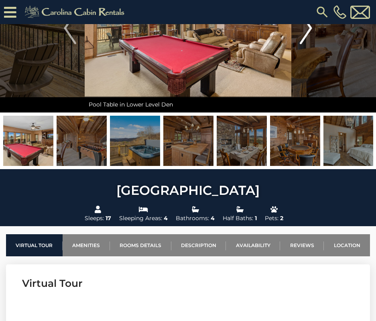
scroll to position [103, 0]
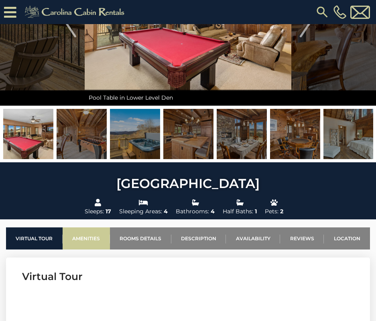
click at [91, 248] on link "Amenities" at bounding box center [86, 238] width 47 height 22
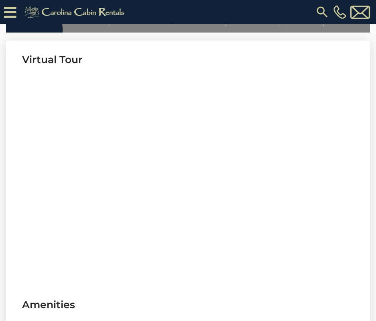
scroll to position [319, 0]
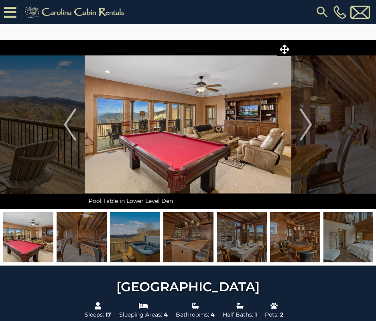
scroll to position [223, 0]
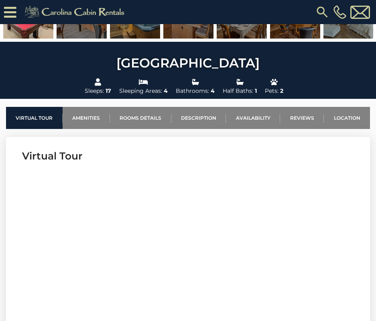
click at [160, 1] on div "[PHONE_NUMBER]" at bounding box center [252, 12] width 239 height 24
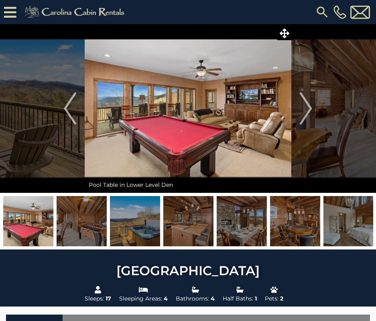
scroll to position [0, 0]
click at [311, 100] on img "Next" at bounding box center [306, 108] width 12 height 32
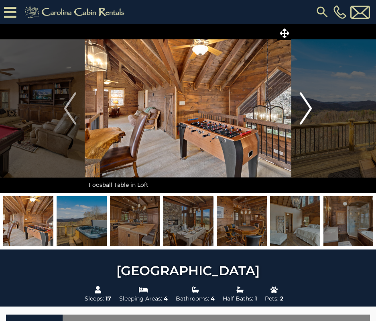
click at [311, 100] on img "Next" at bounding box center [306, 108] width 12 height 32
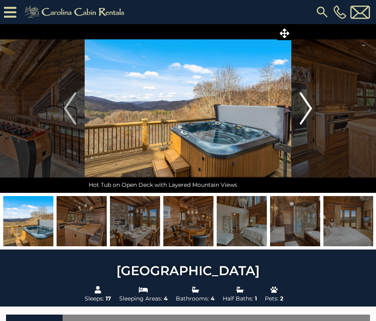
click at [311, 100] on img "Next" at bounding box center [306, 108] width 12 height 32
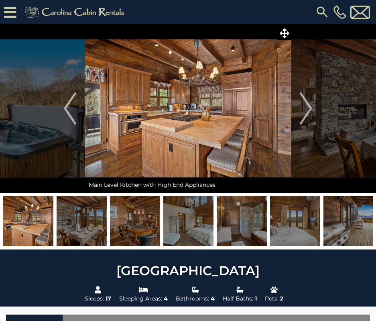
click at [38, 223] on img at bounding box center [28, 221] width 50 height 50
click at [25, 205] on img at bounding box center [28, 221] width 50 height 50
click at [125, 149] on img at bounding box center [188, 108] width 207 height 169
click at [73, 112] on img "Previous" at bounding box center [70, 108] width 12 height 32
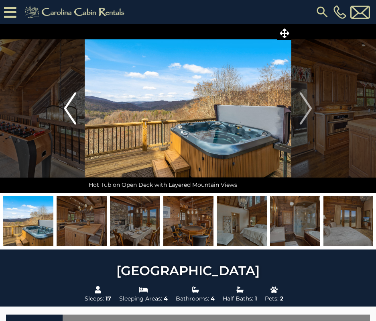
click at [73, 112] on img "Previous" at bounding box center [70, 108] width 12 height 32
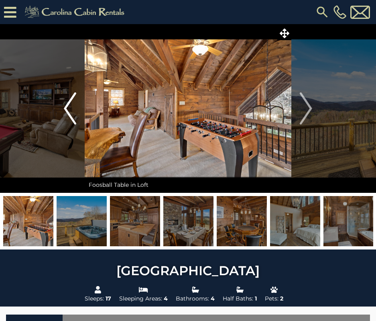
click at [73, 112] on img "Previous" at bounding box center [70, 108] width 12 height 32
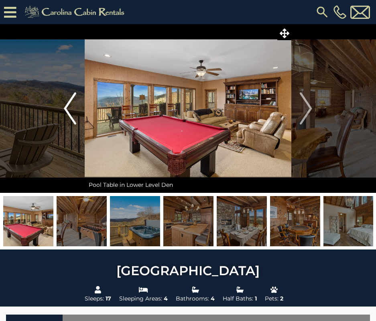
click at [73, 112] on img "Previous" at bounding box center [70, 108] width 12 height 32
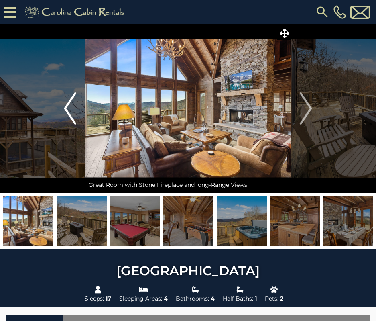
click at [73, 112] on img "Previous" at bounding box center [70, 108] width 12 height 32
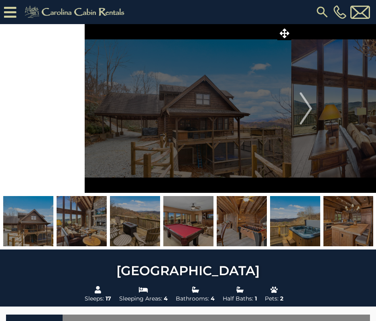
click at [73, 112] on img "Previous" at bounding box center [70, 108] width 12 height 32
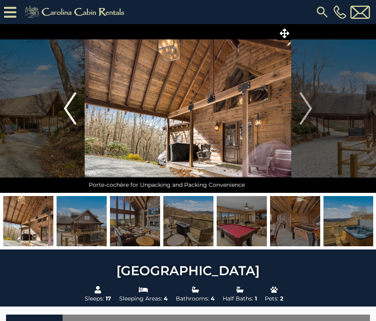
click at [73, 112] on img "Previous" at bounding box center [70, 108] width 12 height 32
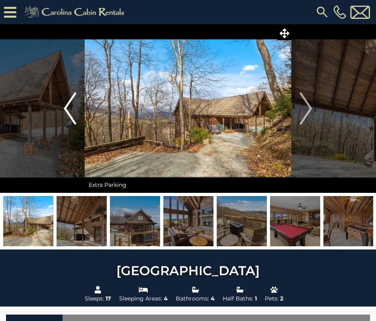
click at [73, 112] on img "Previous" at bounding box center [70, 108] width 12 height 32
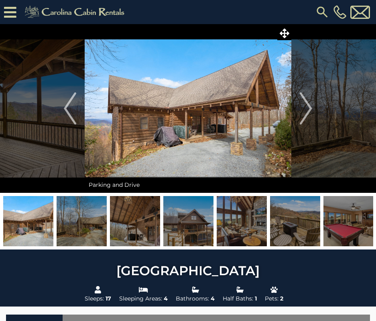
click at [156, 144] on img at bounding box center [188, 108] width 207 height 169
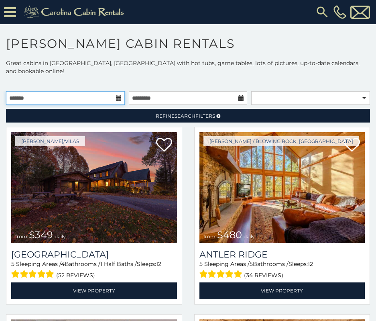
click at [81, 91] on input "text" at bounding box center [65, 98] width 119 height 14
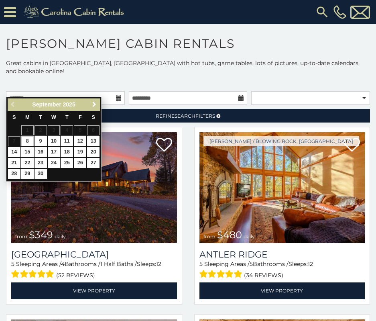
click at [93, 106] on span "Next" at bounding box center [94, 104] width 6 height 6
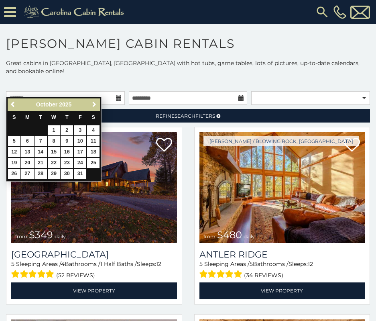
click at [93, 106] on span "Next" at bounding box center [94, 104] width 6 height 6
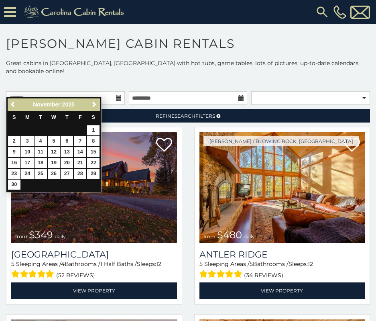
click at [93, 106] on span "Next" at bounding box center [94, 104] width 6 height 6
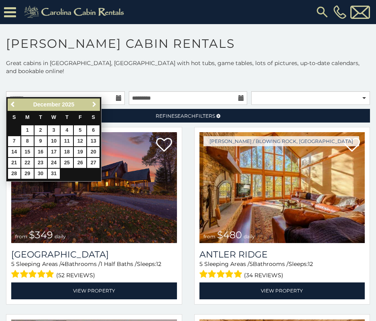
click at [92, 105] on span "Next" at bounding box center [94, 104] width 6 height 6
click at [13, 105] on span "Previous" at bounding box center [13, 104] width 6 height 6
click at [30, 173] on link "29" at bounding box center [27, 174] width 12 height 10
type input "**********"
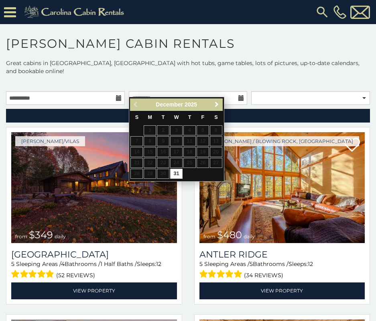
click at [217, 106] on span "Next" at bounding box center [216, 104] width 6 height 6
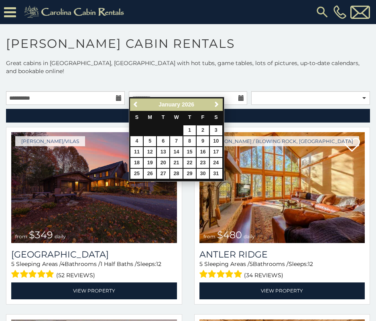
click at [204, 131] on link "2" at bounding box center [203, 130] width 12 height 10
type input "**********"
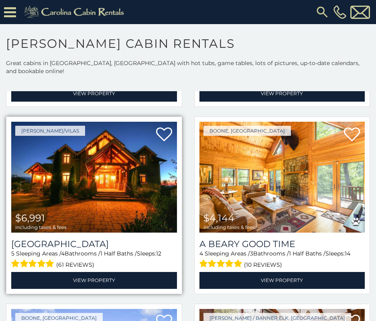
scroll to position [386, 0]
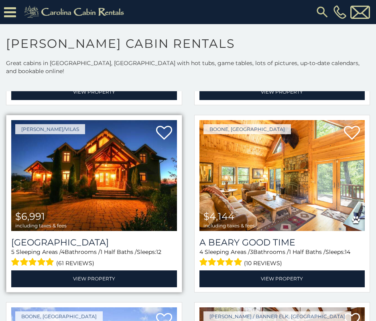
click at [127, 173] on img at bounding box center [94, 175] width 166 height 111
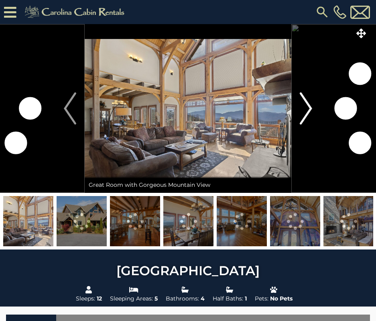
click at [315, 109] on button "Next" at bounding box center [305, 108] width 29 height 169
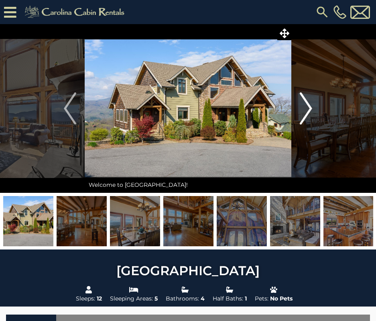
click at [309, 109] on img "Next" at bounding box center [306, 108] width 12 height 32
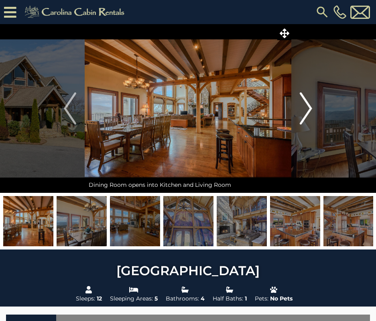
click at [309, 109] on img "Next" at bounding box center [306, 108] width 12 height 32
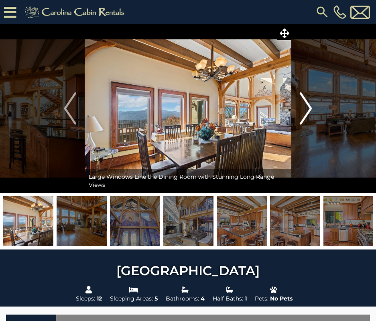
click at [309, 109] on img "Next" at bounding box center [306, 108] width 12 height 32
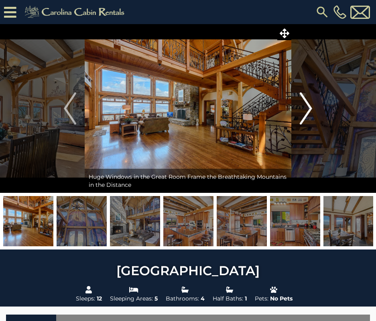
click at [310, 109] on img "Next" at bounding box center [306, 108] width 12 height 32
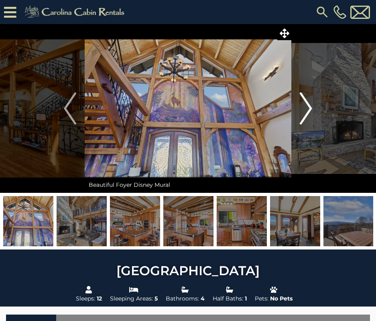
click at [310, 109] on img "Next" at bounding box center [306, 108] width 12 height 32
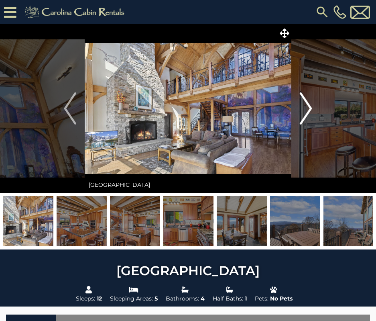
click at [310, 109] on img "Next" at bounding box center [306, 108] width 12 height 32
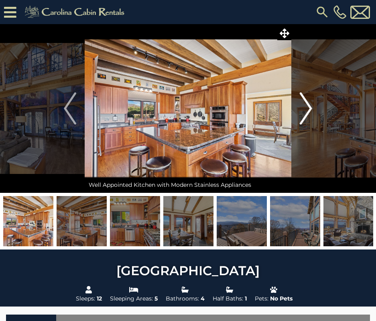
click at [310, 109] on img "Next" at bounding box center [306, 108] width 12 height 32
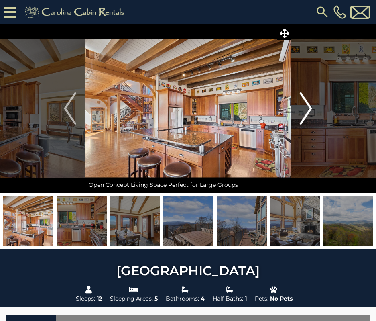
click at [310, 109] on img "Next" at bounding box center [306, 108] width 12 height 32
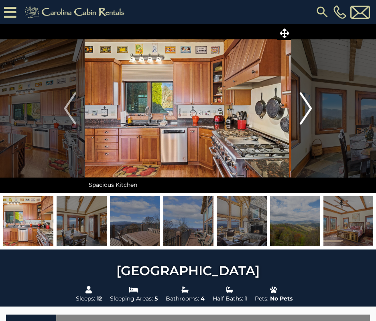
click at [310, 109] on img "Next" at bounding box center [306, 108] width 12 height 32
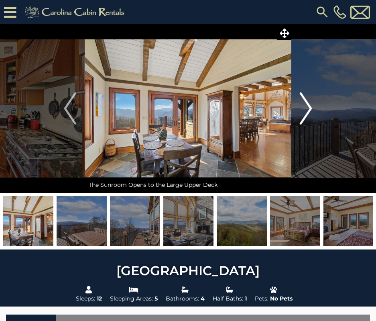
click at [310, 109] on img "Next" at bounding box center [306, 108] width 12 height 32
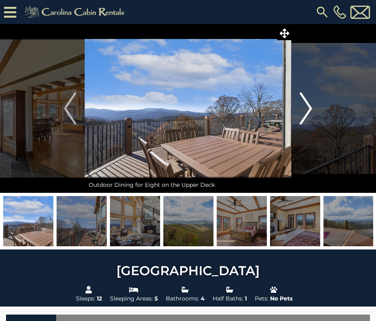
click at [310, 109] on img "Next" at bounding box center [306, 108] width 12 height 32
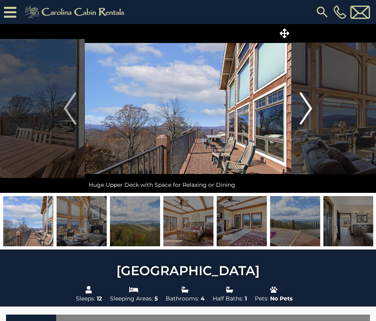
click at [310, 109] on img "Next" at bounding box center [306, 108] width 12 height 32
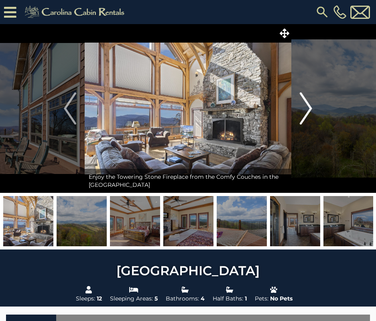
click at [310, 109] on img "Next" at bounding box center [306, 108] width 12 height 32
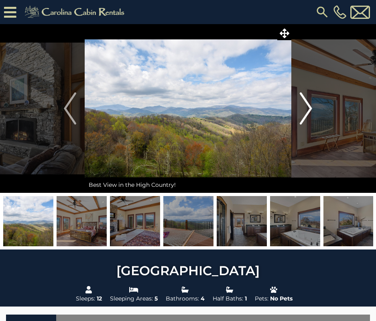
click at [310, 109] on img "Next" at bounding box center [306, 108] width 12 height 32
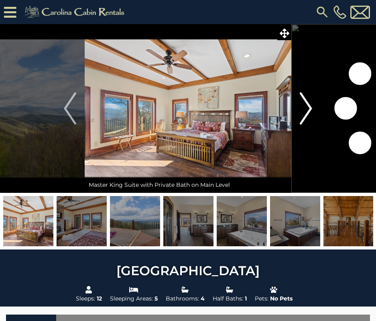
click at [310, 109] on img "Next" at bounding box center [306, 108] width 12 height 32
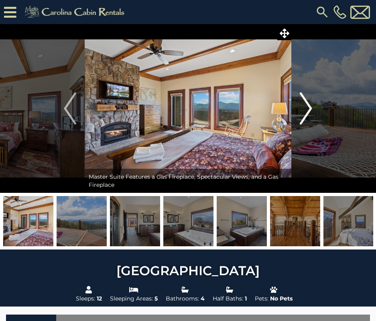
click at [310, 109] on img "Next" at bounding box center [306, 108] width 12 height 32
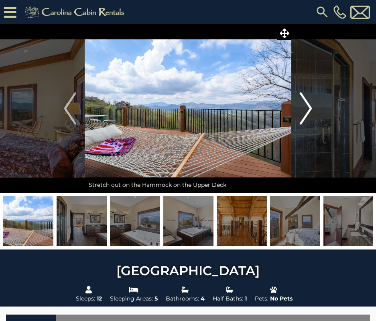
click at [310, 109] on img "Next" at bounding box center [306, 108] width 12 height 32
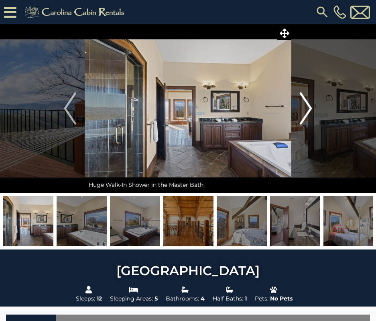
click at [310, 109] on img "Next" at bounding box center [306, 108] width 12 height 32
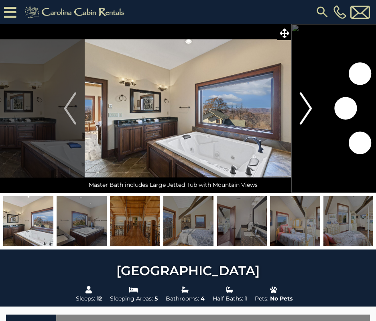
click at [310, 109] on img "Next" at bounding box center [306, 108] width 12 height 32
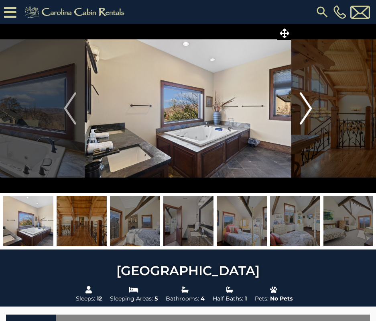
click at [310, 109] on img "Next" at bounding box center [306, 108] width 12 height 32
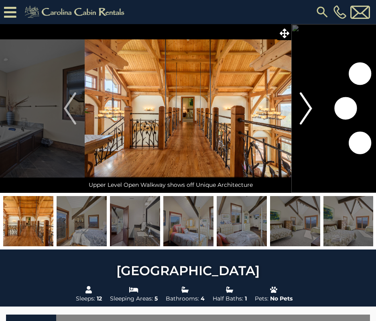
click at [310, 109] on img "Next" at bounding box center [306, 108] width 12 height 32
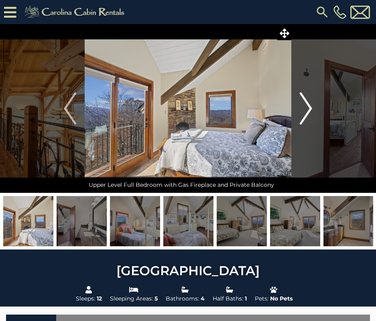
click at [310, 109] on img "Next" at bounding box center [306, 108] width 12 height 32
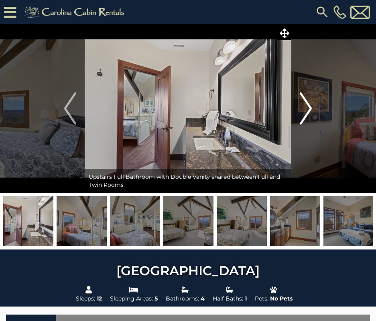
click at [310, 109] on img "Next" at bounding box center [306, 108] width 12 height 32
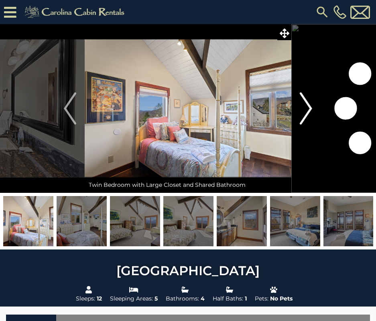
click at [310, 109] on img "Next" at bounding box center [306, 108] width 12 height 32
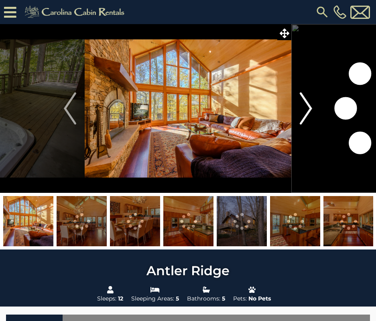
click at [311, 110] on img "Next" at bounding box center [306, 108] width 12 height 32
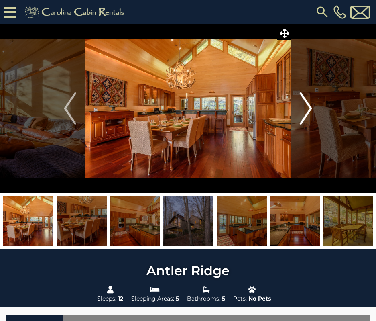
click at [311, 110] on img "Next" at bounding box center [306, 108] width 12 height 32
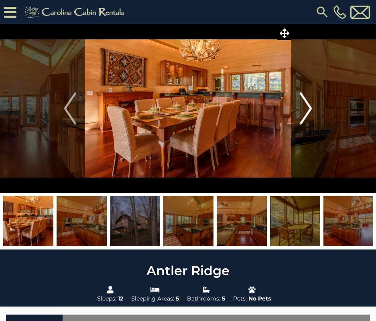
click at [311, 110] on img "Next" at bounding box center [306, 108] width 12 height 32
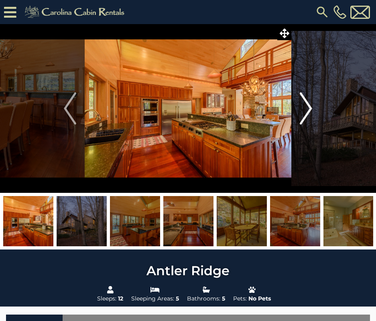
click at [311, 110] on img "Next" at bounding box center [306, 108] width 12 height 32
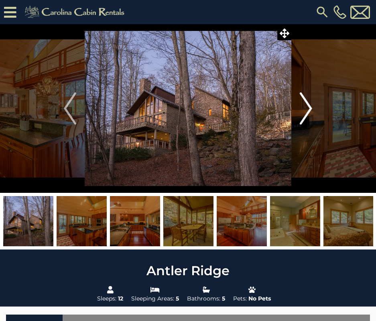
click at [311, 110] on img "Next" at bounding box center [306, 108] width 12 height 32
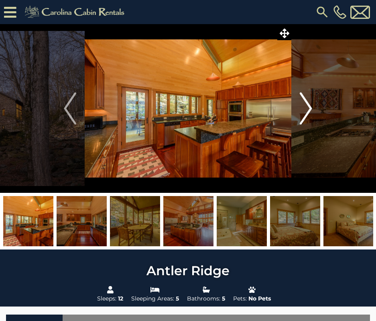
click at [311, 110] on img "Next" at bounding box center [306, 108] width 12 height 32
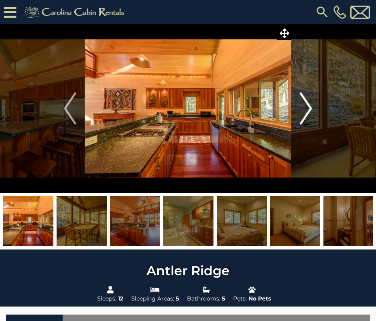
click at [311, 110] on img "Next" at bounding box center [306, 108] width 12 height 32
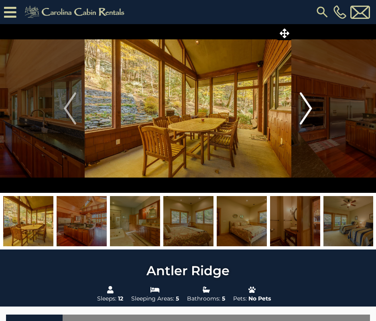
click at [311, 110] on img "Next" at bounding box center [306, 108] width 12 height 32
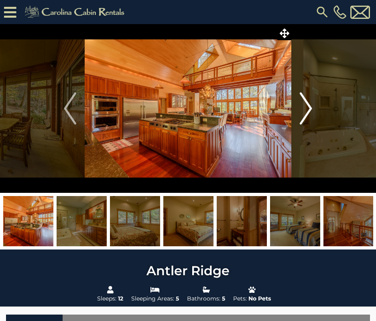
click at [311, 109] on img "Next" at bounding box center [306, 108] width 12 height 32
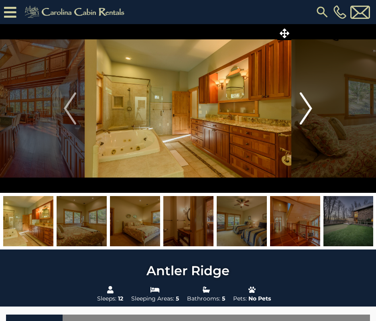
click at [311, 109] on img "Next" at bounding box center [306, 108] width 12 height 32
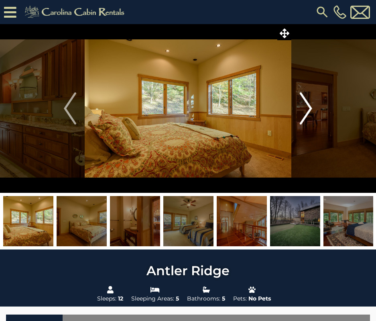
click at [311, 109] on img "Next" at bounding box center [306, 108] width 12 height 32
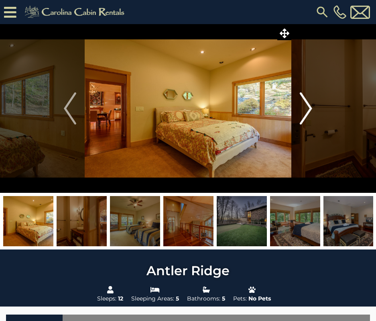
click at [311, 109] on img "Next" at bounding box center [306, 108] width 12 height 32
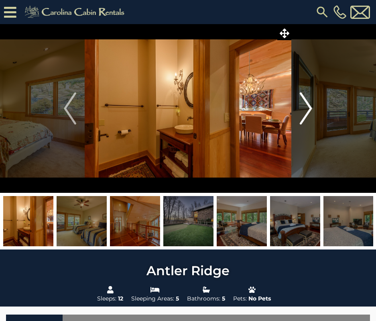
click at [311, 109] on img "Next" at bounding box center [306, 108] width 12 height 32
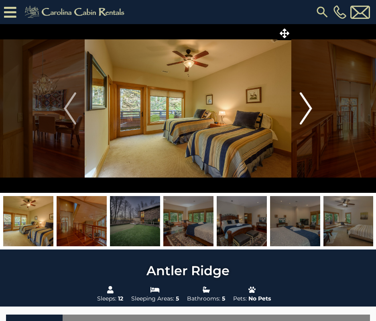
click at [311, 109] on img "Next" at bounding box center [306, 108] width 12 height 32
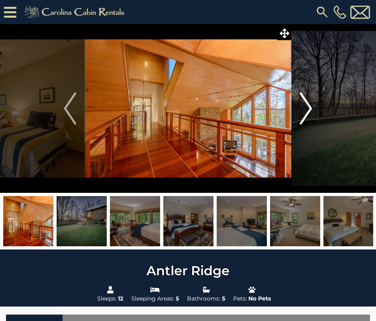
click at [311, 109] on img "Next" at bounding box center [306, 108] width 12 height 32
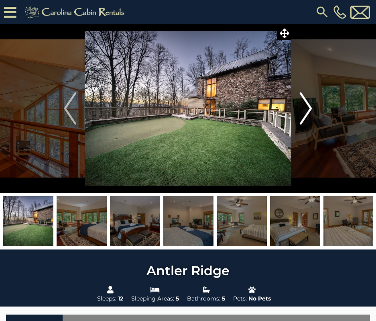
click at [311, 108] on img "Next" at bounding box center [306, 108] width 12 height 32
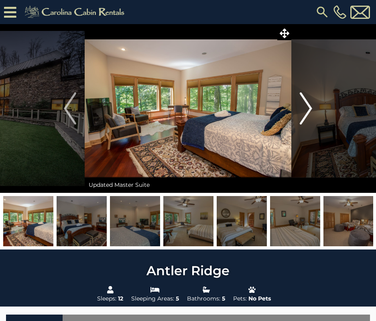
click at [311, 108] on img "Next" at bounding box center [306, 108] width 12 height 32
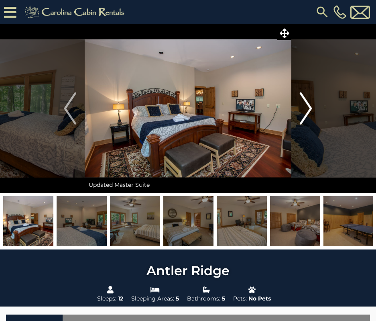
click at [311, 108] on img "Next" at bounding box center [306, 108] width 12 height 32
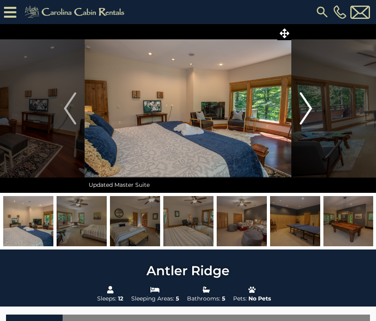
click at [311, 108] on img "Next" at bounding box center [306, 108] width 12 height 32
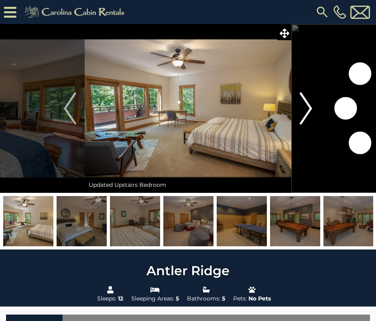
click at [311, 108] on img "Next" at bounding box center [306, 108] width 12 height 32
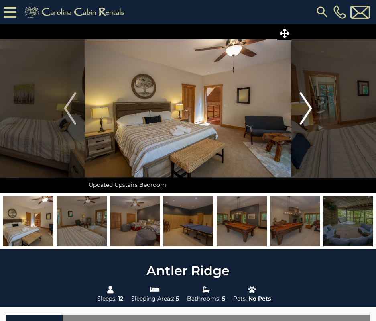
click at [311, 108] on img "Next" at bounding box center [306, 108] width 12 height 32
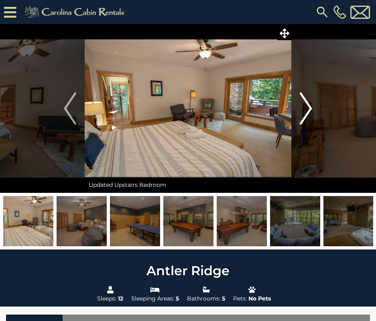
click at [312, 108] on img "Next" at bounding box center [306, 108] width 12 height 32
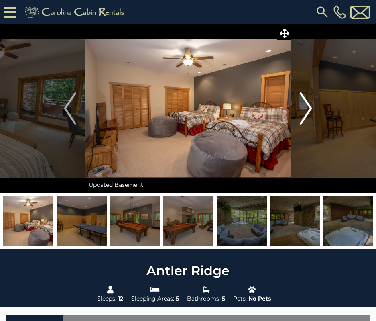
click at [312, 108] on img "Next" at bounding box center [306, 108] width 12 height 32
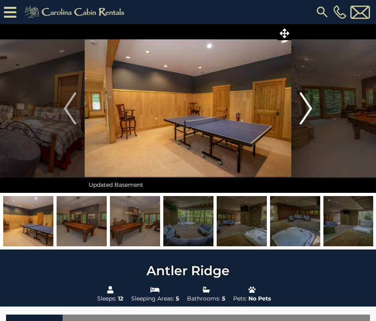
click at [312, 108] on img "Next" at bounding box center [306, 108] width 12 height 32
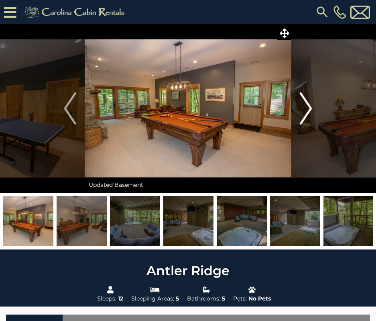
click at [312, 108] on img "Next" at bounding box center [306, 108] width 12 height 32
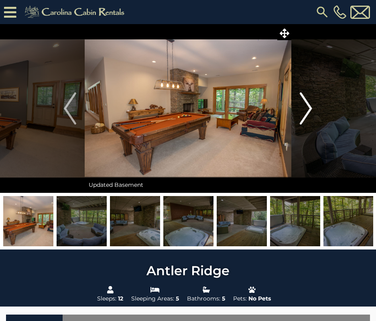
click at [312, 108] on img "Next" at bounding box center [306, 108] width 12 height 32
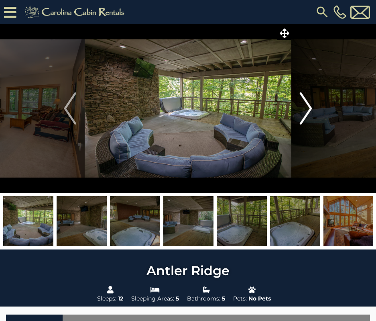
click at [312, 108] on img "Next" at bounding box center [306, 108] width 12 height 32
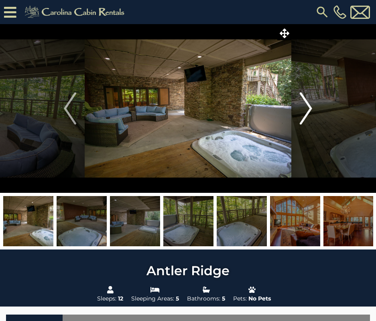
click at [312, 108] on img "Next" at bounding box center [306, 108] width 12 height 32
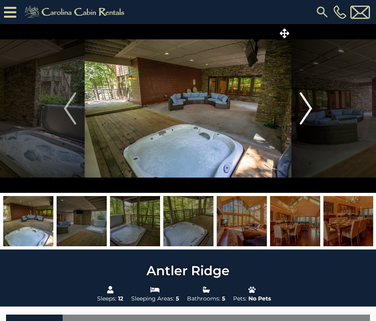
click at [312, 108] on img "Next" at bounding box center [306, 108] width 12 height 32
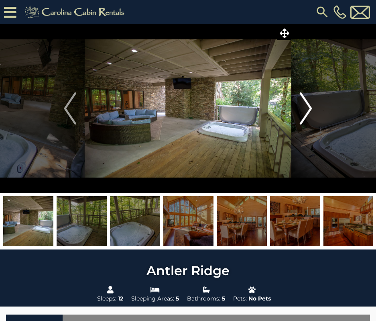
click at [312, 108] on img "Next" at bounding box center [306, 108] width 12 height 32
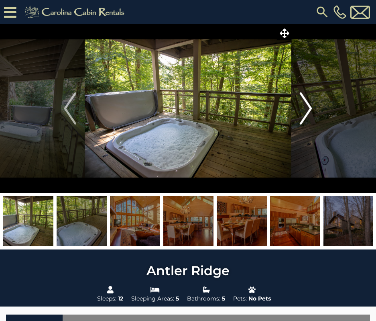
click at [312, 108] on img "Next" at bounding box center [306, 108] width 12 height 32
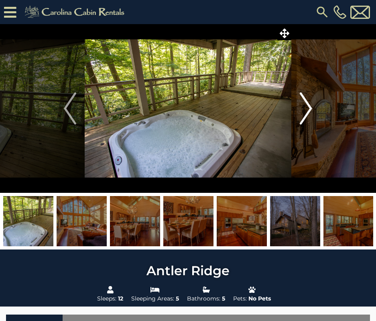
click at [312, 108] on img "Next" at bounding box center [306, 108] width 12 height 32
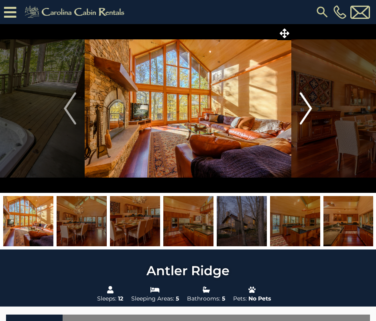
click at [312, 108] on img "Next" at bounding box center [306, 108] width 12 height 32
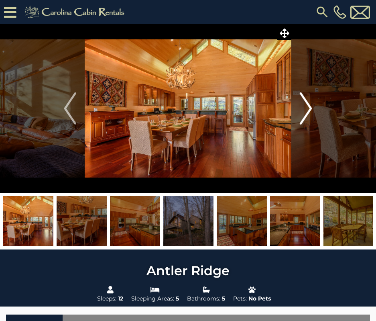
click at [312, 108] on img "Next" at bounding box center [306, 108] width 12 height 32
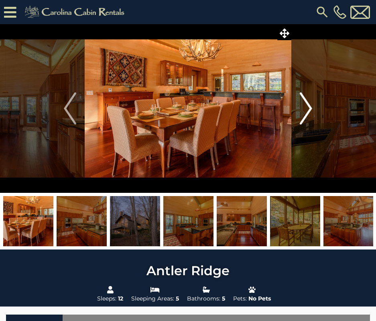
click at [312, 108] on img "Next" at bounding box center [306, 108] width 12 height 32
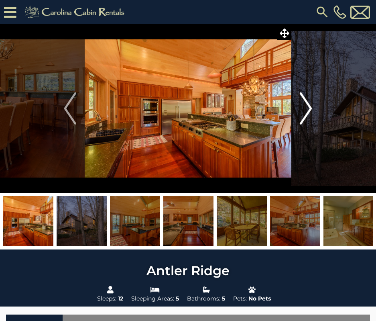
click at [312, 108] on img "Next" at bounding box center [306, 108] width 12 height 32
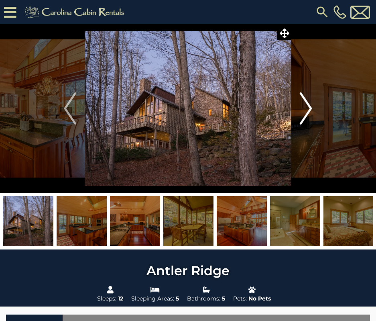
click at [312, 108] on img "Next" at bounding box center [306, 108] width 12 height 32
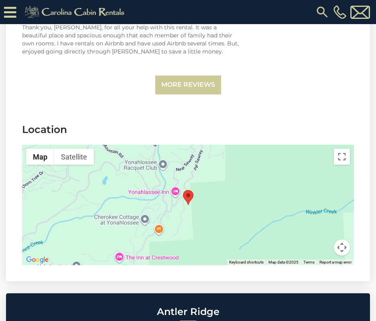
scroll to position [2069, 0]
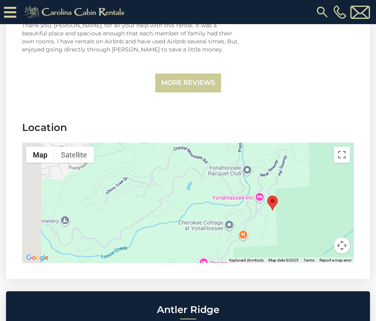
drag, startPoint x: 184, startPoint y: 211, endPoint x: 271, endPoint y: 219, distance: 87.4
click at [271, 219] on div at bounding box center [188, 202] width 332 height 120
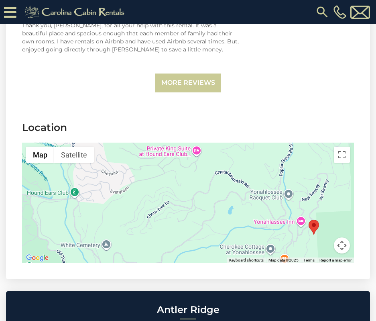
drag, startPoint x: 254, startPoint y: 219, endPoint x: 297, endPoint y: 244, distance: 50.2
click at [297, 244] on div at bounding box center [188, 202] width 332 height 120
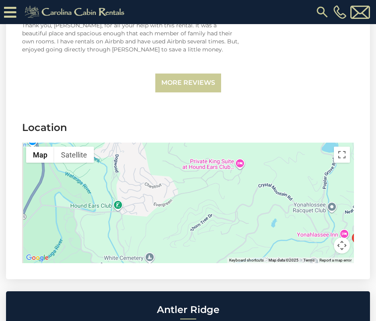
drag, startPoint x: 240, startPoint y: 213, endPoint x: 285, endPoint y: 227, distance: 47.2
click at [285, 227] on div at bounding box center [188, 202] width 332 height 120
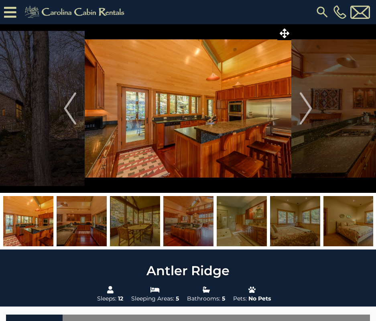
scroll to position [0, 0]
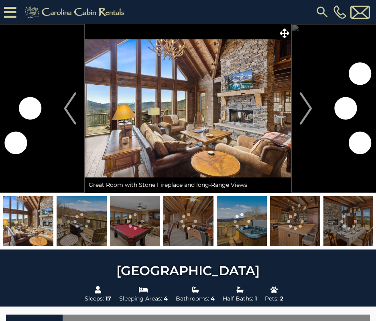
click at [183, 85] on img at bounding box center [188, 108] width 207 height 169
click at [231, 127] on img at bounding box center [188, 108] width 207 height 169
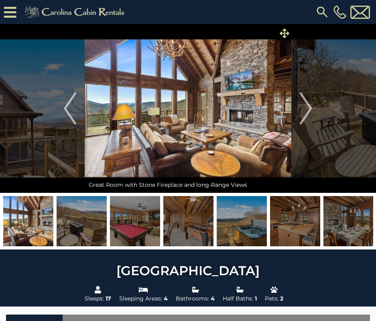
click at [282, 33] on icon at bounding box center [285, 33] width 10 height 10
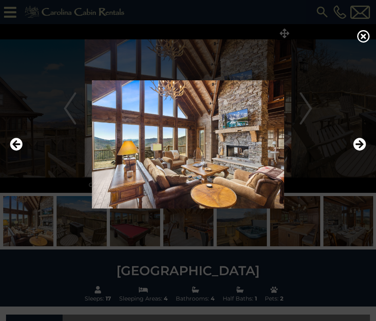
click at [320, 145] on img at bounding box center [188, 144] width 360 height 128
click at [363, 146] on icon "Next" at bounding box center [359, 144] width 13 height 13
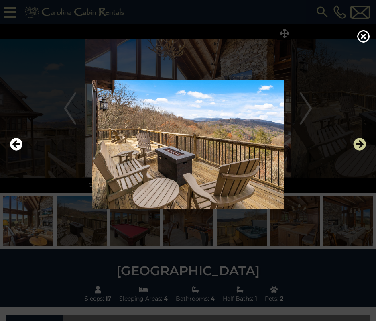
click at [363, 146] on icon "Next" at bounding box center [359, 144] width 13 height 13
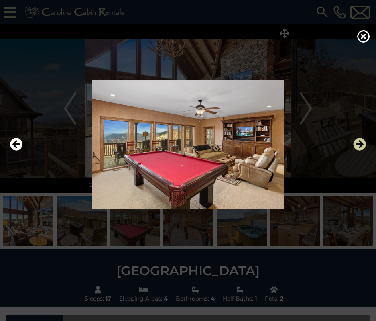
click at [363, 146] on icon "Next" at bounding box center [359, 144] width 13 height 13
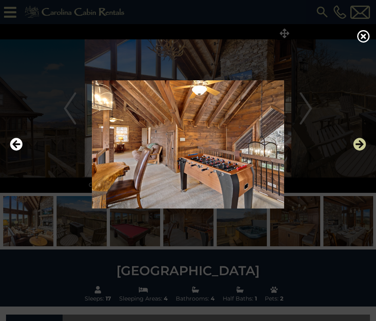
click at [363, 146] on icon "Next" at bounding box center [359, 144] width 13 height 13
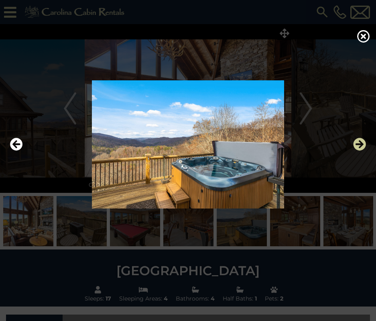
click at [363, 146] on icon "Next" at bounding box center [359, 144] width 13 height 13
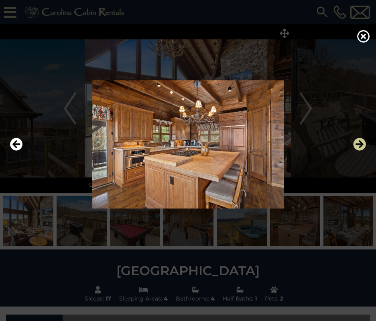
click at [363, 146] on icon "Next" at bounding box center [359, 144] width 13 height 13
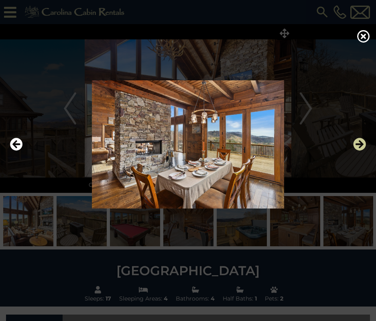
click at [364, 146] on icon "Next" at bounding box center [359, 144] width 13 height 13
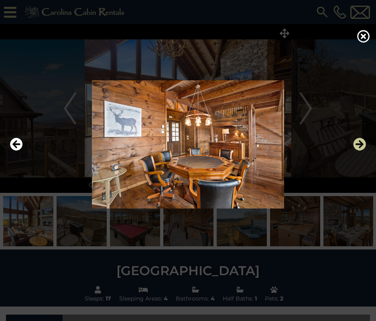
click at [364, 146] on icon "Next" at bounding box center [359, 144] width 13 height 13
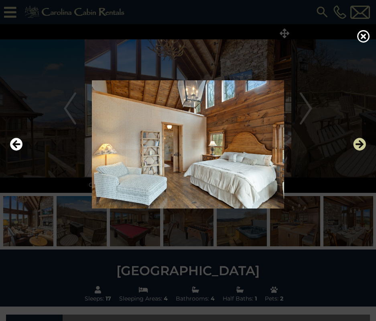
click at [364, 146] on icon "Next" at bounding box center [359, 144] width 13 height 13
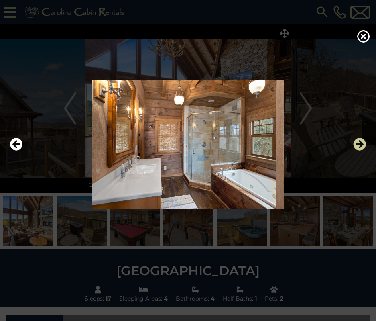
click at [364, 146] on icon "Next" at bounding box center [359, 144] width 13 height 13
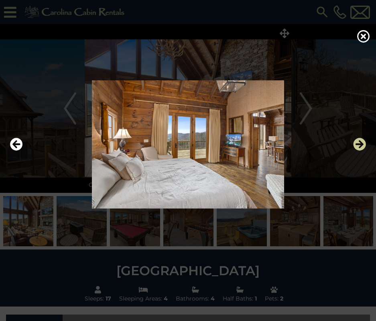
click at [364, 146] on icon "Next" at bounding box center [359, 144] width 13 height 13
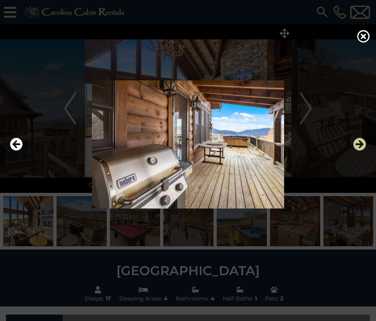
click at [364, 146] on icon "Next" at bounding box center [359, 144] width 13 height 13
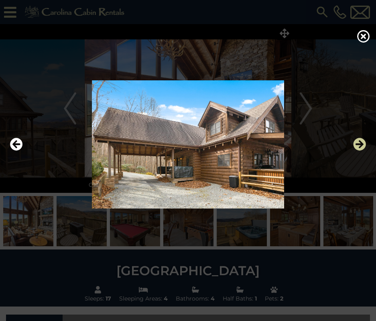
click at [364, 146] on icon "Next" at bounding box center [359, 144] width 13 height 13
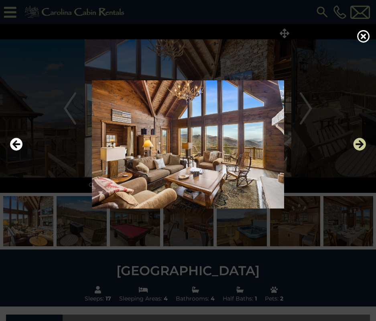
click at [364, 146] on icon "Next" at bounding box center [359, 144] width 13 height 13
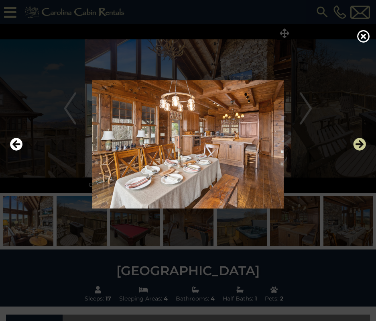
click at [364, 146] on icon "Next" at bounding box center [359, 144] width 13 height 13
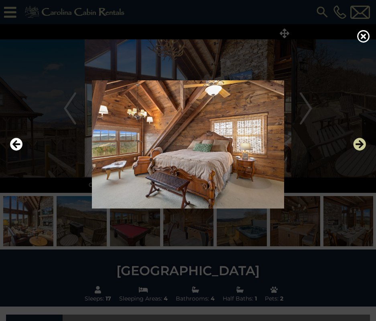
click at [364, 146] on icon "Next" at bounding box center [359, 144] width 13 height 13
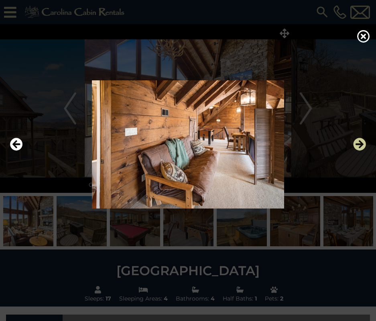
click at [364, 146] on icon "Next" at bounding box center [359, 144] width 13 height 13
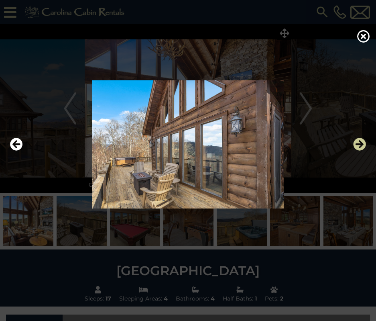
click at [364, 146] on icon "Next" at bounding box center [359, 144] width 13 height 13
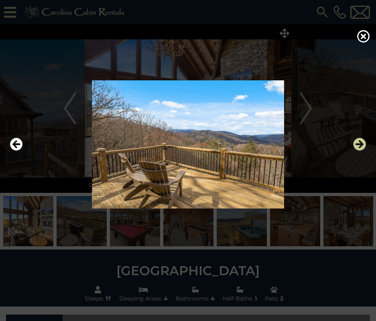
click at [364, 146] on icon "Next" at bounding box center [359, 144] width 13 height 13
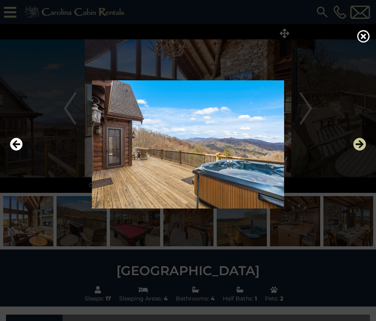
click at [364, 146] on icon "Next" at bounding box center [359, 144] width 13 height 13
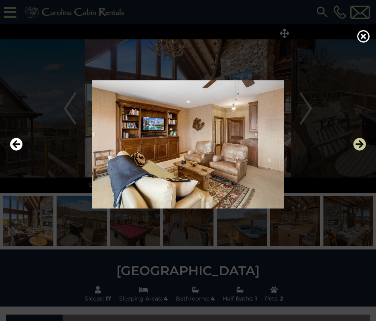
click at [364, 146] on icon "Next" at bounding box center [359, 144] width 13 height 13
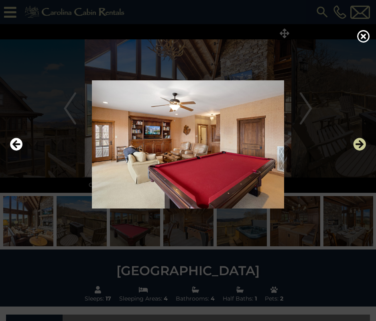
click at [364, 146] on icon "Next" at bounding box center [359, 144] width 13 height 13
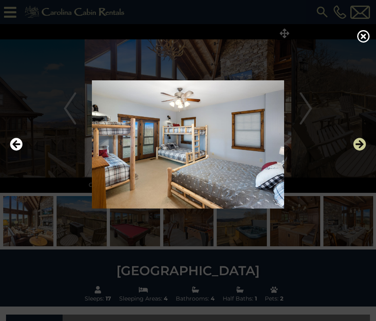
click at [364, 146] on icon "Next" at bounding box center [359, 144] width 13 height 13
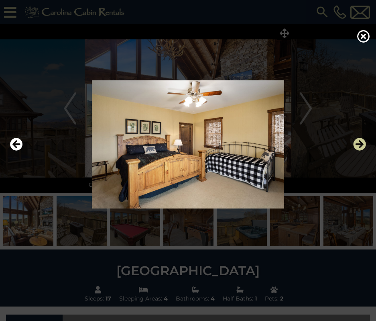
click at [364, 146] on icon "Next" at bounding box center [359, 144] width 13 height 13
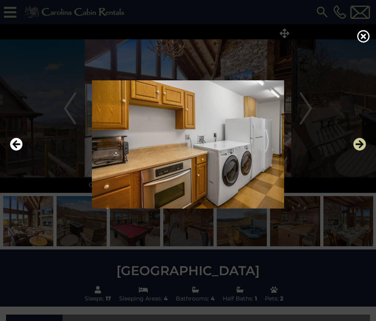
click at [364, 146] on icon "Next" at bounding box center [359, 144] width 13 height 13
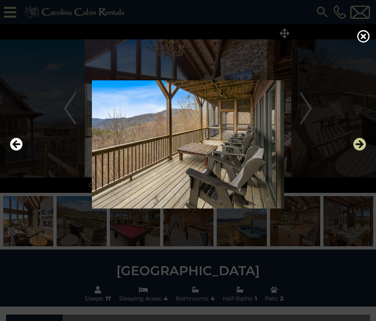
click at [364, 146] on icon "Next" at bounding box center [359, 144] width 13 height 13
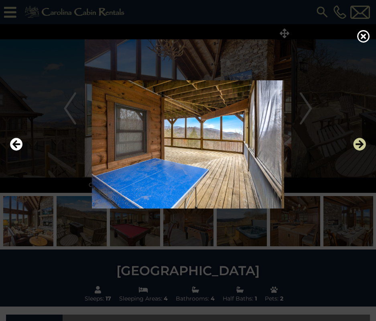
click at [364, 146] on icon "Next" at bounding box center [359, 144] width 13 height 13
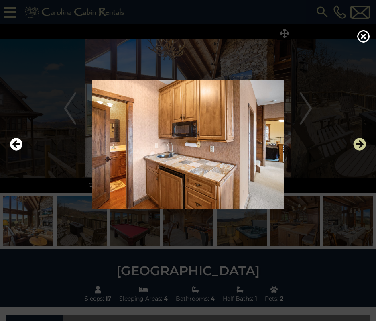
click at [364, 146] on icon "Next" at bounding box center [359, 144] width 13 height 13
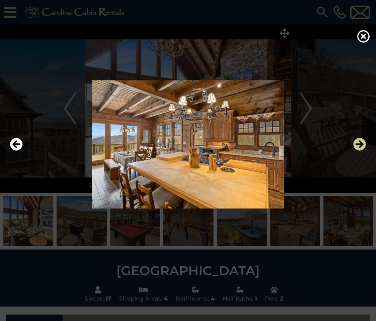
click at [355, 146] on icon "Next" at bounding box center [359, 144] width 13 height 13
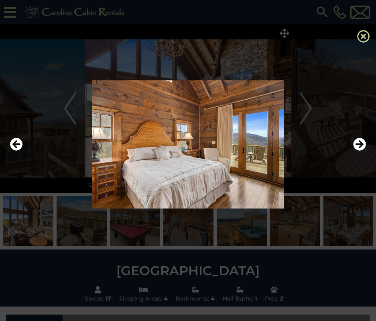
click at [366, 35] on icon at bounding box center [363, 36] width 13 height 13
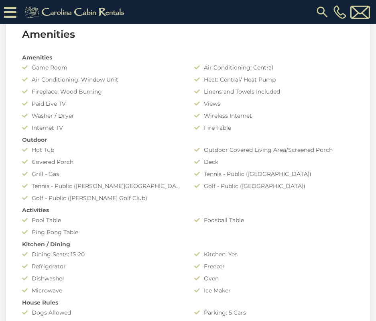
scroll to position [591, 0]
